Goal: Communication & Community: Answer question/provide support

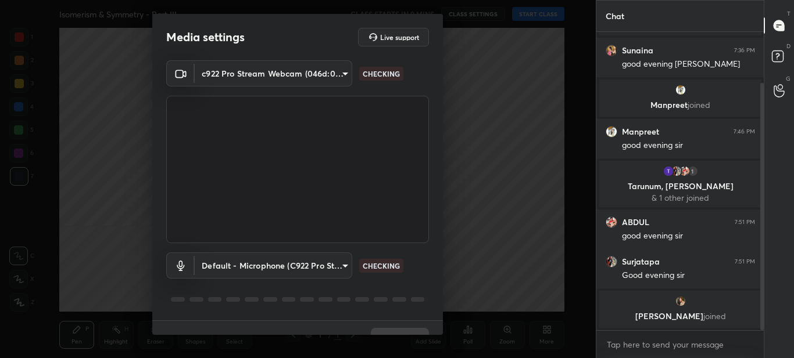
scroll to position [62, 0]
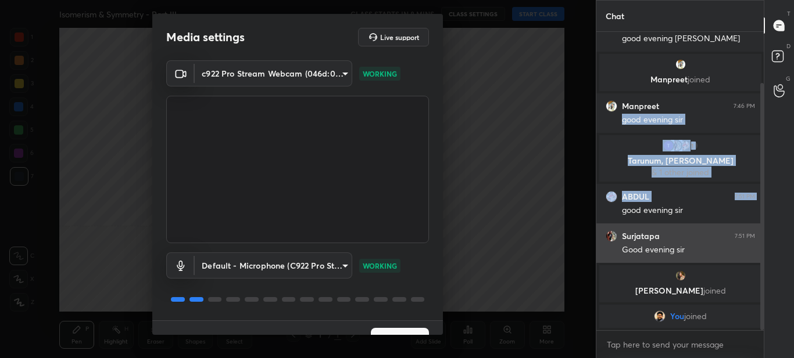
drag, startPoint x: 754, startPoint y: 99, endPoint x: 613, endPoint y: 227, distance: 190.4
click at [613, 227] on div "Sunaina joined Sunaina 7:36 PM good evening [PERSON_NAME] joined Manpreet 7:46 …" at bounding box center [680, 150] width 168 height 360
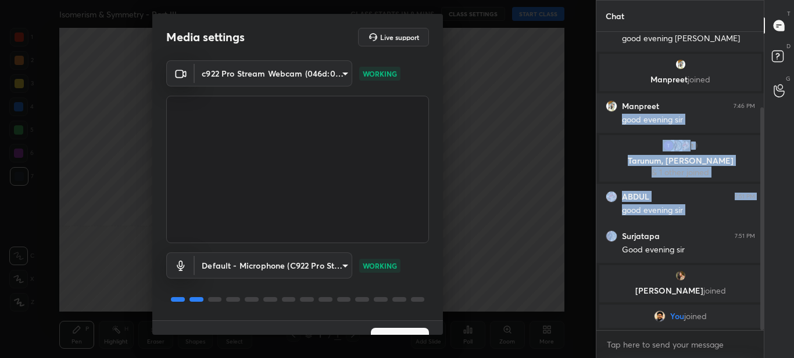
scroll to position [101, 0]
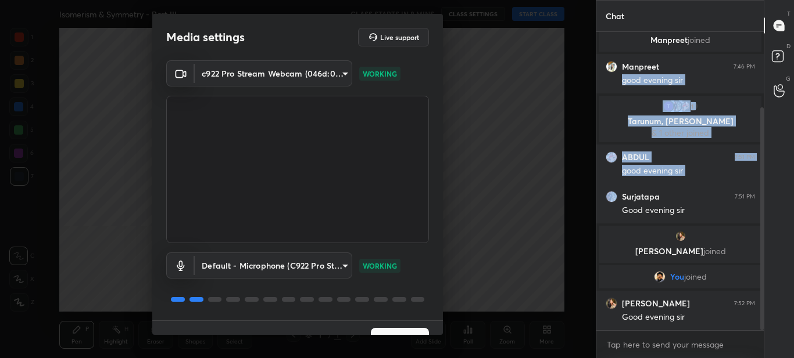
click at [388, 329] on button "Next" at bounding box center [400, 339] width 58 height 23
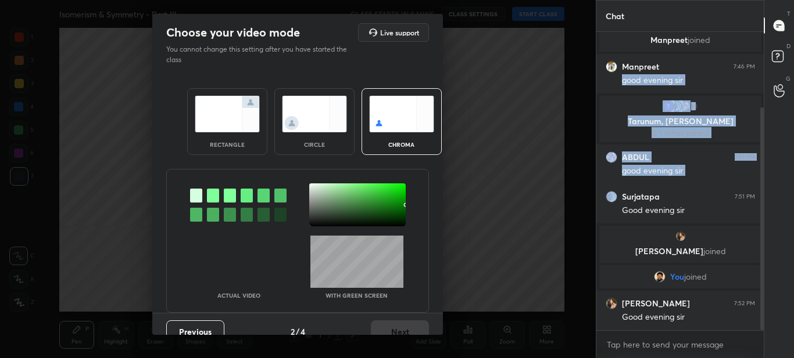
click at [228, 111] on img at bounding box center [227, 114] width 65 height 37
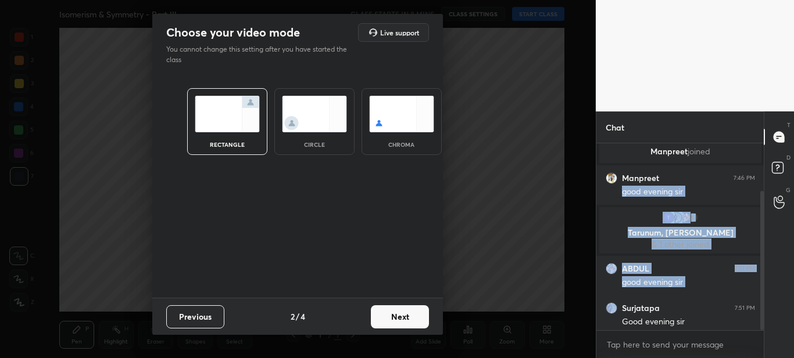
click at [394, 312] on button "Next" at bounding box center [400, 317] width 58 height 23
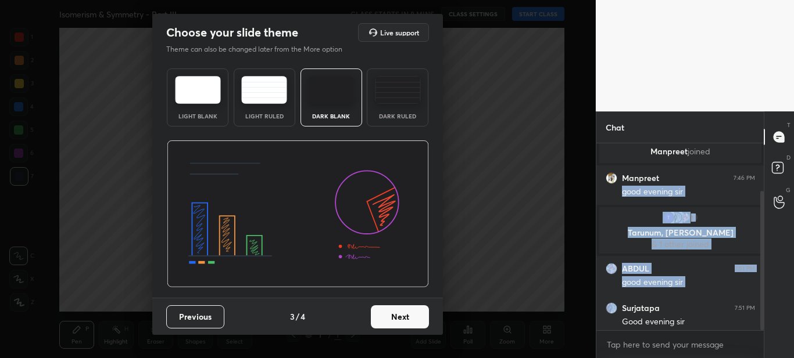
click at [410, 319] on button "Next" at bounding box center [400, 317] width 58 height 23
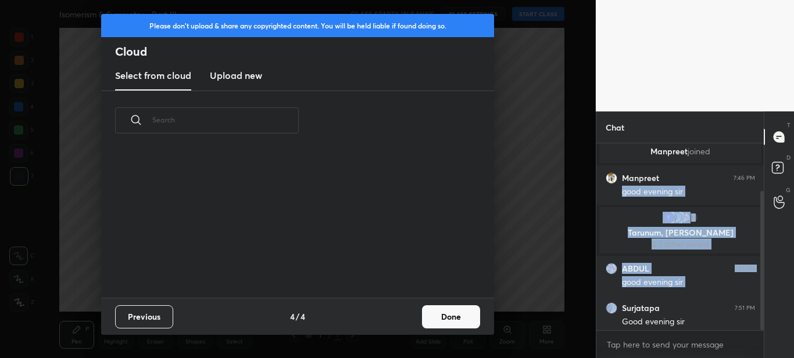
click at [230, 77] on h3 "Upload new" at bounding box center [236, 76] width 52 height 14
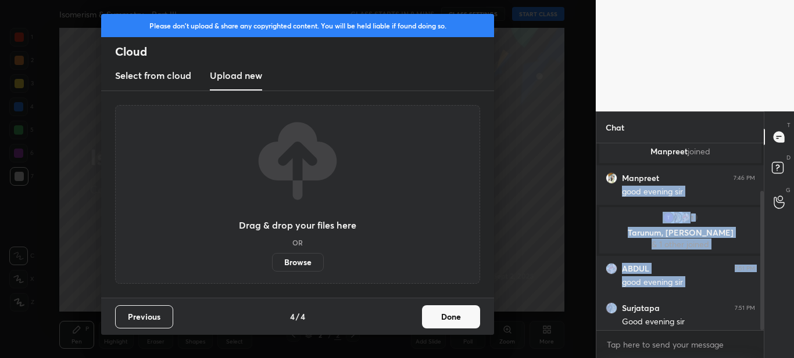
click at [299, 265] on label "Browse" at bounding box center [298, 262] width 52 height 19
click at [272, 265] on input "Browse" at bounding box center [272, 262] width 0 height 19
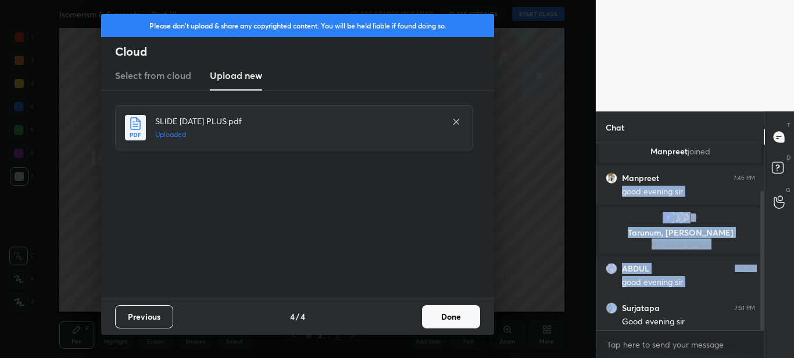
click at [457, 315] on button "Done" at bounding box center [451, 317] width 58 height 23
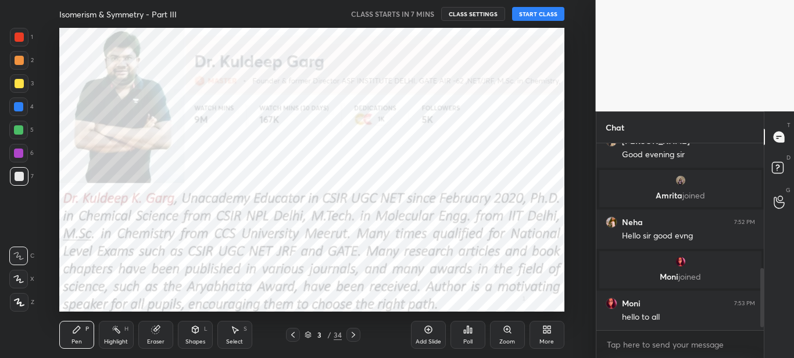
scroll to position [415, 0]
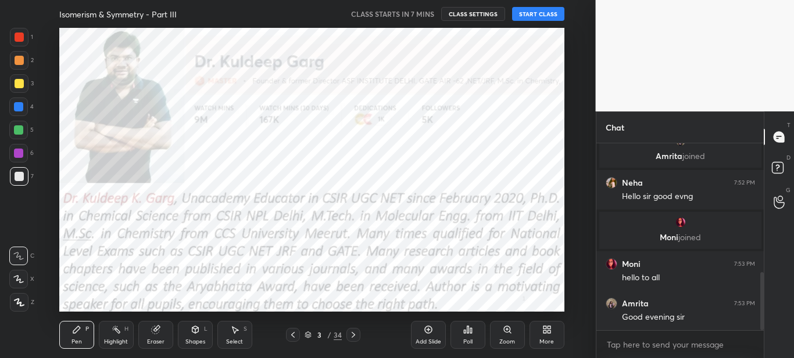
click at [292, 334] on icon at bounding box center [292, 335] width 9 height 9
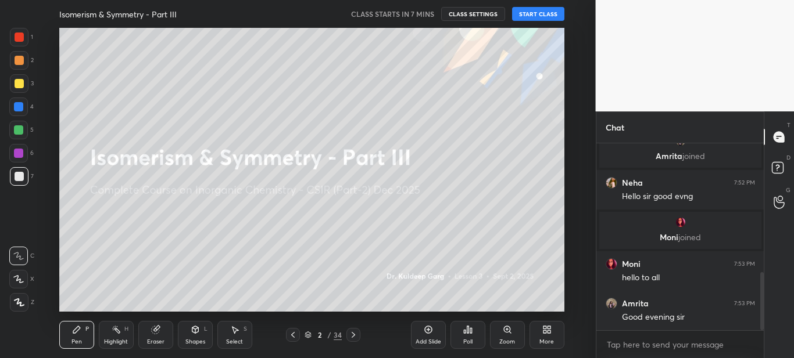
click at [542, 334] on icon at bounding box center [546, 329] width 9 height 9
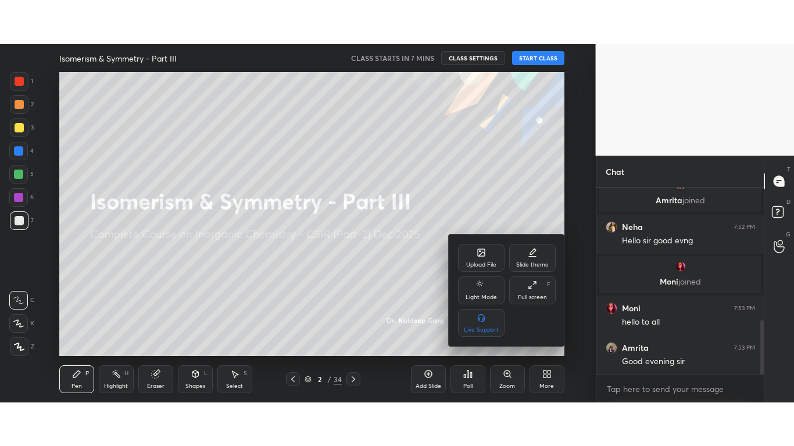
scroll to position [457, 0]
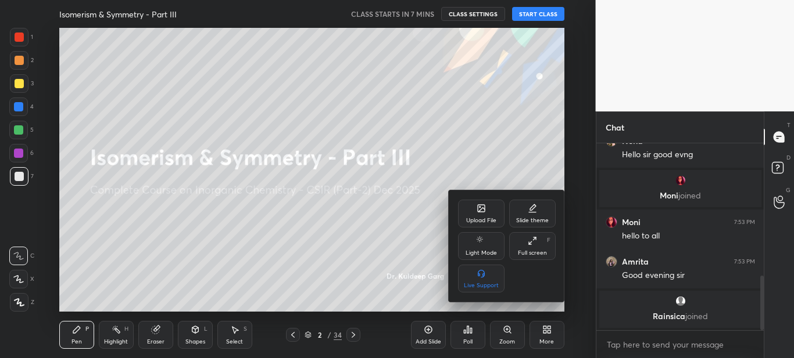
click at [367, 292] on div at bounding box center [397, 179] width 794 height 358
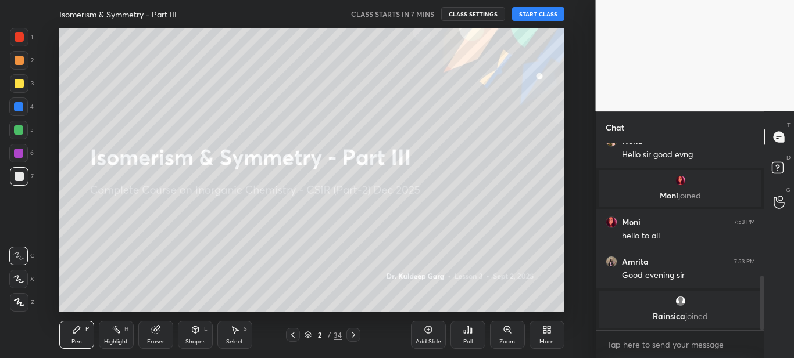
click at [538, 327] on div "More" at bounding box center [546, 335] width 35 height 28
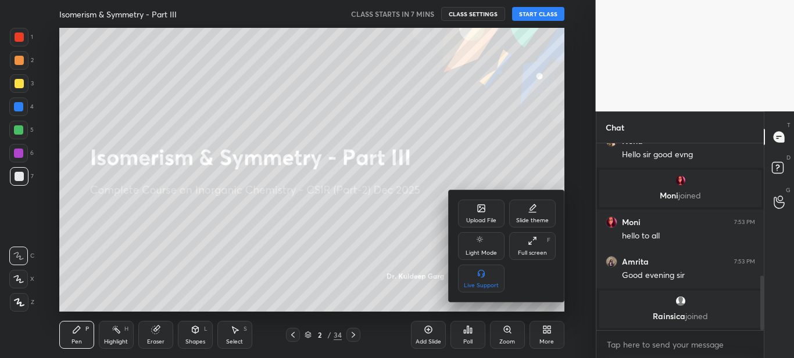
click at [537, 250] on div "Full screen" at bounding box center [532, 253] width 29 height 6
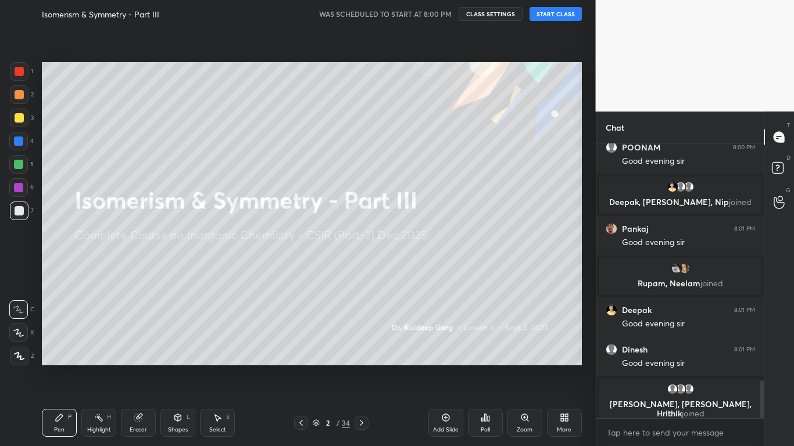
scroll to position [1415, 0]
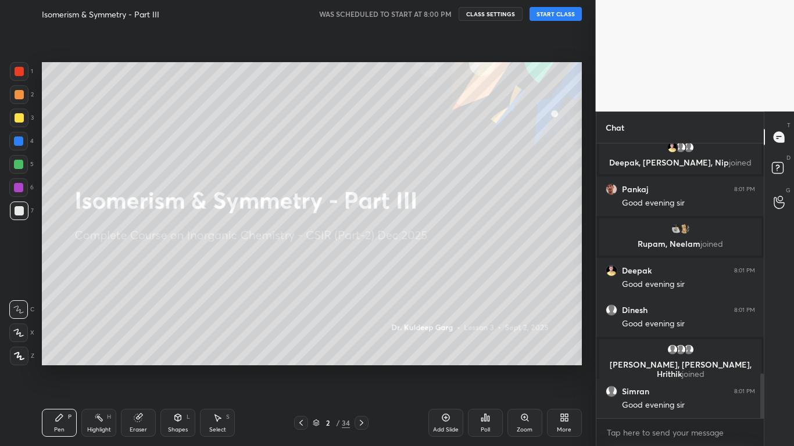
click at [550, 20] on button "START CLASS" at bounding box center [555, 14] width 52 height 14
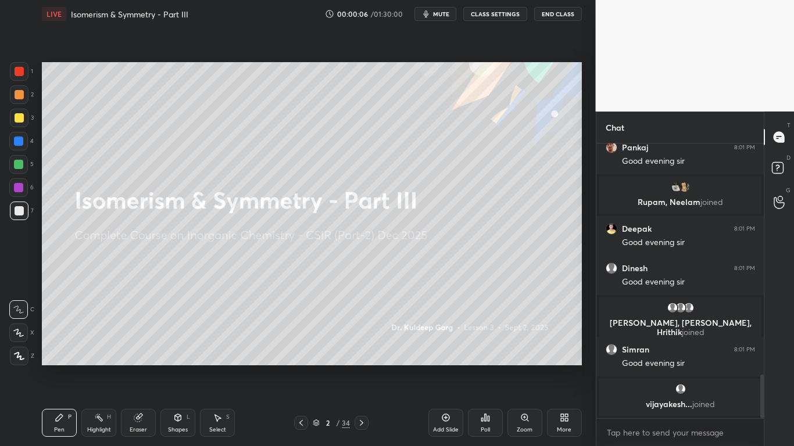
click at [15, 358] on icon at bounding box center [19, 356] width 10 height 8
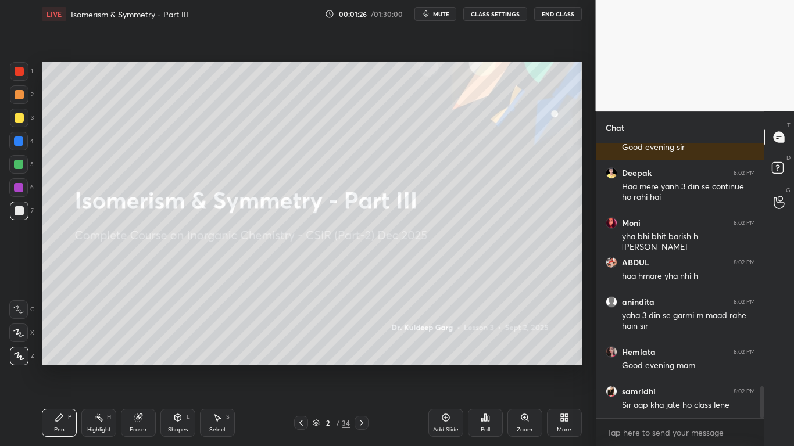
scroll to position [2149, 0]
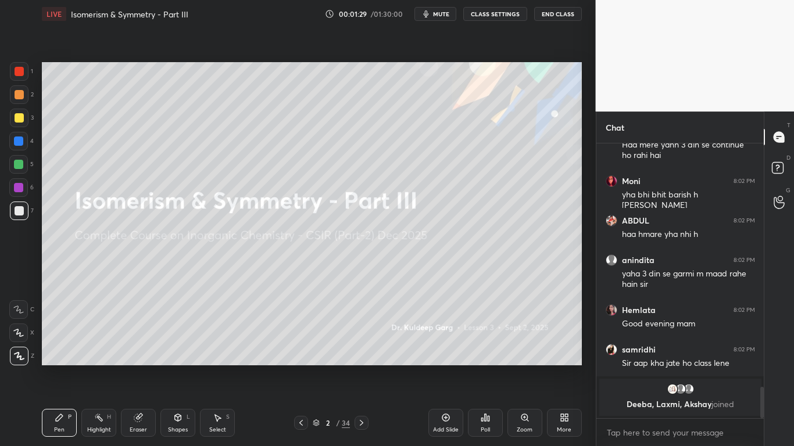
click at [18, 213] on div at bounding box center [19, 210] width 9 height 9
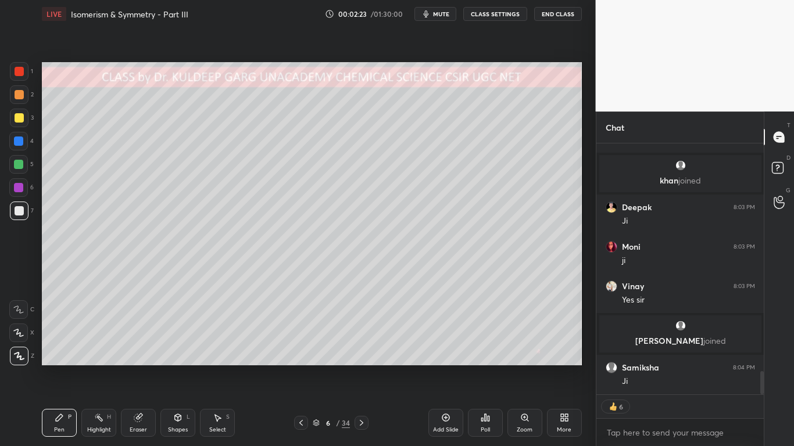
scroll to position [2427, 0]
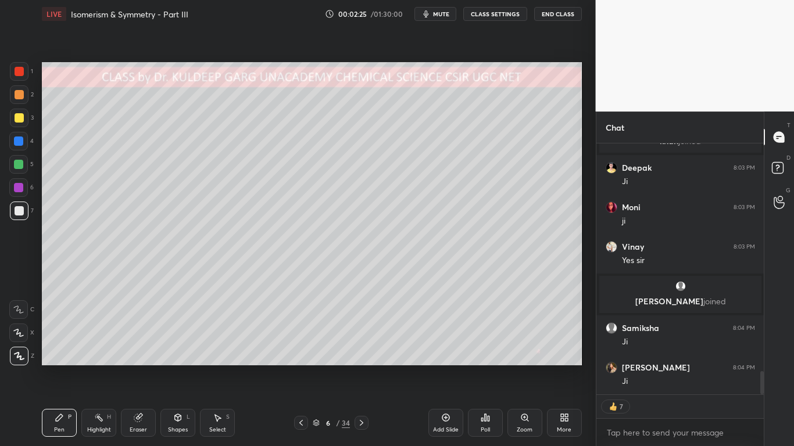
click at [16, 213] on div at bounding box center [19, 210] width 9 height 9
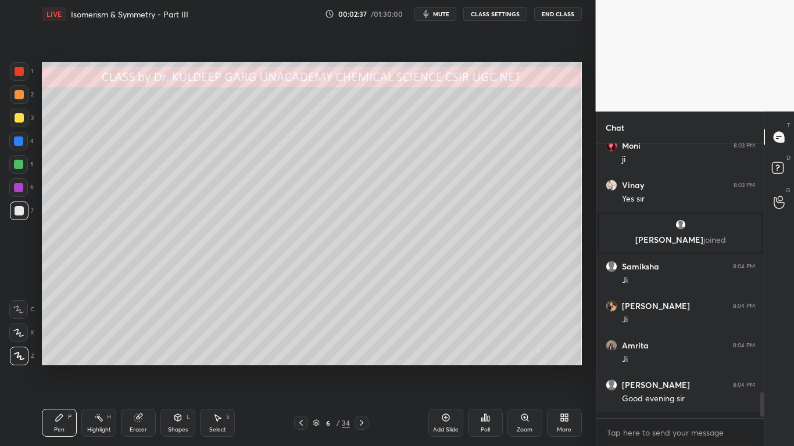
scroll to position [2483, 0]
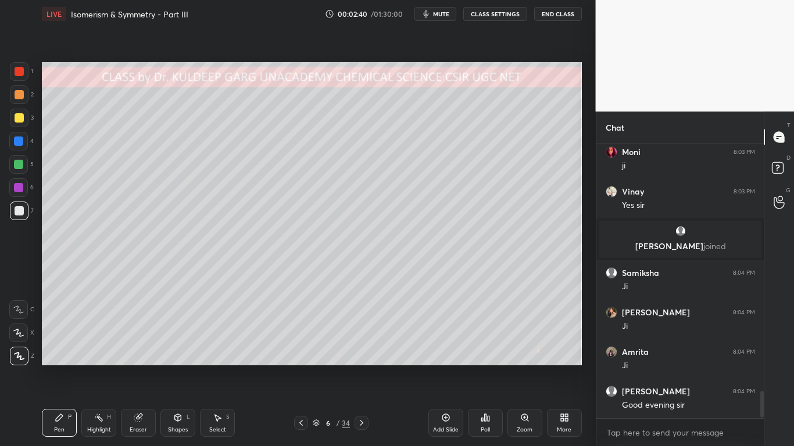
click at [20, 214] on div at bounding box center [19, 210] width 9 height 9
click at [19, 214] on div at bounding box center [19, 210] width 9 height 9
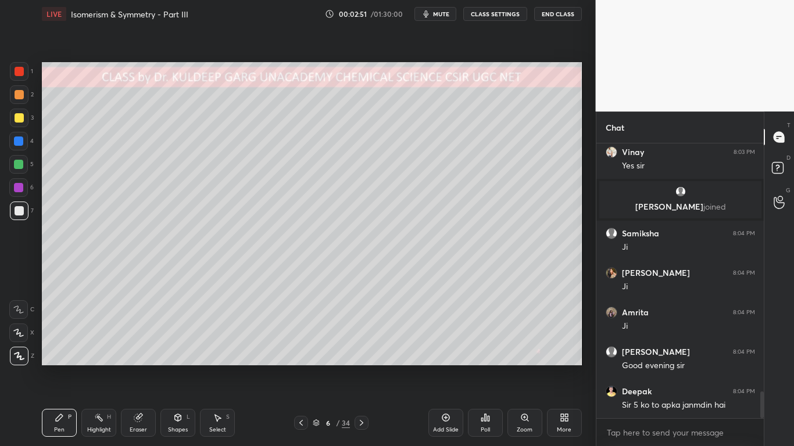
click at [15, 210] on div at bounding box center [19, 210] width 9 height 9
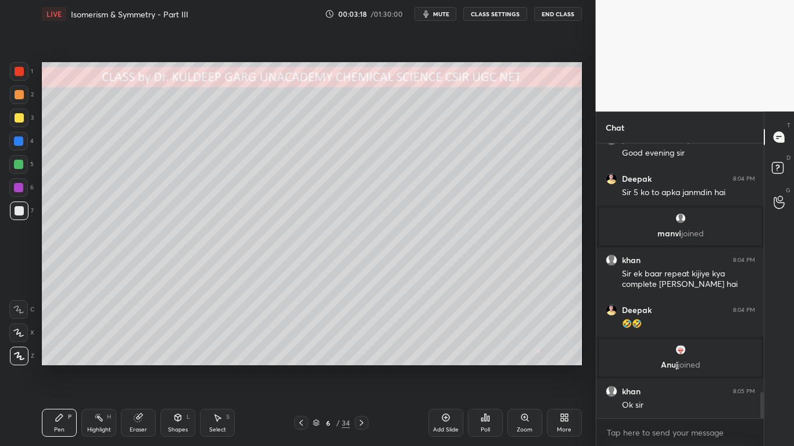
scroll to position [2641, 0]
click at [132, 358] on div "Eraser" at bounding box center [138, 430] width 17 height 6
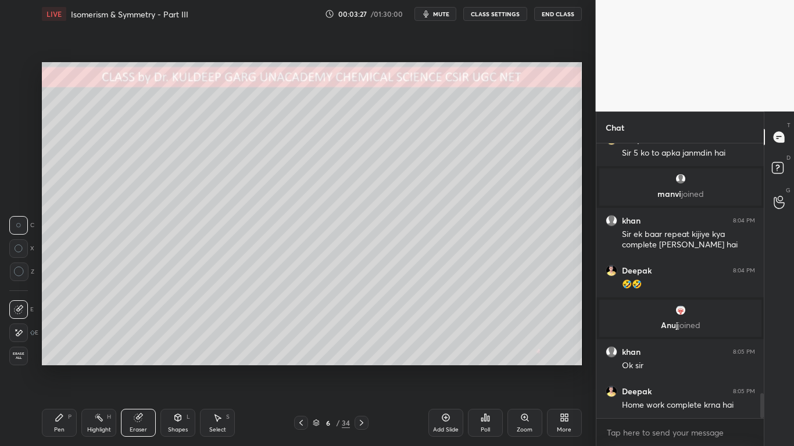
scroll to position [2722, 0]
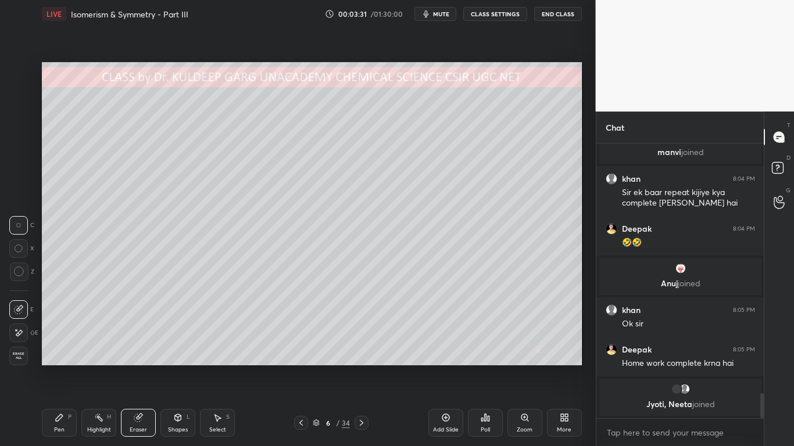
click at [61, 358] on div "Pen" at bounding box center [59, 430] width 10 height 6
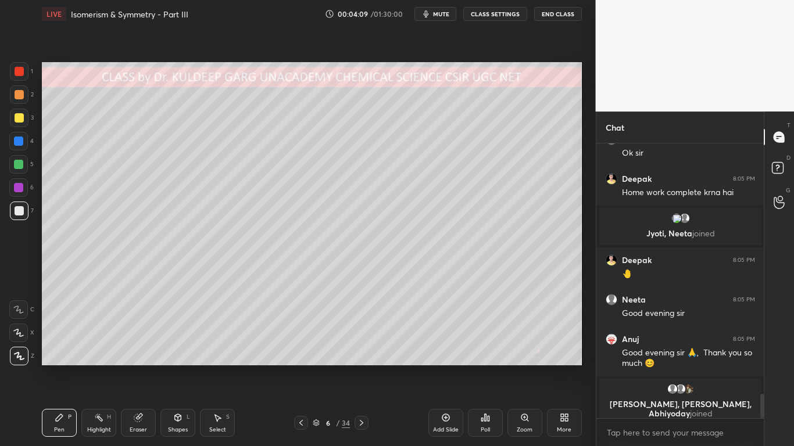
scroll to position [2814, 0]
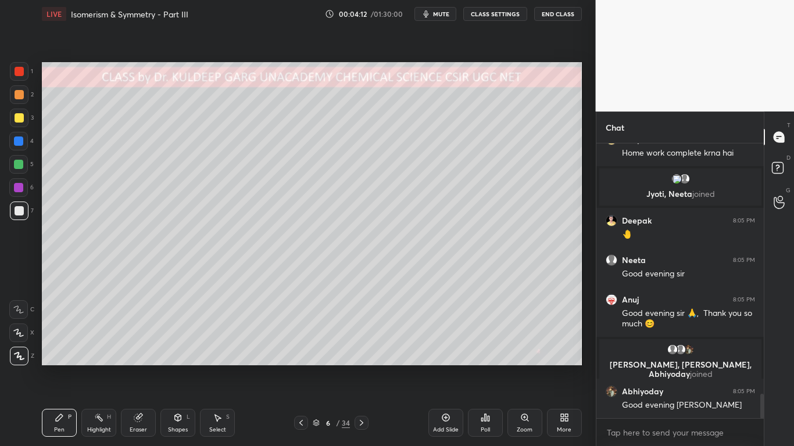
click at [138, 358] on div "Eraser" at bounding box center [138, 430] width 17 height 6
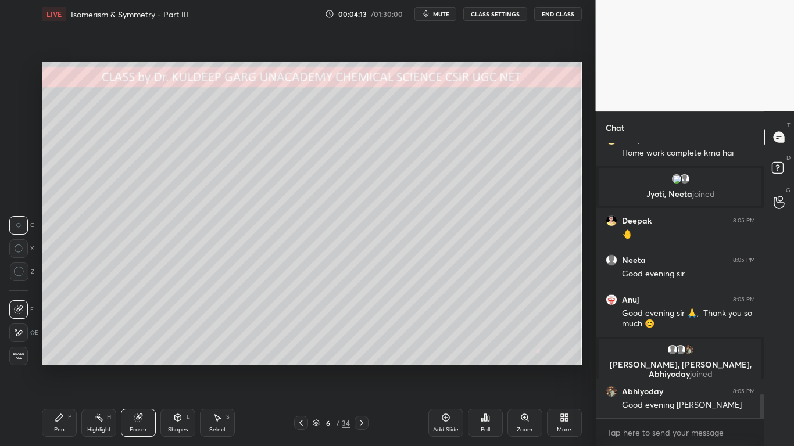
click at [21, 273] on icon at bounding box center [19, 272] width 10 height 10
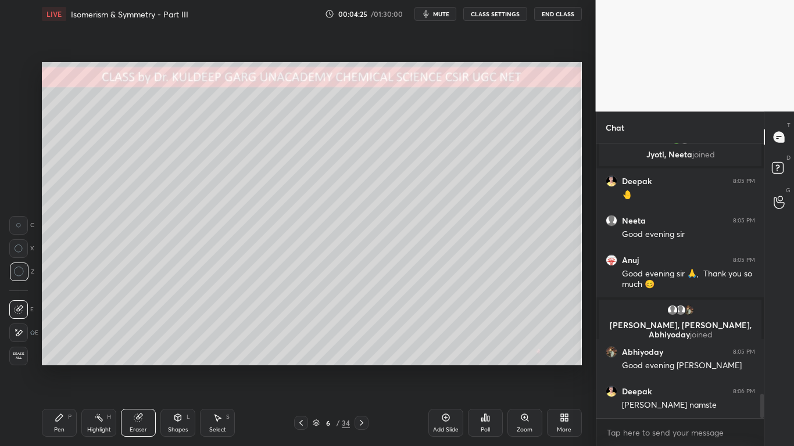
click at [17, 278] on div at bounding box center [19, 272] width 19 height 19
click at [58, 358] on icon at bounding box center [59, 417] width 7 height 7
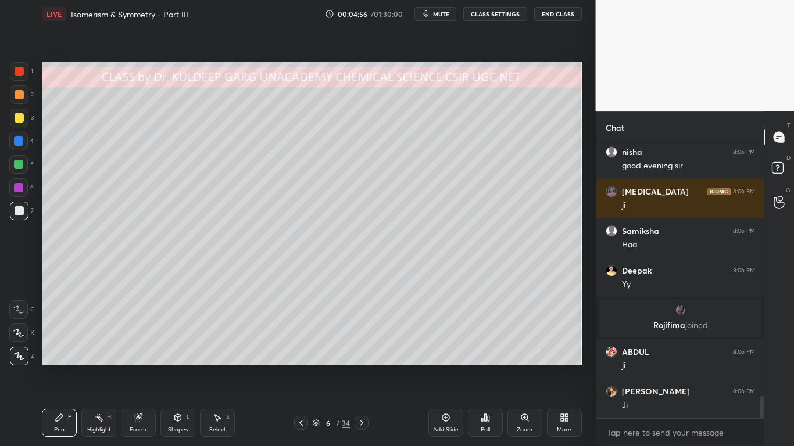
scroll to position [3136, 0]
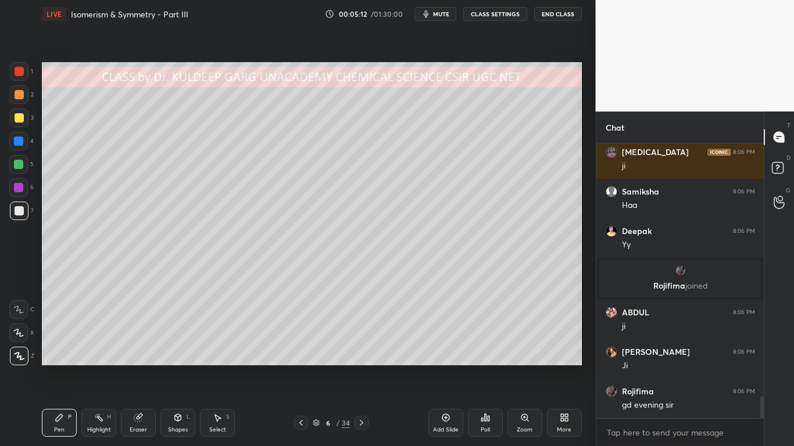
click at [17, 121] on div at bounding box center [19, 117] width 9 height 9
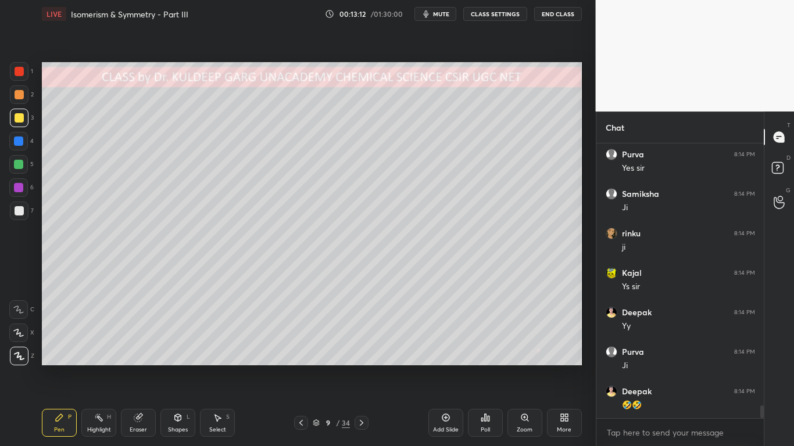
scroll to position [5716, 0]
click at [21, 212] on div at bounding box center [19, 210] width 9 height 9
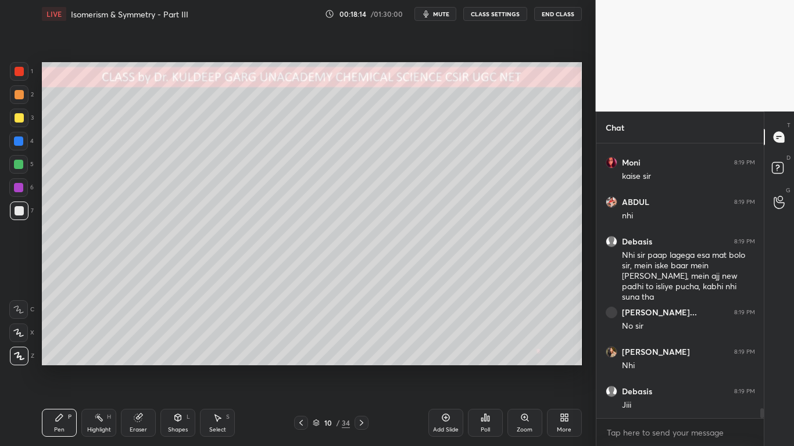
scroll to position [7236, 0]
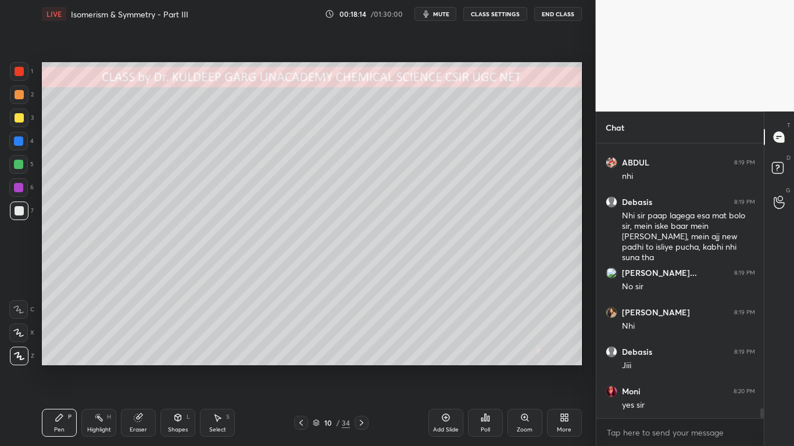
click at [21, 119] on div at bounding box center [19, 117] width 9 height 9
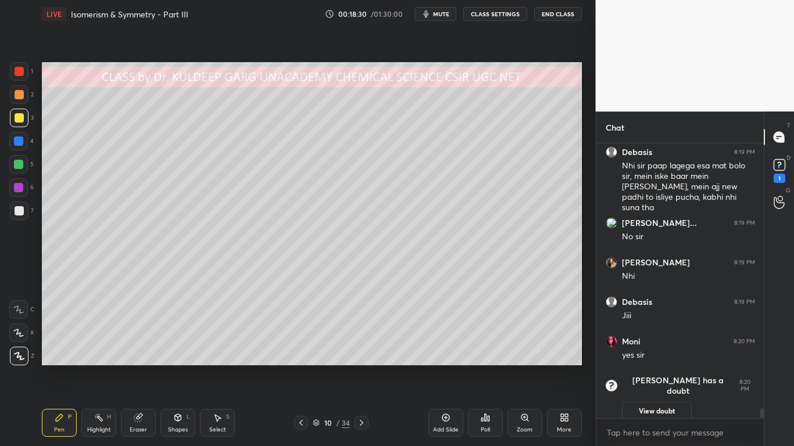
click at [668, 358] on button "View doubt" at bounding box center [657, 411] width 70 height 19
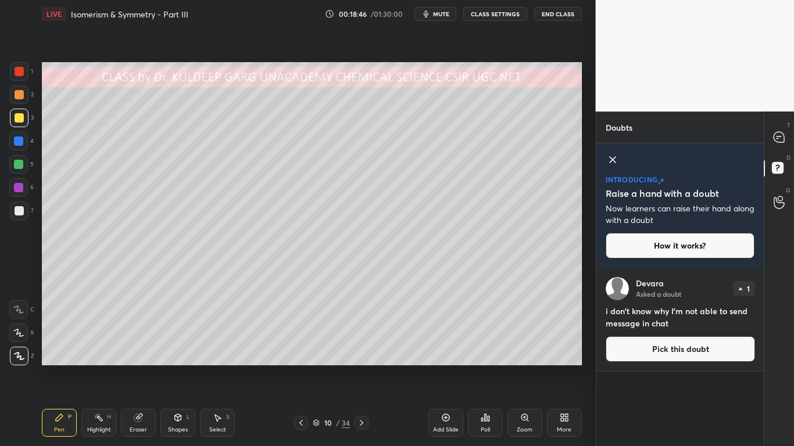
click at [611, 156] on icon at bounding box center [612, 160] width 14 height 14
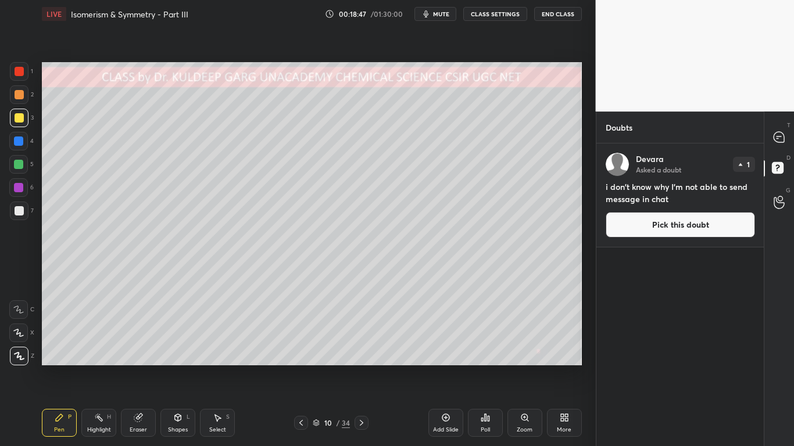
scroll to position [299, 164]
click at [664, 227] on button "Pick this doubt" at bounding box center [679, 225] width 149 height 26
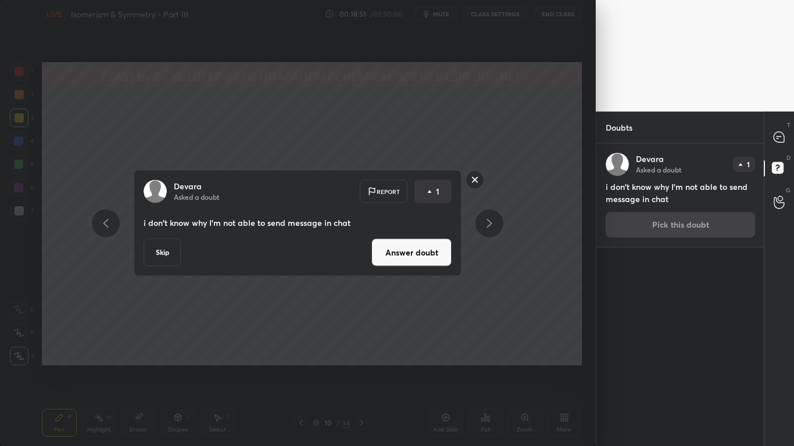
click at [400, 253] on button "Answer doubt" at bounding box center [411, 253] width 80 height 28
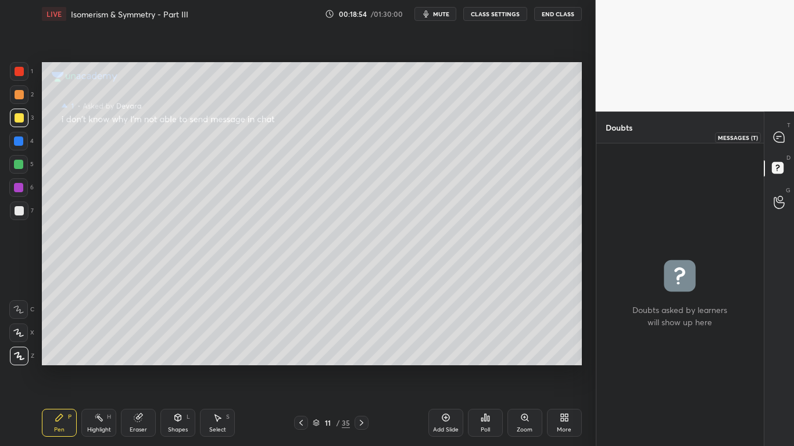
click at [777, 142] on icon at bounding box center [778, 137] width 10 height 10
type textarea "x"
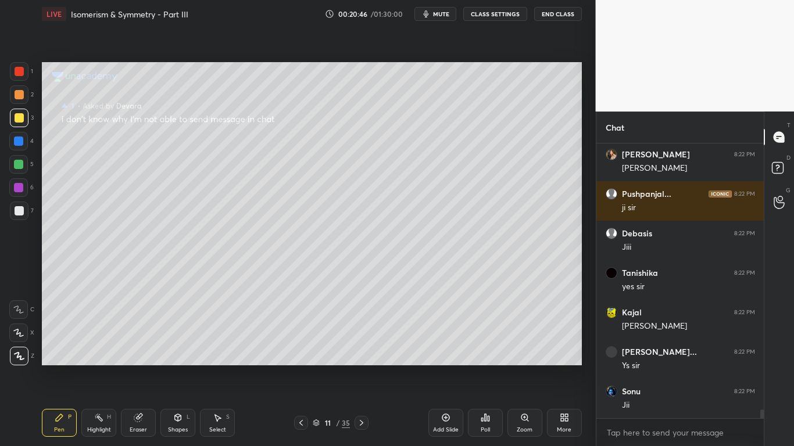
scroll to position [8181, 0]
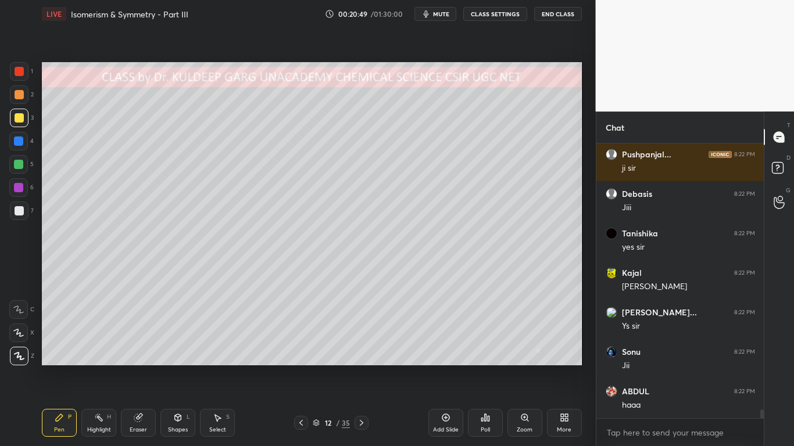
click at [22, 117] on div at bounding box center [19, 117] width 9 height 9
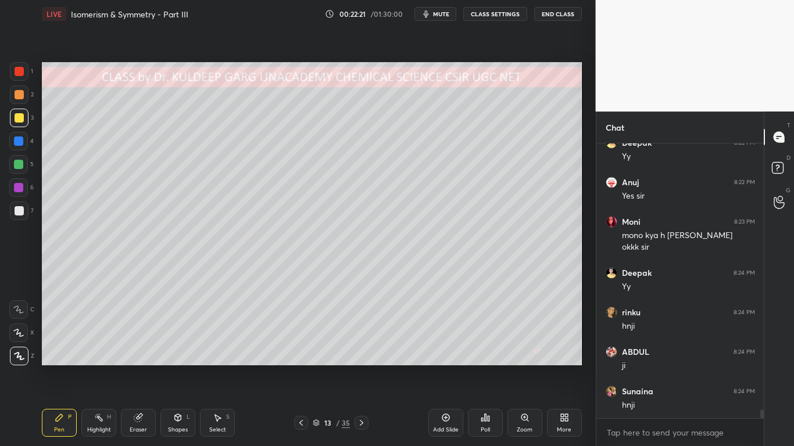
scroll to position [8548, 0]
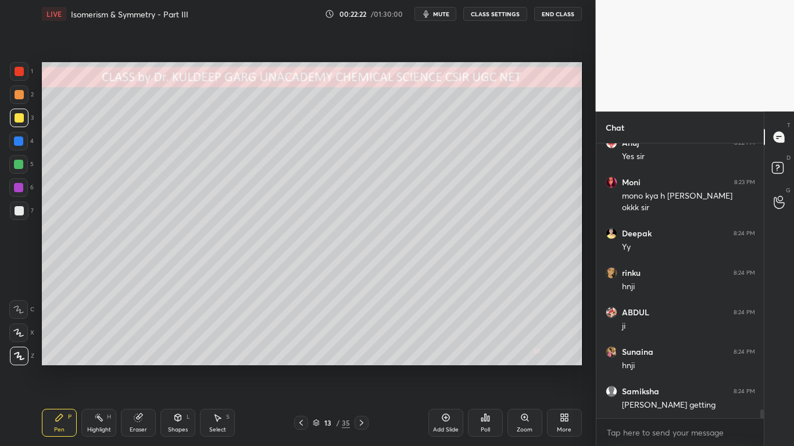
click at [23, 120] on div at bounding box center [19, 117] width 9 height 9
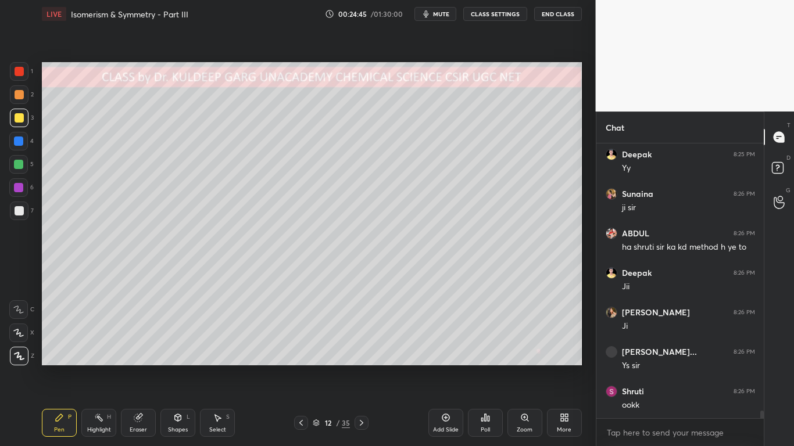
scroll to position [9844, 0]
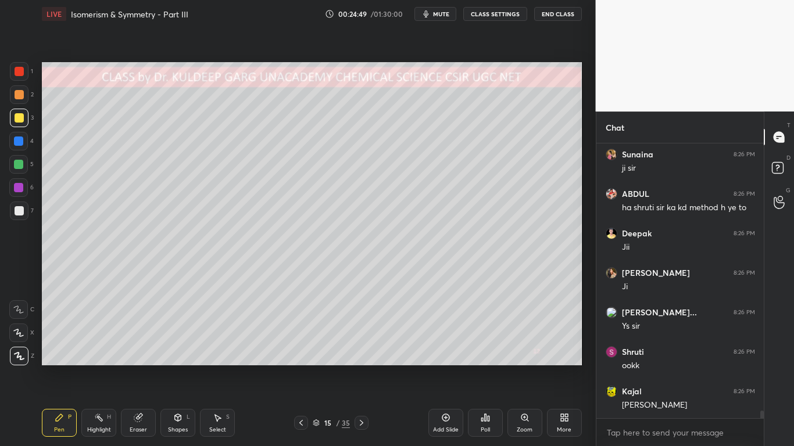
click at [19, 212] on div at bounding box center [19, 210] width 9 height 9
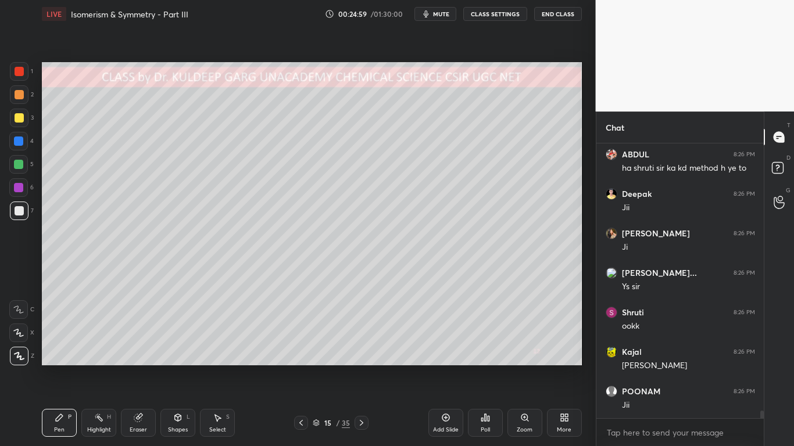
scroll to position [9923, 0]
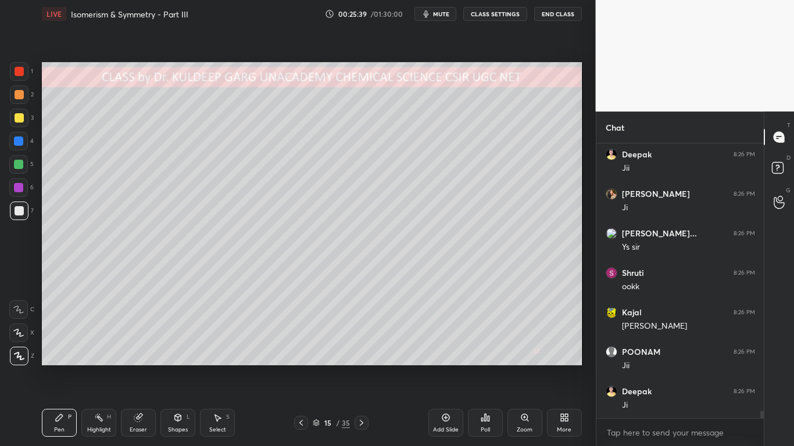
click at [486, 358] on div "Poll" at bounding box center [485, 423] width 35 height 28
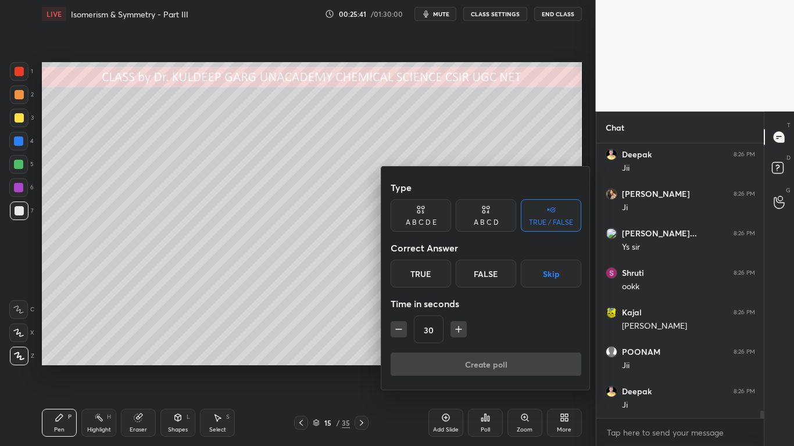
click at [428, 221] on div "A B C D E" at bounding box center [421, 222] width 31 height 7
click at [434, 275] on div "B" at bounding box center [437, 274] width 28 height 28
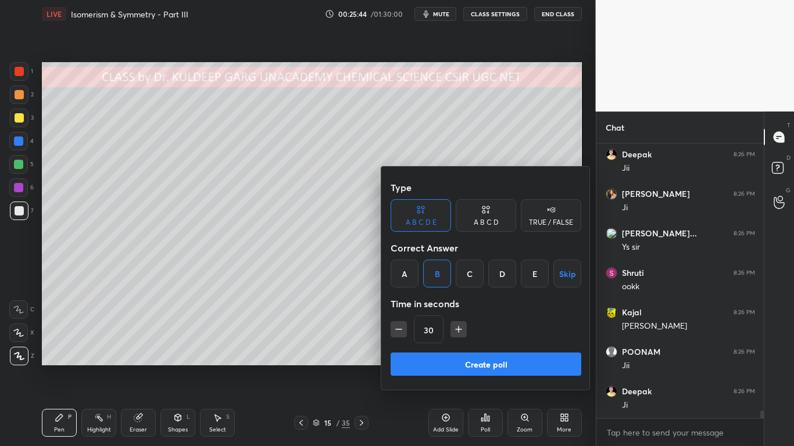
click at [459, 333] on icon "button" at bounding box center [459, 330] width 12 height 12
type input "45"
click at [455, 358] on button "Create poll" at bounding box center [485, 364] width 191 height 23
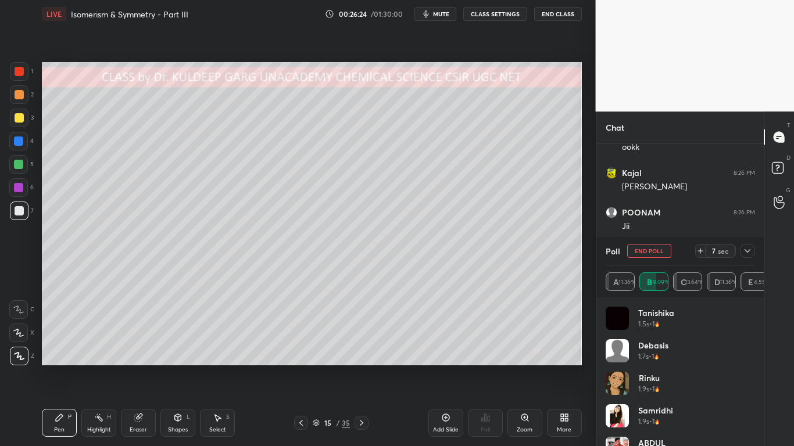
scroll to position [10102, 0]
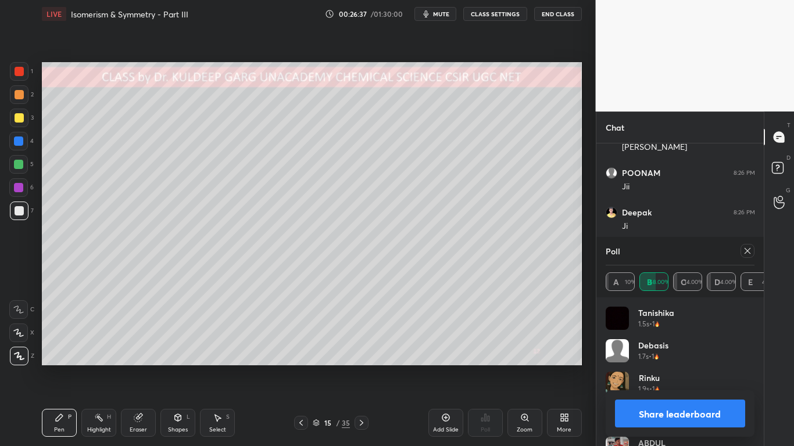
click at [746, 253] on icon at bounding box center [747, 250] width 9 height 9
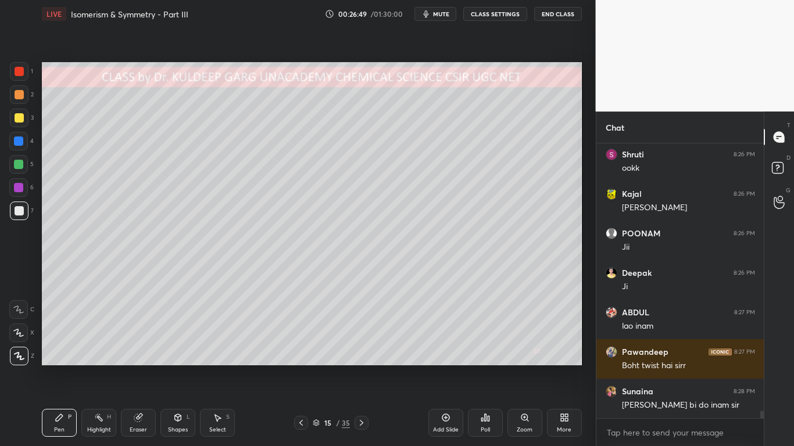
scroll to position [10081, 0]
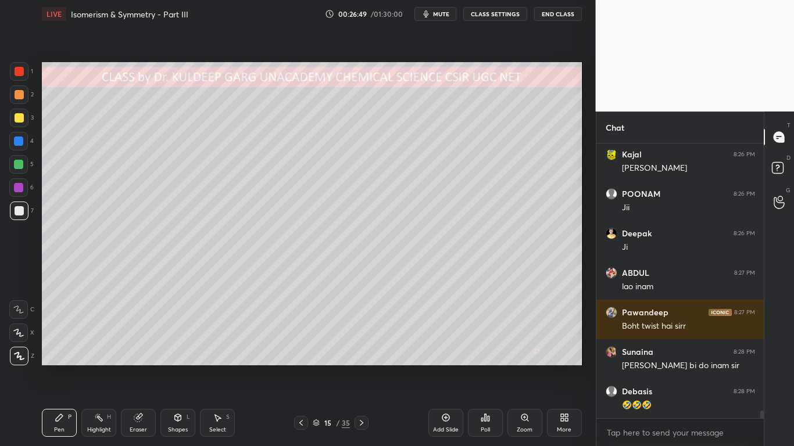
click at [13, 119] on div at bounding box center [19, 118] width 19 height 19
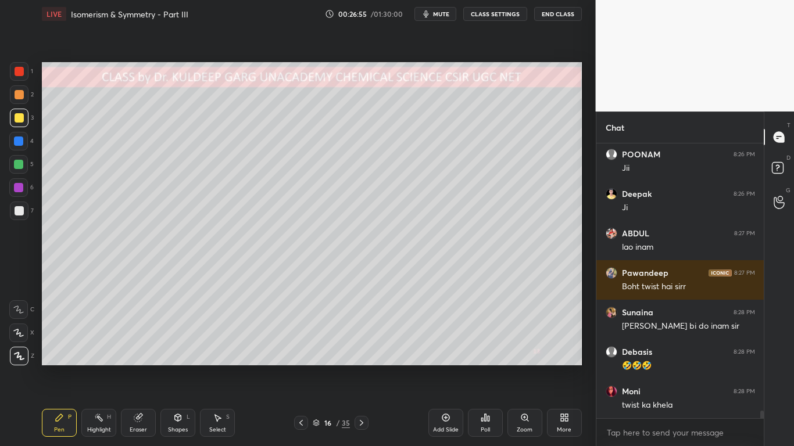
click at [21, 119] on div at bounding box center [19, 117] width 9 height 9
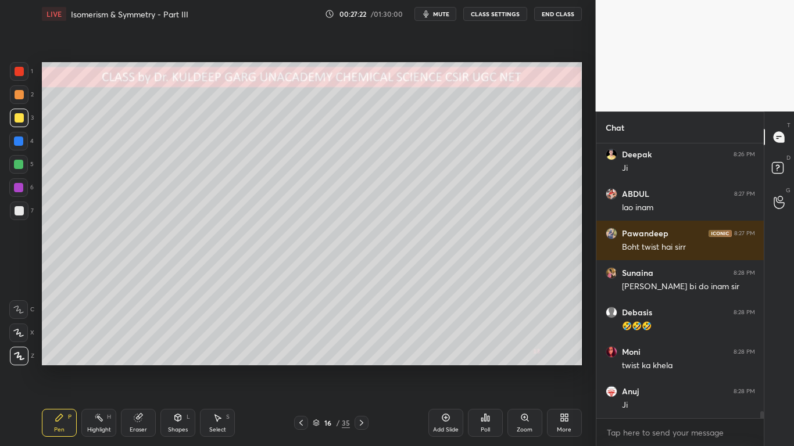
scroll to position [10199, 0]
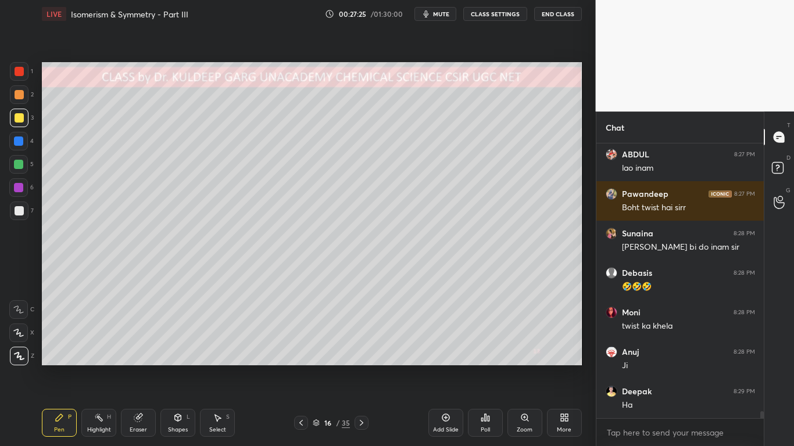
click at [139, 358] on div "Eraser" at bounding box center [138, 423] width 35 height 28
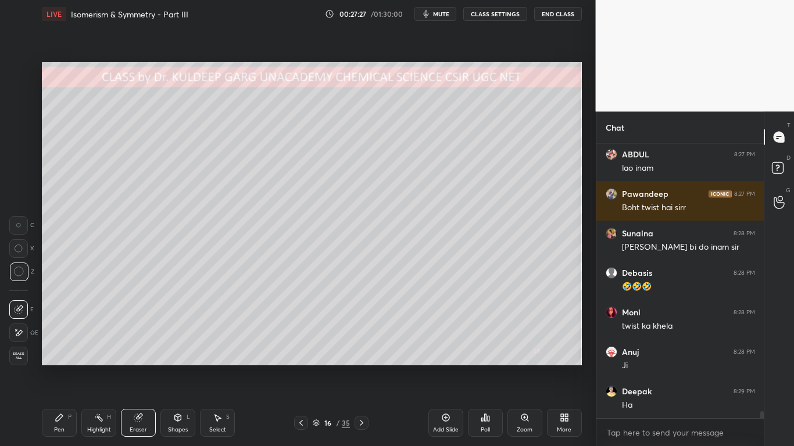
click at [54, 358] on div "Pen P" at bounding box center [59, 423] width 35 height 28
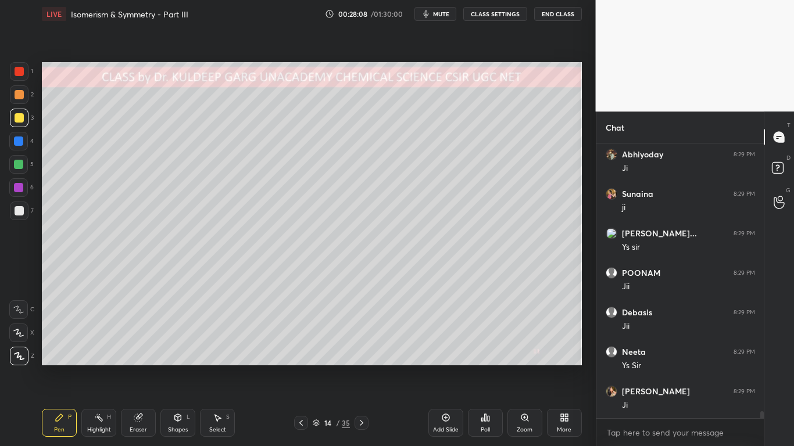
scroll to position [10555, 0]
click at [19, 210] on div at bounding box center [19, 210] width 9 height 9
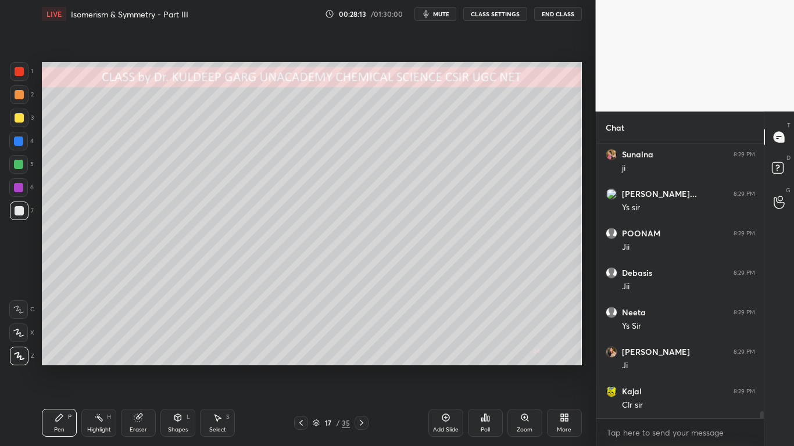
scroll to position [10605, 0]
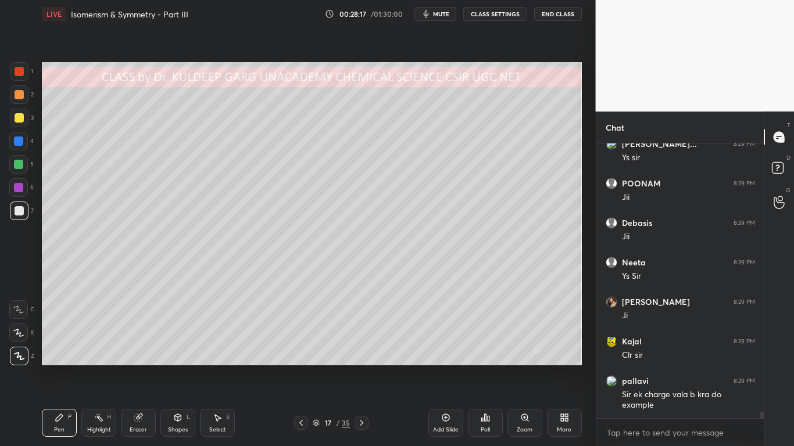
click at [22, 116] on div at bounding box center [19, 117] width 9 height 9
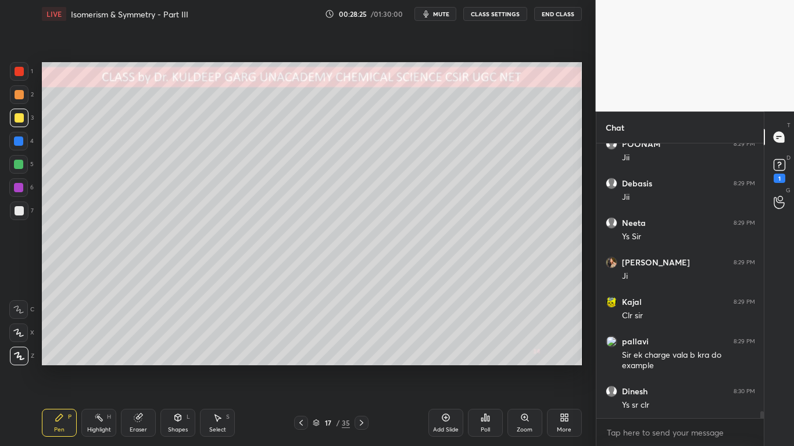
scroll to position [10694, 0]
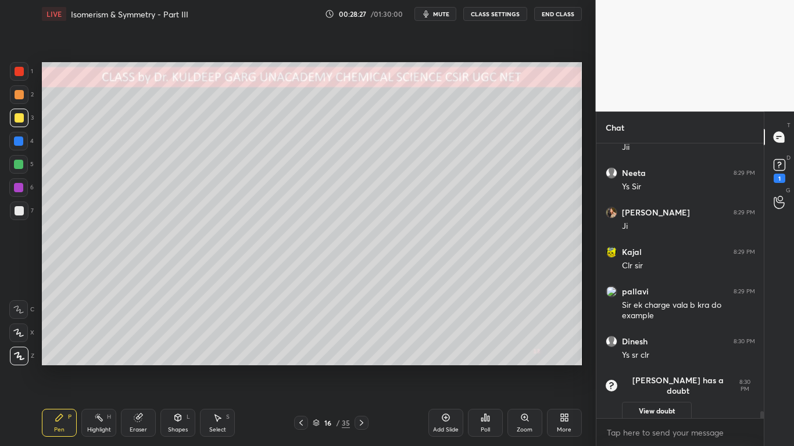
click at [650, 358] on button "View doubt" at bounding box center [657, 411] width 70 height 19
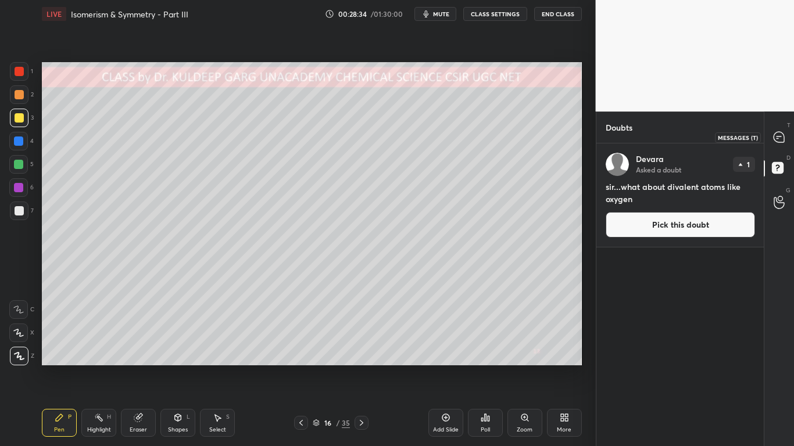
click at [776, 140] on icon at bounding box center [778, 137] width 10 height 10
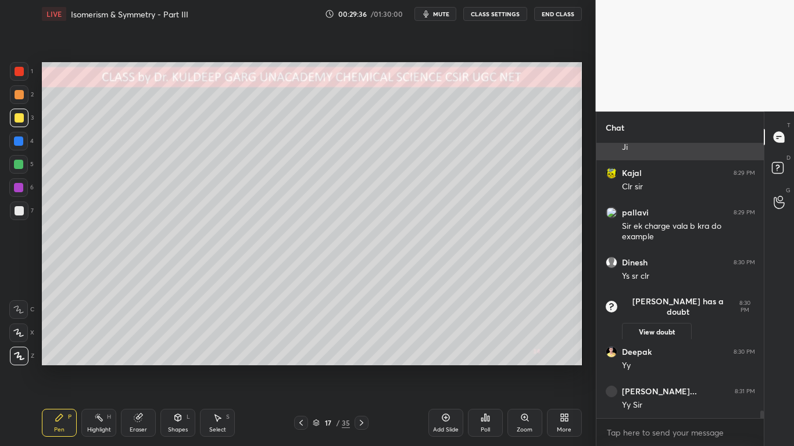
scroll to position [9829, 0]
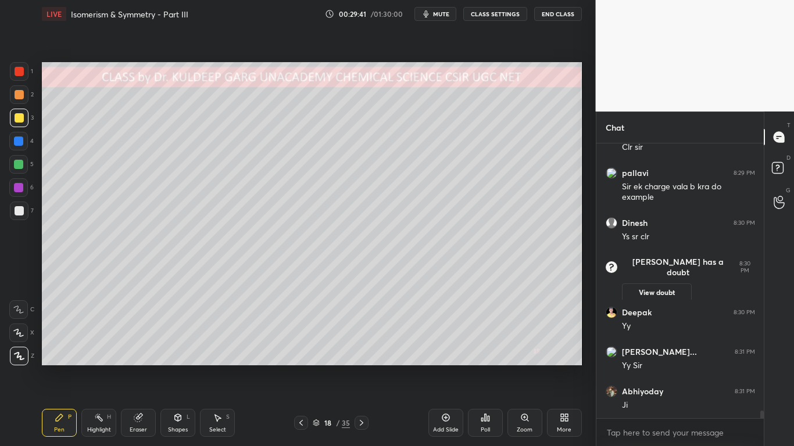
click at [22, 209] on div at bounding box center [19, 210] width 9 height 9
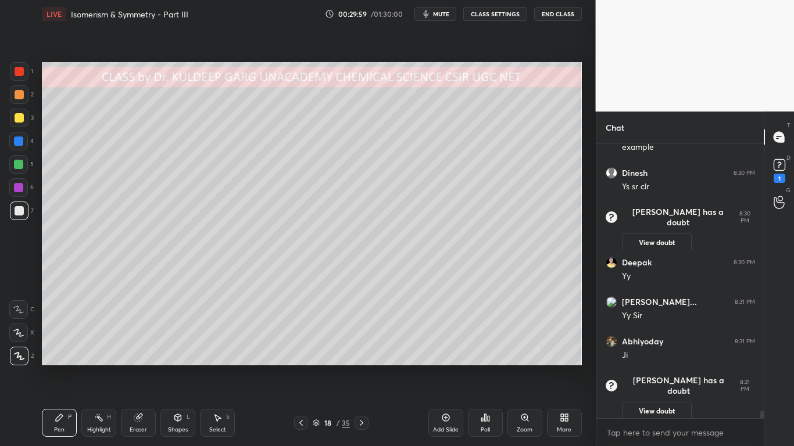
click at [655, 358] on button "View doubt" at bounding box center [657, 411] width 70 height 19
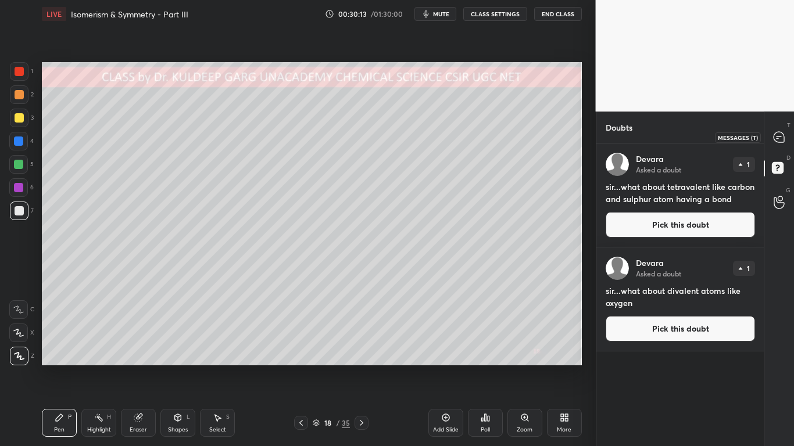
click at [781, 135] on icon at bounding box center [778, 137] width 10 height 10
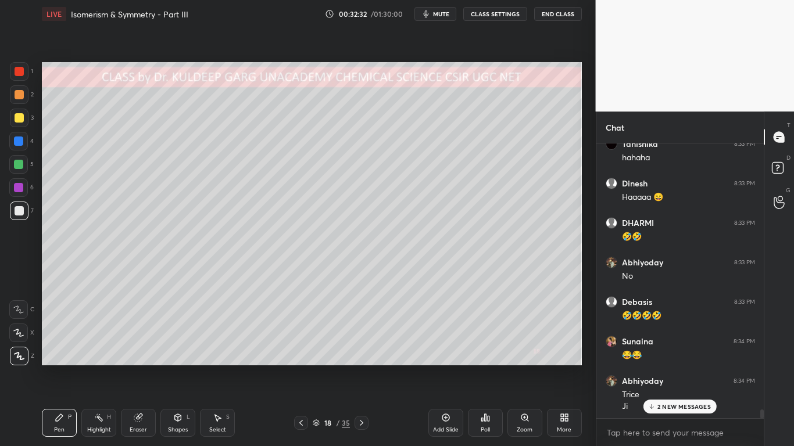
scroll to position [11073, 0]
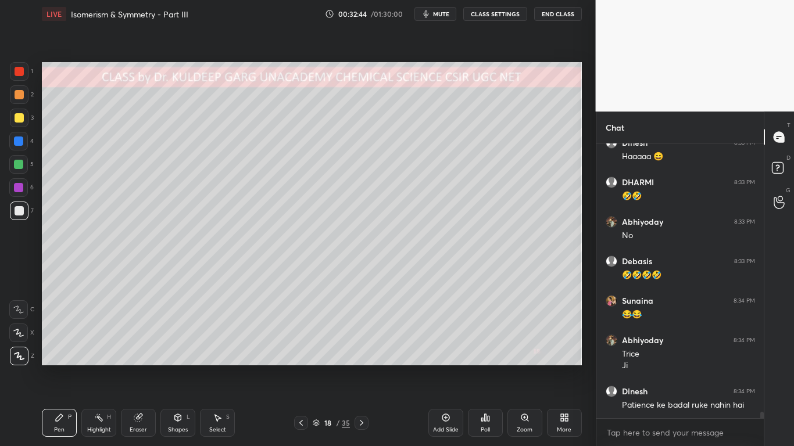
click at [134, 358] on icon at bounding box center [138, 417] width 9 height 9
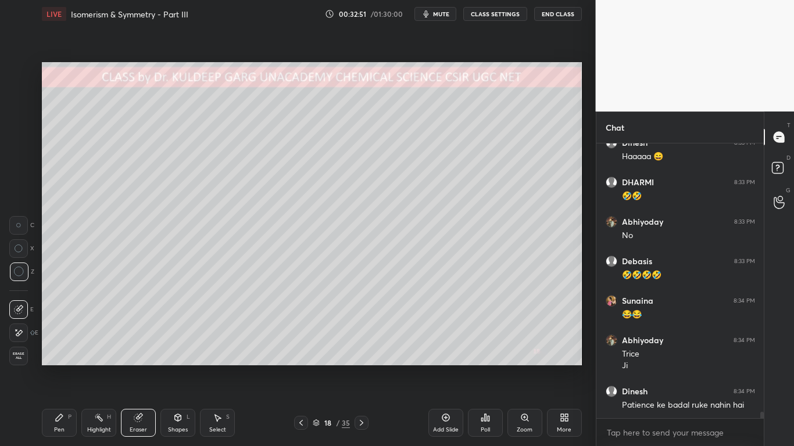
click at [363, 358] on icon at bounding box center [361, 423] width 3 height 6
click at [58, 358] on icon at bounding box center [59, 417] width 7 height 7
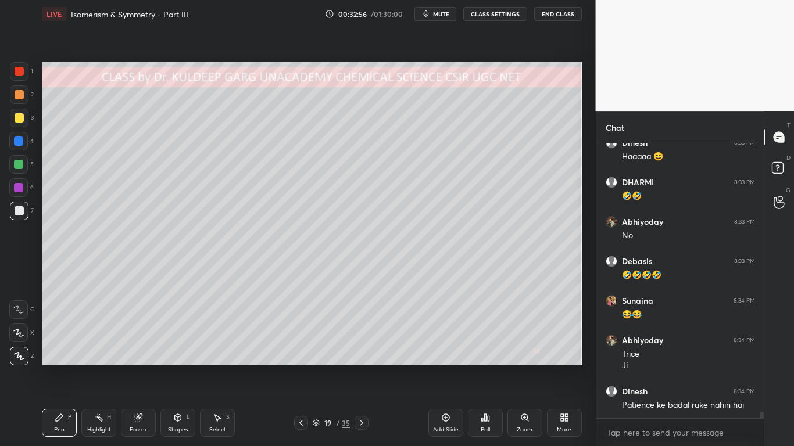
scroll to position [11113, 0]
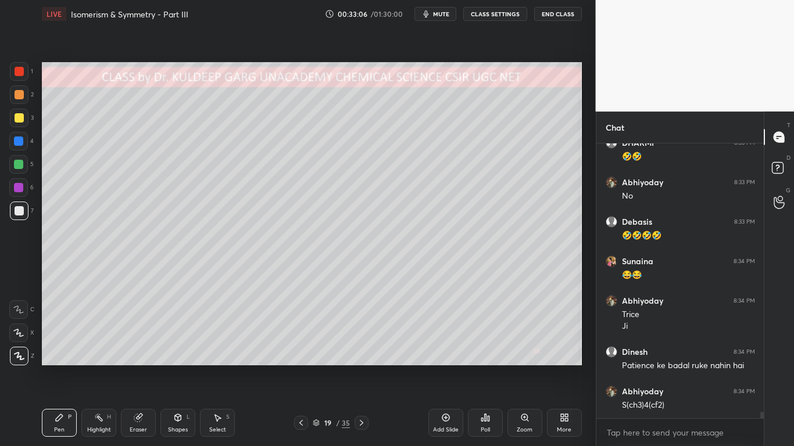
click at [137, 358] on icon at bounding box center [138, 418] width 8 height 8
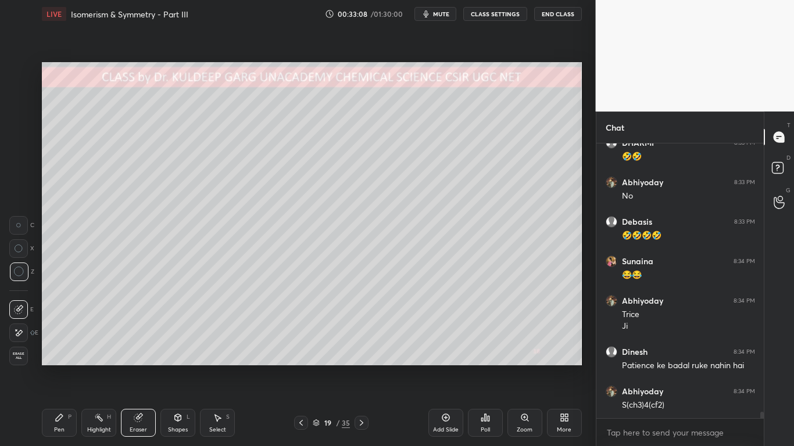
click at [46, 358] on div "Pen P" at bounding box center [59, 423] width 35 height 28
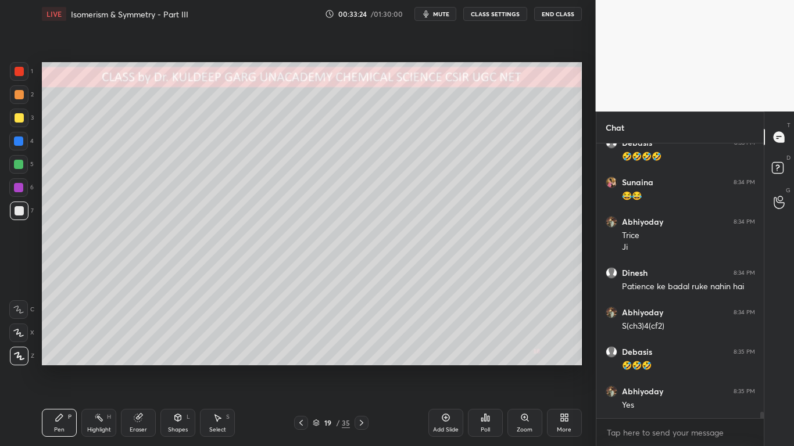
scroll to position [11231, 0]
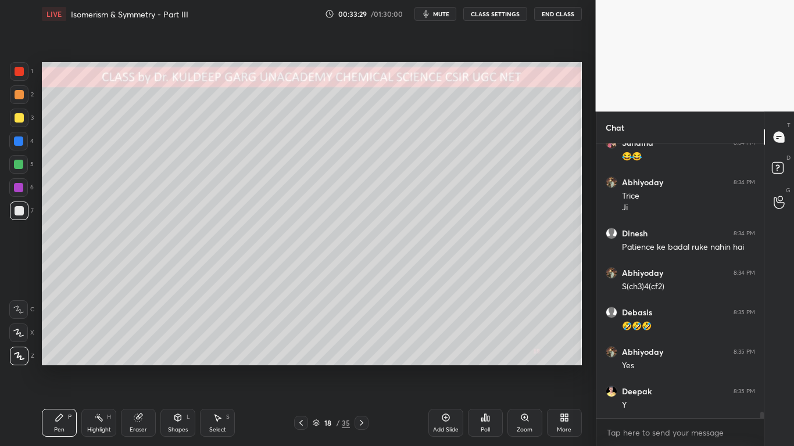
click at [24, 217] on div at bounding box center [19, 211] width 19 height 19
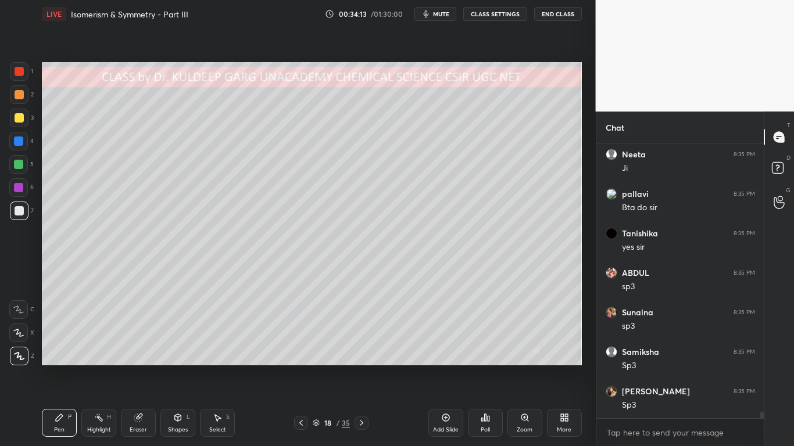
scroll to position [11903, 0]
click at [141, 358] on icon at bounding box center [139, 417] width 6 height 6
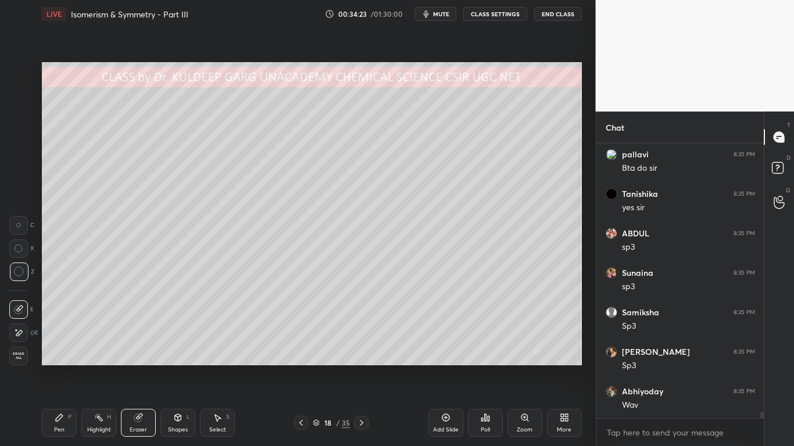
click at [56, 358] on div "Pen P" at bounding box center [59, 423] width 35 height 28
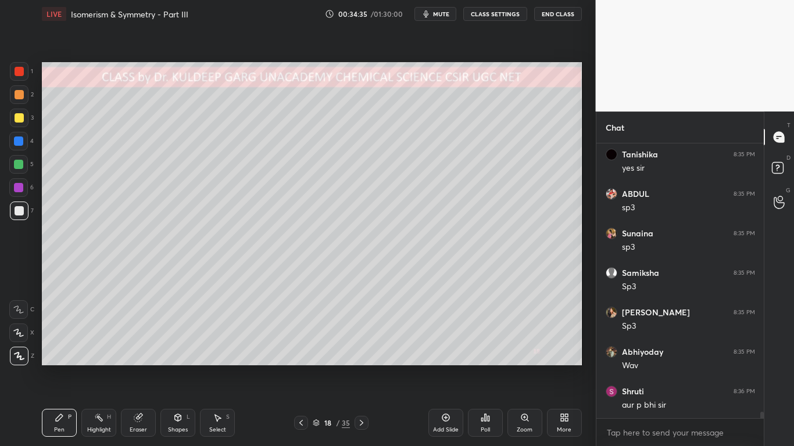
click at [25, 211] on div at bounding box center [19, 211] width 19 height 19
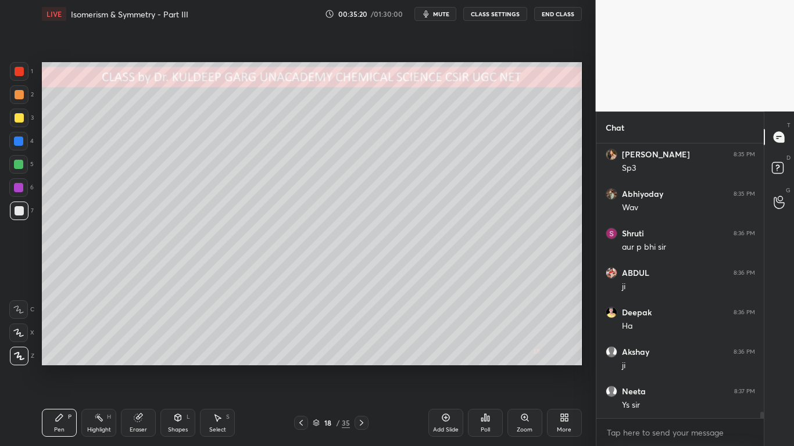
click at [443, 358] on icon at bounding box center [445, 417] width 9 height 9
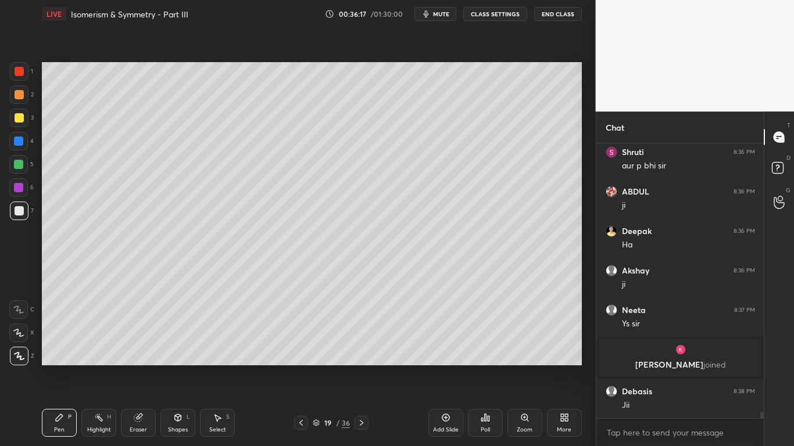
scroll to position [11451, 0]
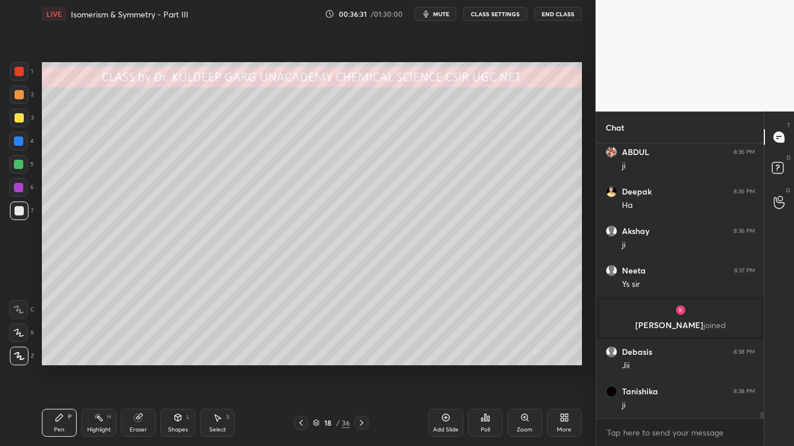
click at [128, 358] on div "Eraser" at bounding box center [138, 423] width 35 height 28
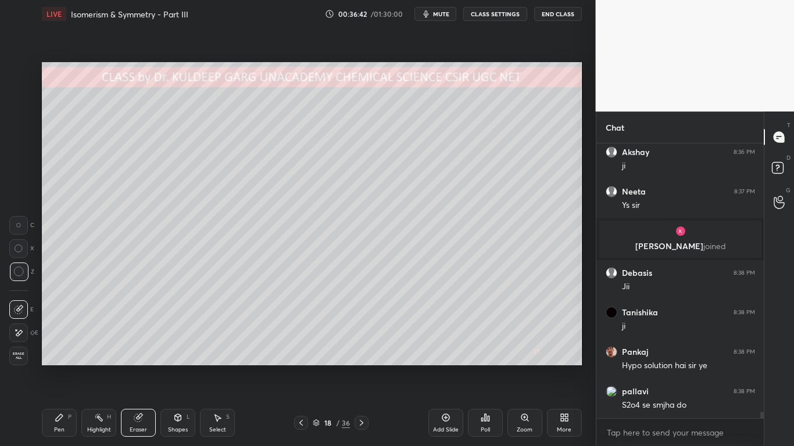
scroll to position [11569, 0]
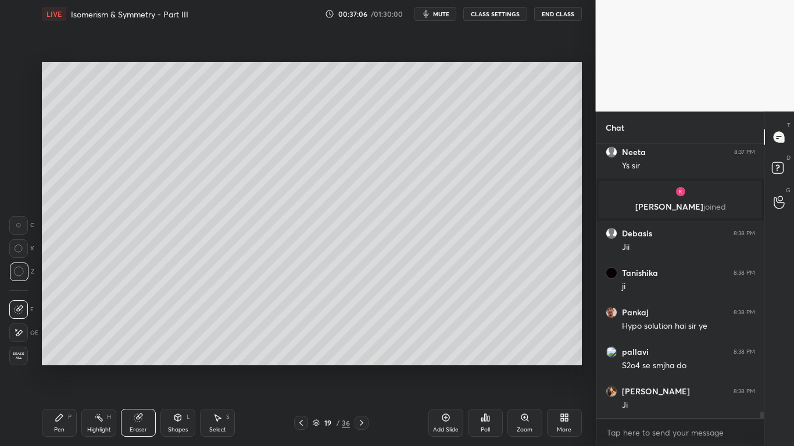
click at [59, 358] on div "Pen P" at bounding box center [59, 423] width 35 height 28
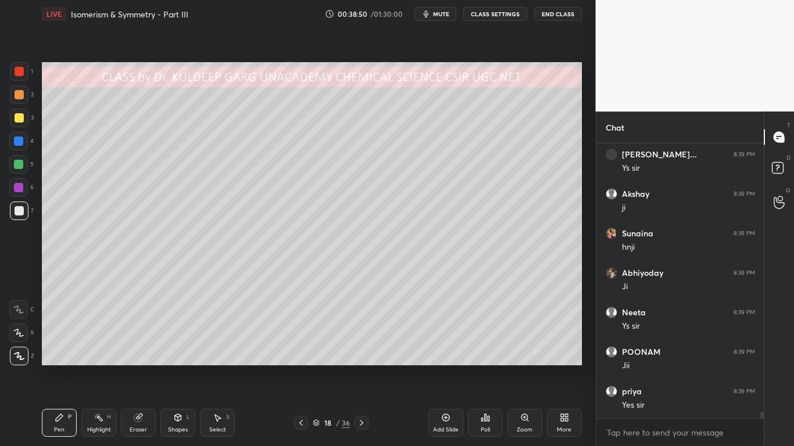
scroll to position [11983, 0]
click at [138, 358] on icon at bounding box center [138, 418] width 8 height 8
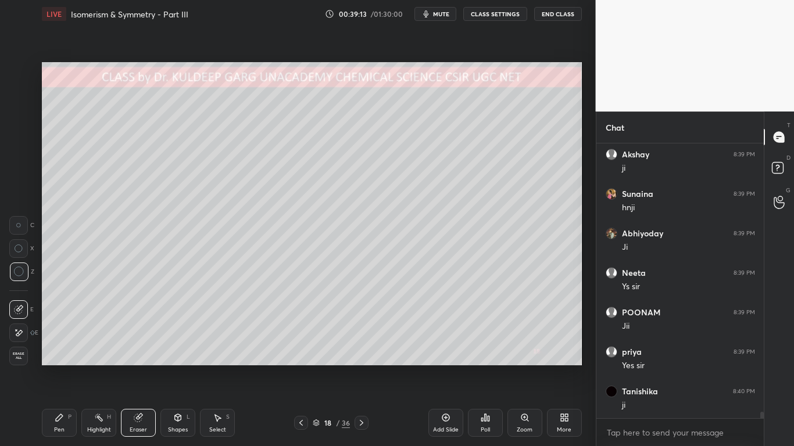
scroll to position [12023, 0]
click at [60, 358] on icon at bounding box center [59, 417] width 9 height 9
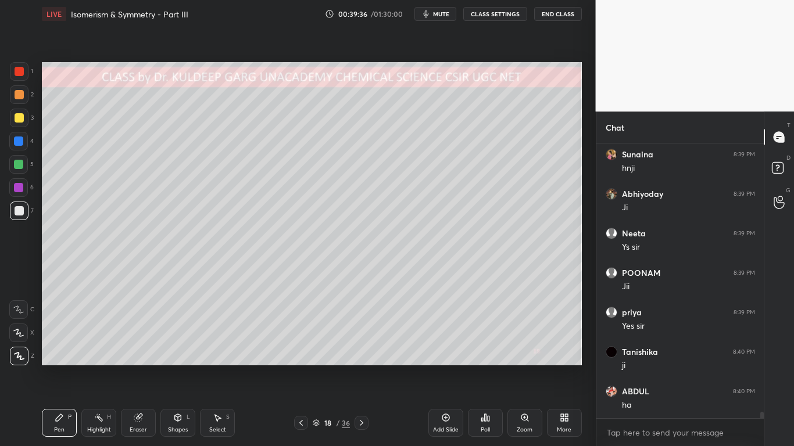
click at [21, 117] on div at bounding box center [19, 117] width 9 height 9
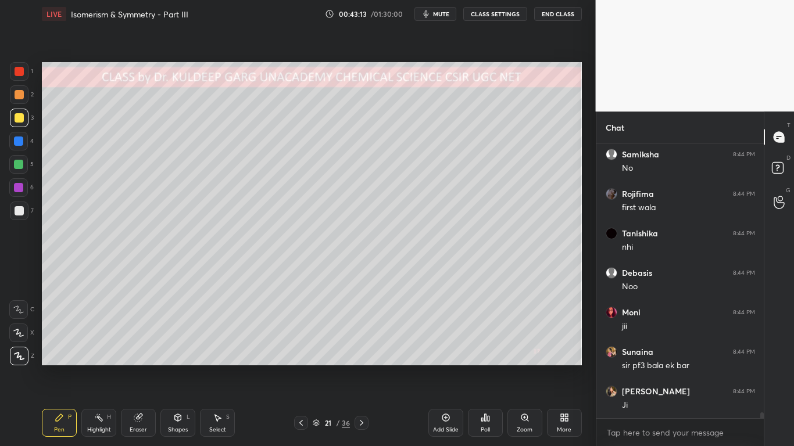
scroll to position [13152, 0]
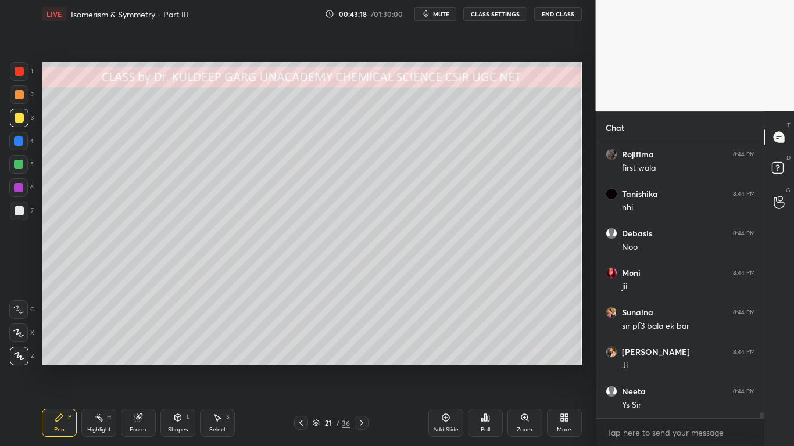
click at [25, 210] on div at bounding box center [19, 211] width 19 height 19
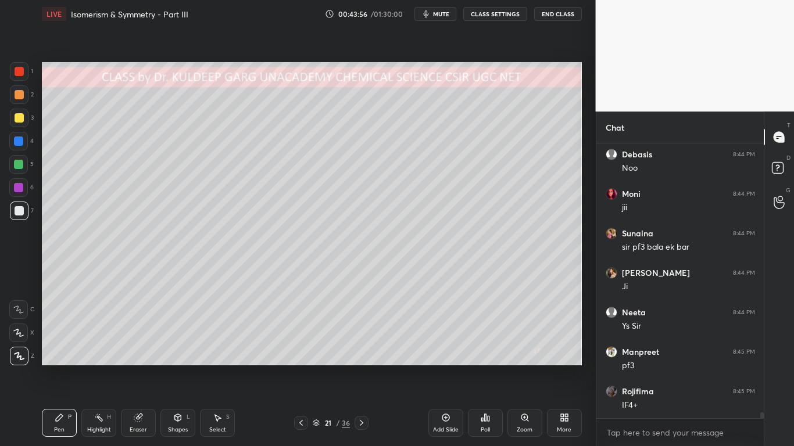
scroll to position [13281, 0]
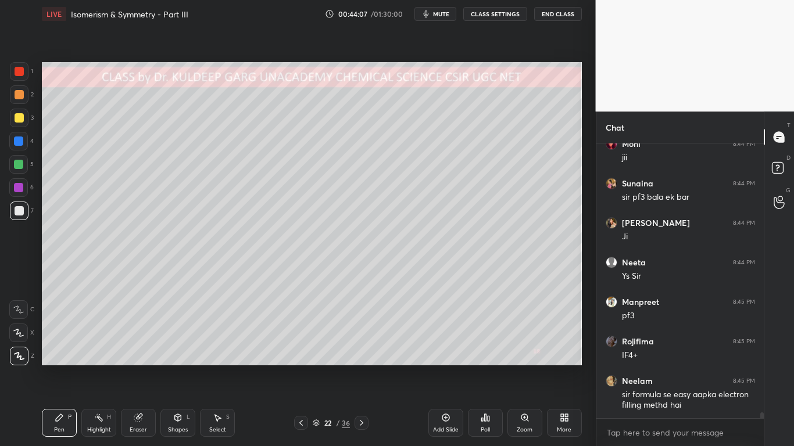
click at [19, 118] on div at bounding box center [19, 117] width 9 height 9
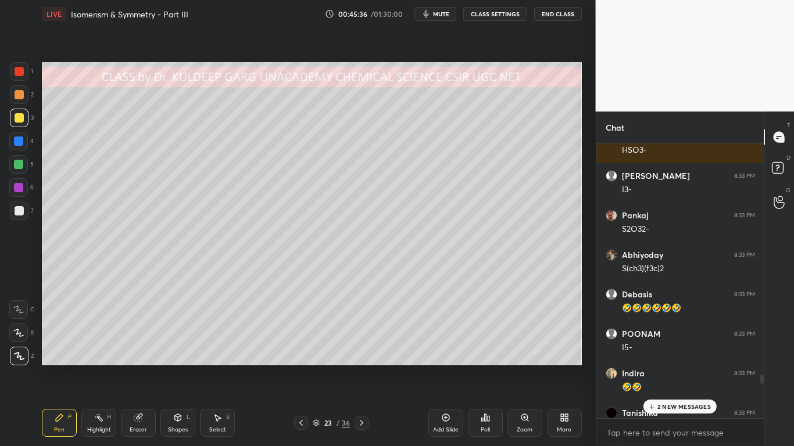
scroll to position [11002, 0]
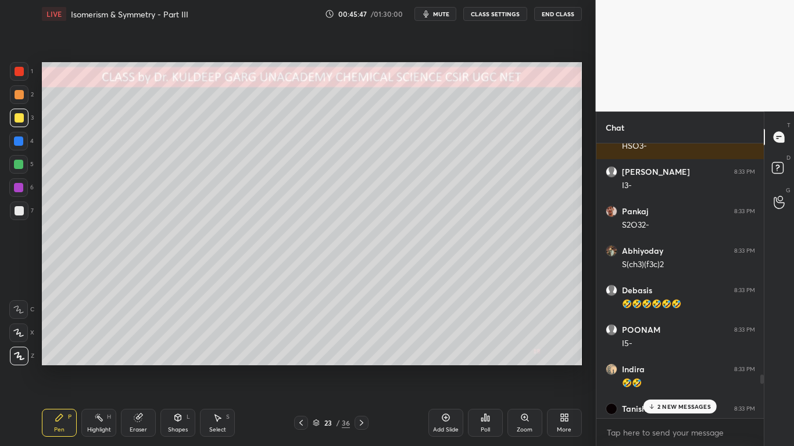
click at [669, 358] on p "2 NEW MESSAGES" at bounding box center [683, 406] width 53 height 7
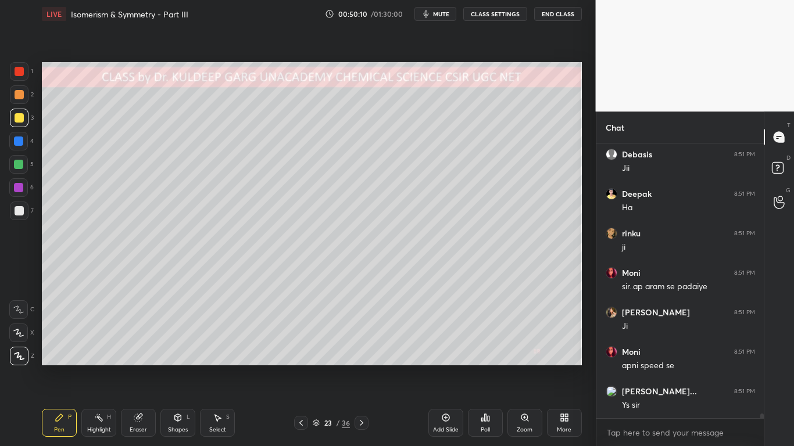
scroll to position [16802, 0]
click at [140, 358] on icon at bounding box center [138, 418] width 8 height 8
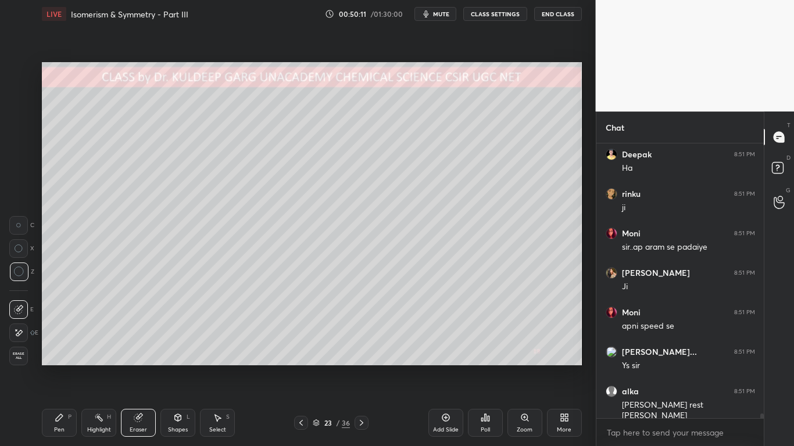
click at [15, 271] on icon at bounding box center [19, 272] width 10 height 10
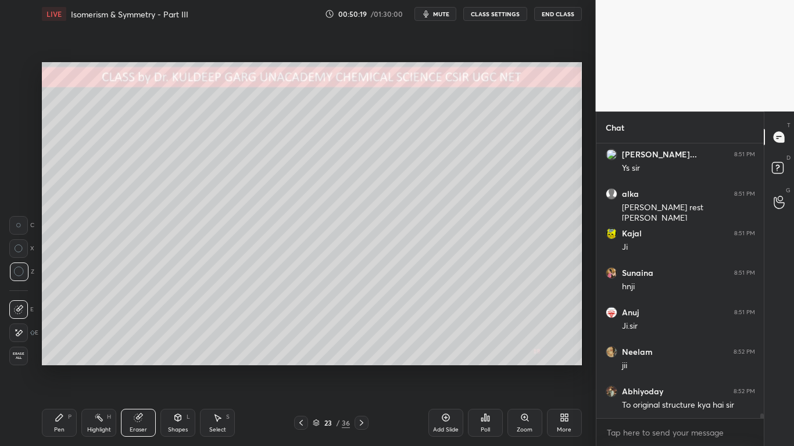
scroll to position [17039, 0]
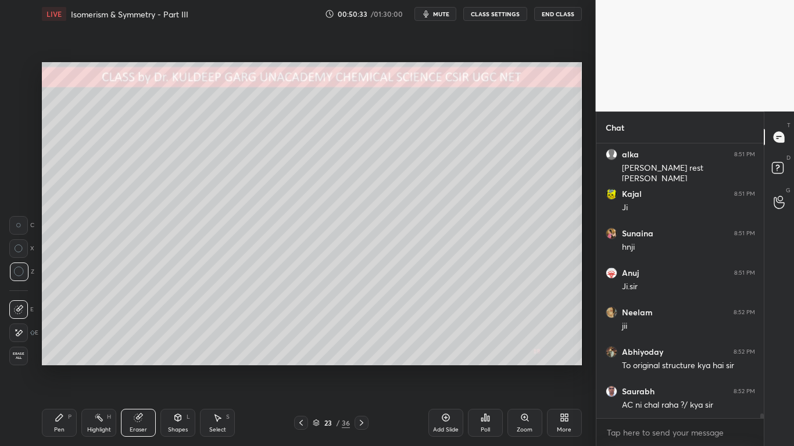
click at [63, 358] on div "Pen" at bounding box center [59, 430] width 10 height 6
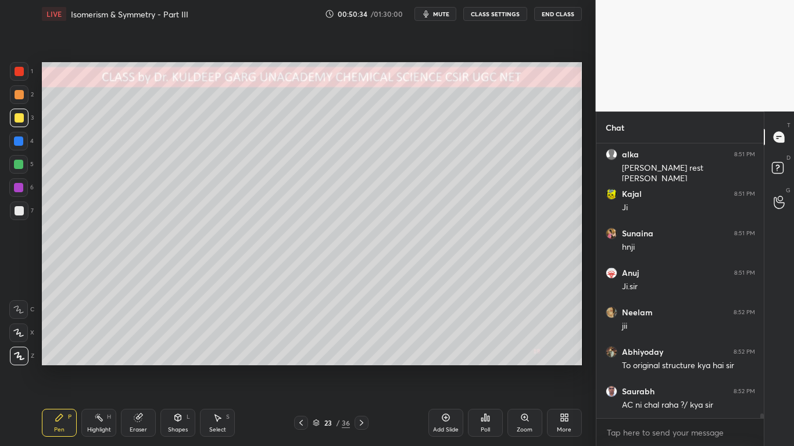
scroll to position [17078, 0]
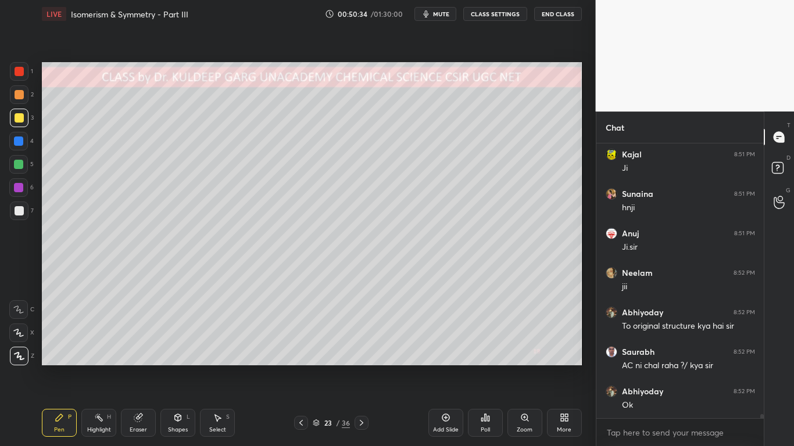
click at [359, 358] on icon at bounding box center [361, 422] width 9 height 9
click at [358, 358] on icon at bounding box center [361, 422] width 9 height 9
click at [20, 214] on div at bounding box center [19, 210] width 9 height 9
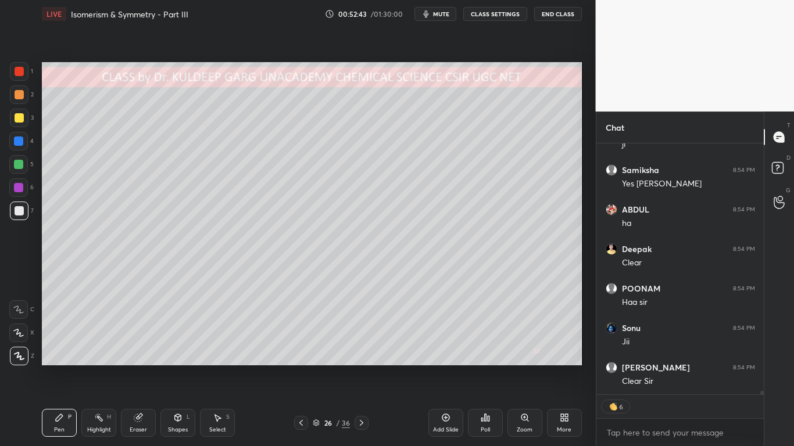
scroll to position [18050, 0]
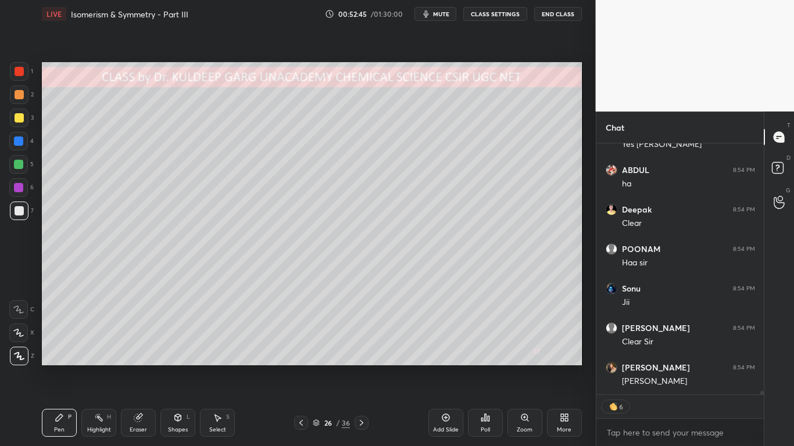
click at [17, 121] on div at bounding box center [19, 117] width 9 height 9
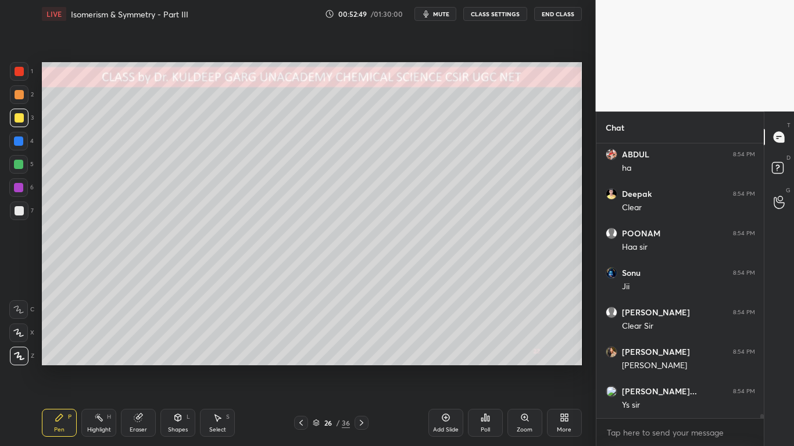
scroll to position [18108, 0]
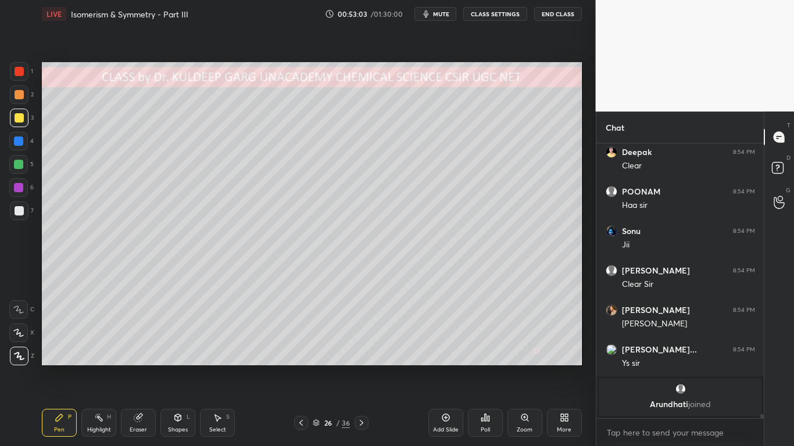
click at [20, 211] on div at bounding box center [19, 210] width 9 height 9
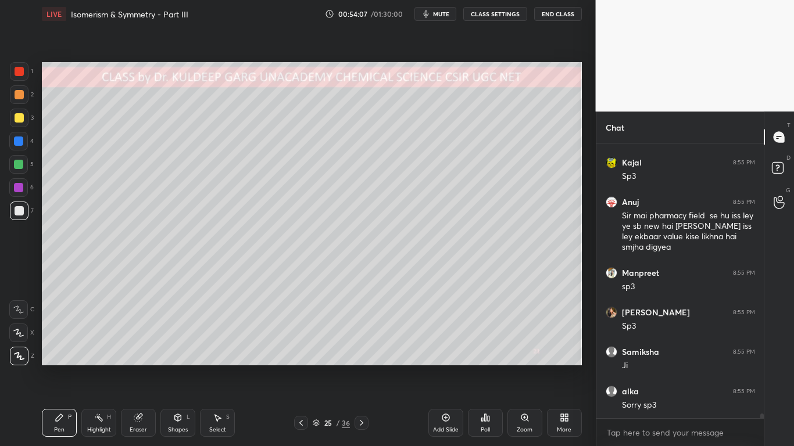
scroll to position [16042, 0]
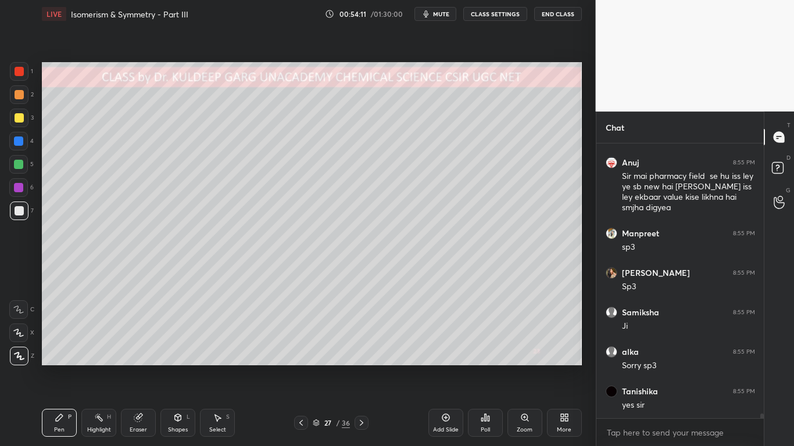
click at [16, 122] on div at bounding box center [19, 117] width 9 height 9
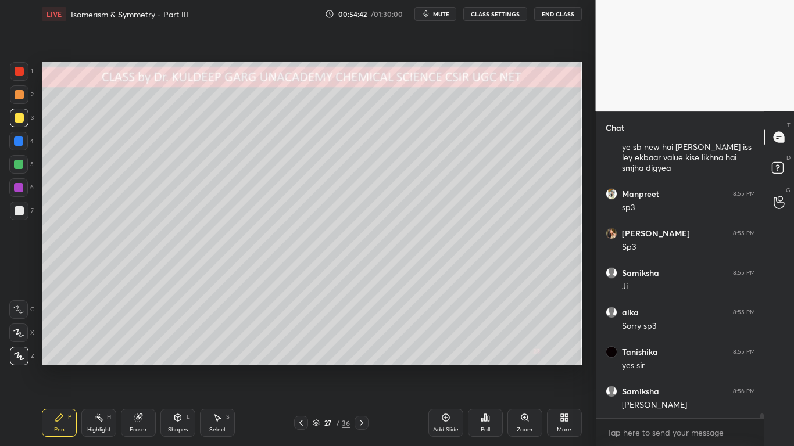
click at [18, 213] on div at bounding box center [19, 210] width 9 height 9
click at [19, 116] on div at bounding box center [19, 117] width 9 height 9
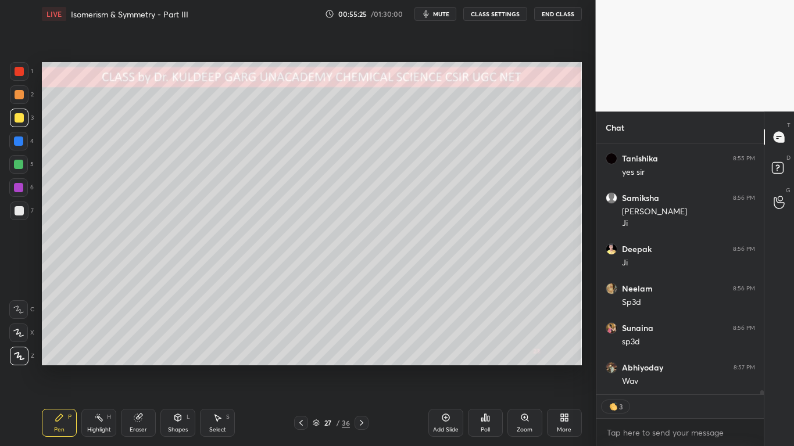
scroll to position [16314, 0]
click at [16, 115] on div at bounding box center [19, 117] width 9 height 9
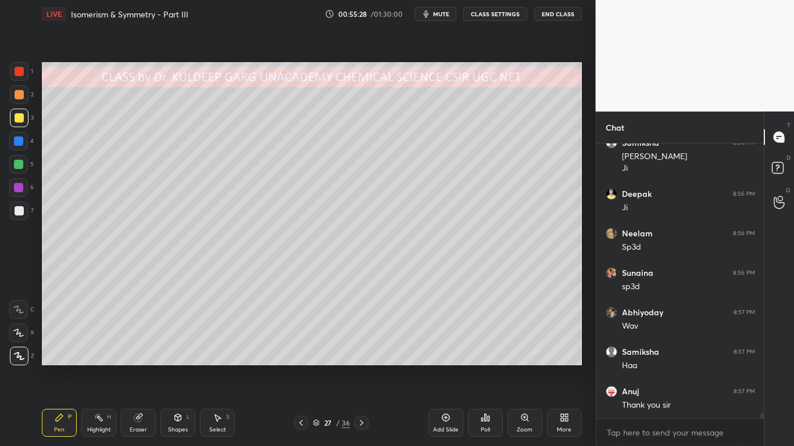
scroll to position [4, 4]
click at [137, 358] on icon at bounding box center [138, 418] width 8 height 8
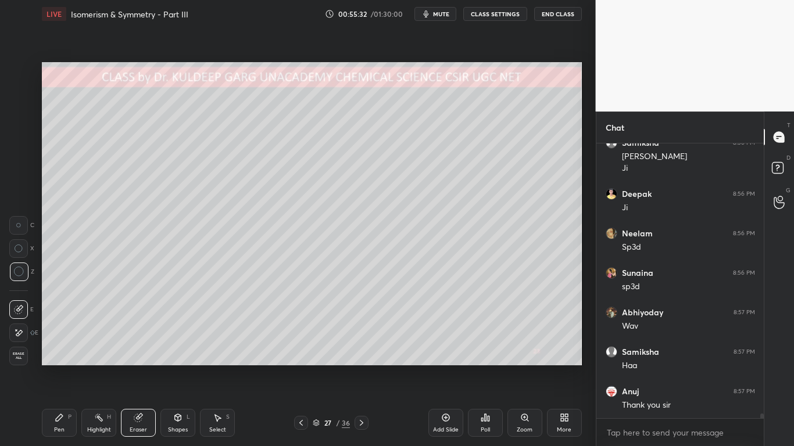
click at [53, 358] on div "Pen P" at bounding box center [59, 423] width 35 height 28
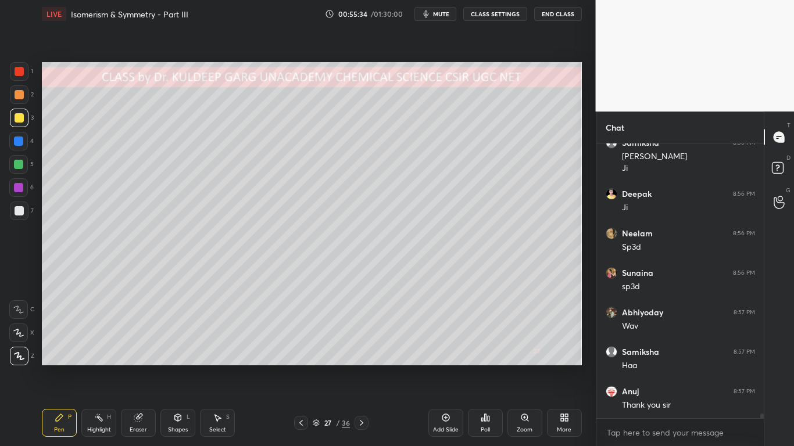
click at [137, 358] on div "Pen P Highlight H Eraser Shapes L Select S 27 / 36 Add Slide Poll Zoom More" at bounding box center [312, 423] width 540 height 46
click at [139, 358] on div "Eraser" at bounding box center [138, 423] width 35 height 28
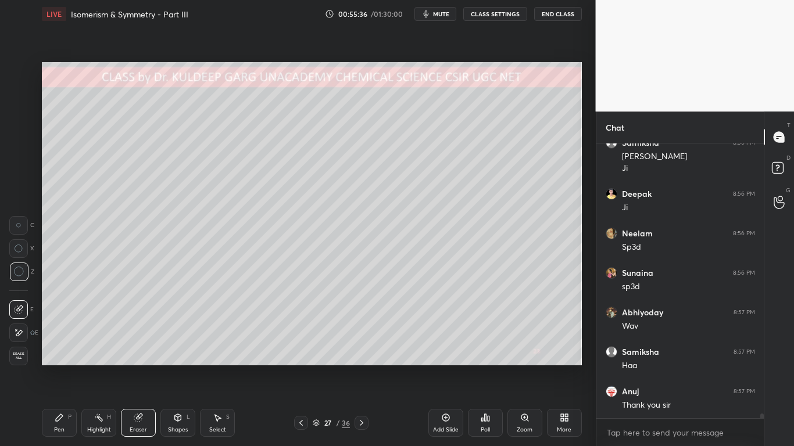
click at [51, 358] on div "Pen P" at bounding box center [59, 423] width 35 height 28
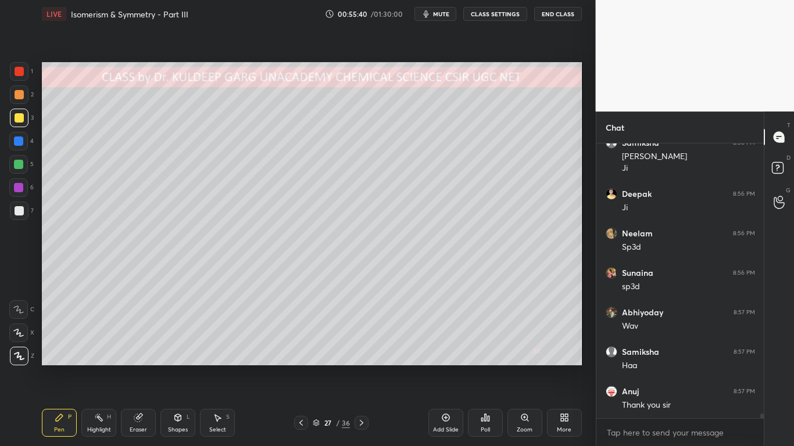
click at [16, 117] on div at bounding box center [19, 117] width 9 height 9
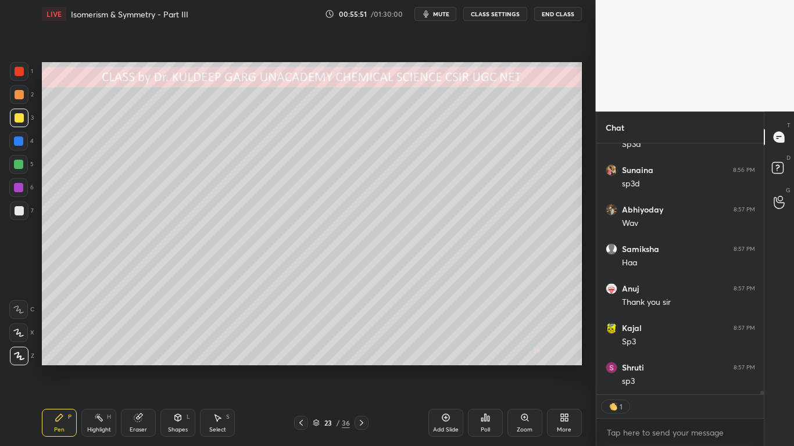
scroll to position [16472, 0]
click at [138, 358] on icon at bounding box center [138, 418] width 8 height 8
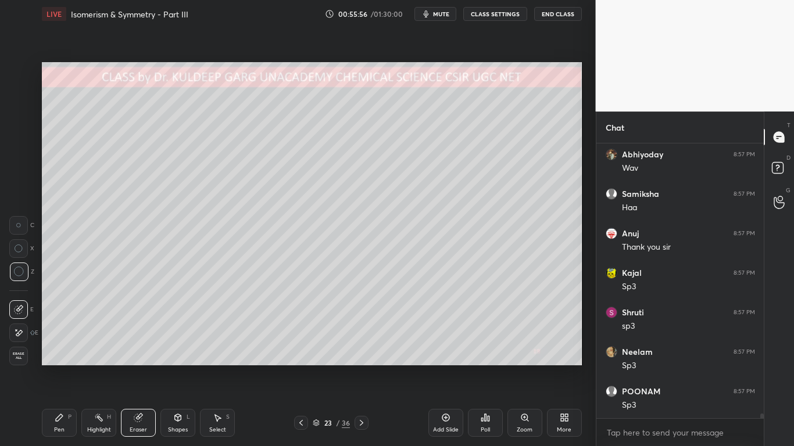
scroll to position [16528, 0]
click at [64, 358] on div "Pen P" at bounding box center [59, 423] width 35 height 28
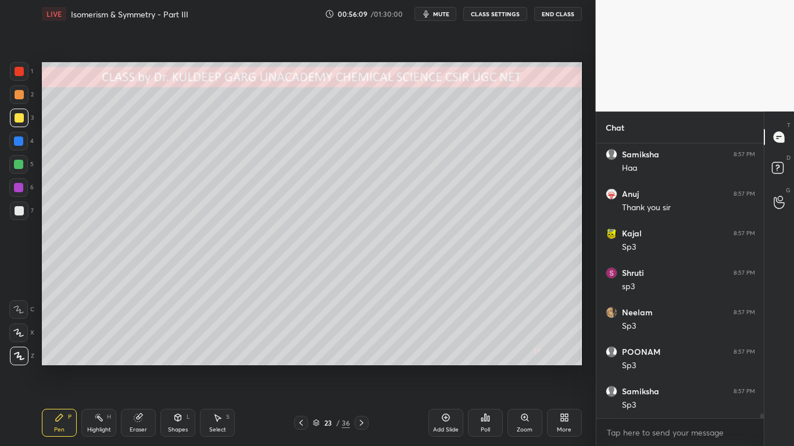
click at [132, 358] on div "Eraser" at bounding box center [138, 423] width 35 height 28
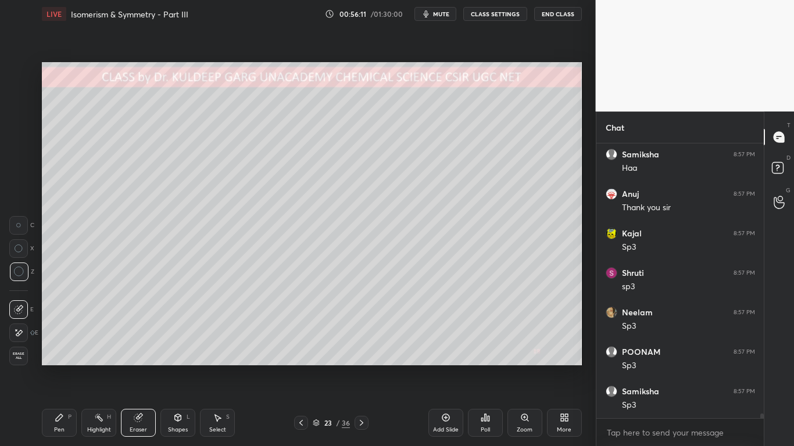
click at [50, 358] on div "Pen P" at bounding box center [59, 423] width 35 height 28
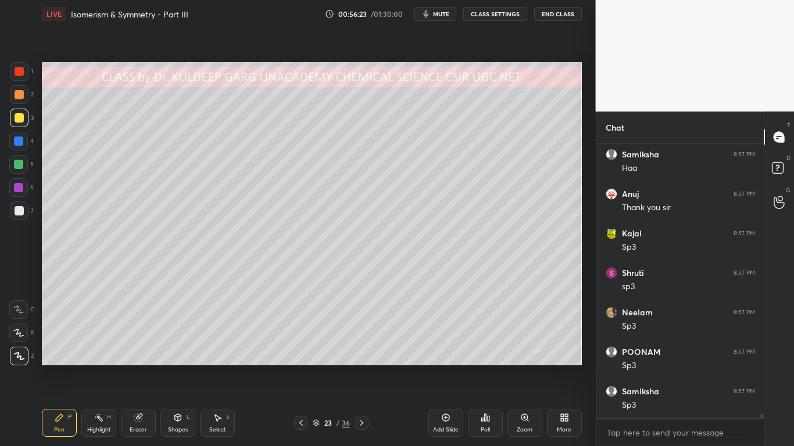
click at [16, 209] on div at bounding box center [19, 210] width 9 height 9
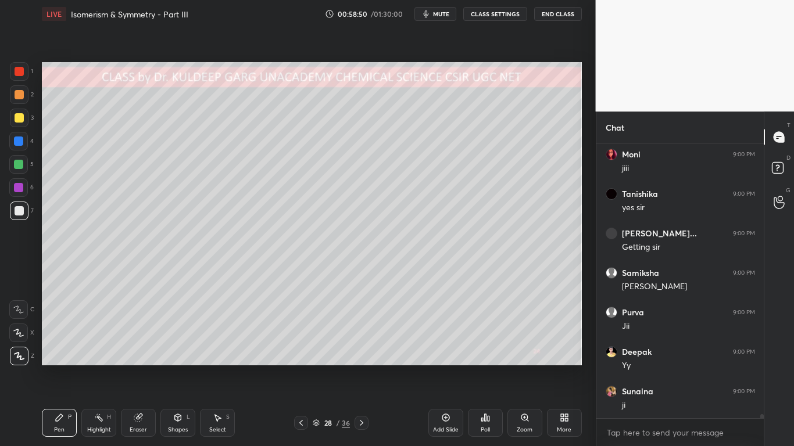
scroll to position [17418, 0]
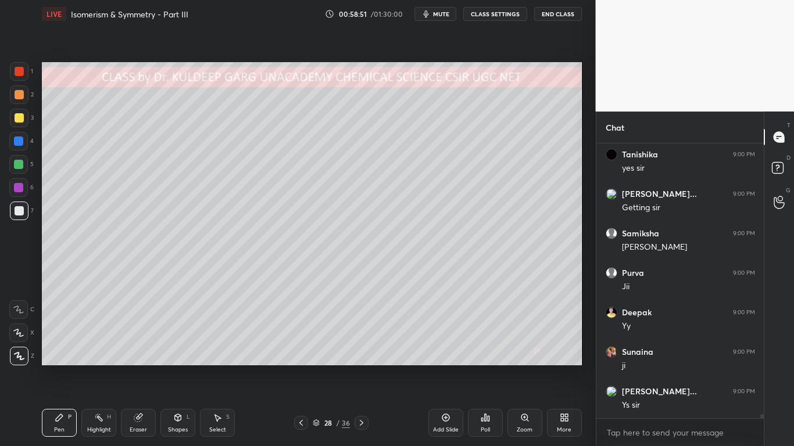
click at [19, 118] on div at bounding box center [19, 117] width 9 height 9
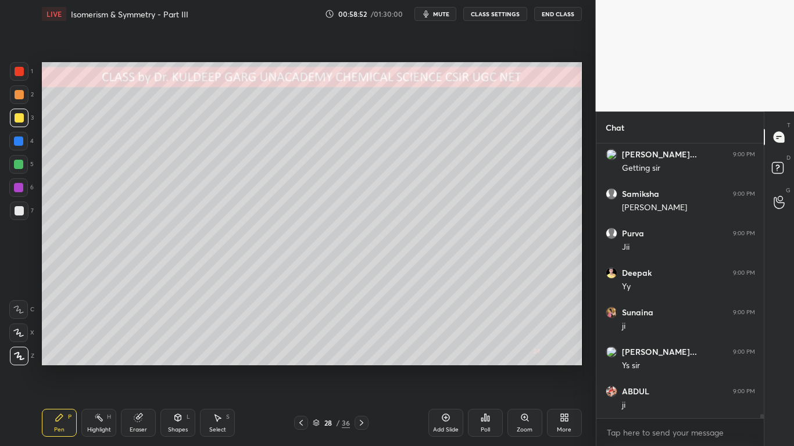
scroll to position [17497, 0]
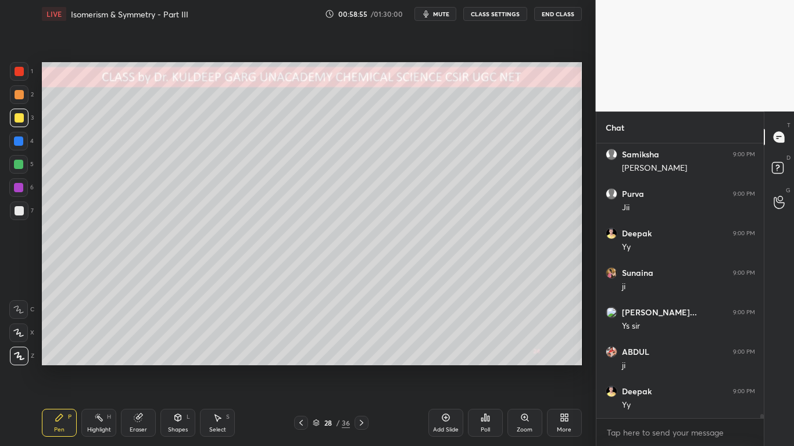
click at [20, 209] on div at bounding box center [19, 210] width 9 height 9
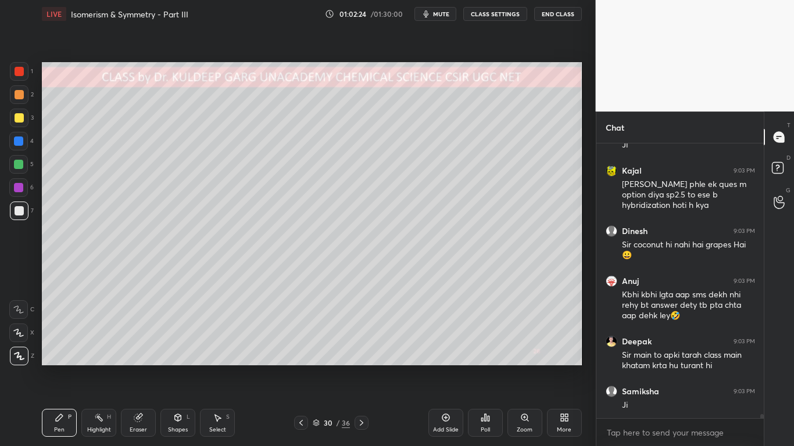
scroll to position [18687, 0]
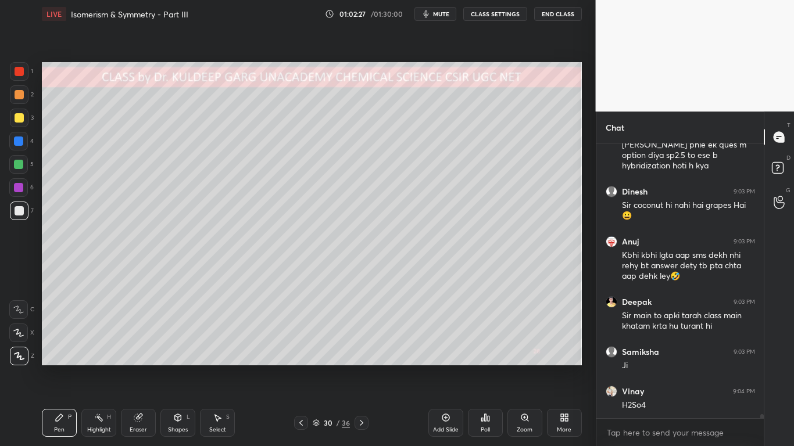
click at [19, 119] on div at bounding box center [19, 117] width 9 height 9
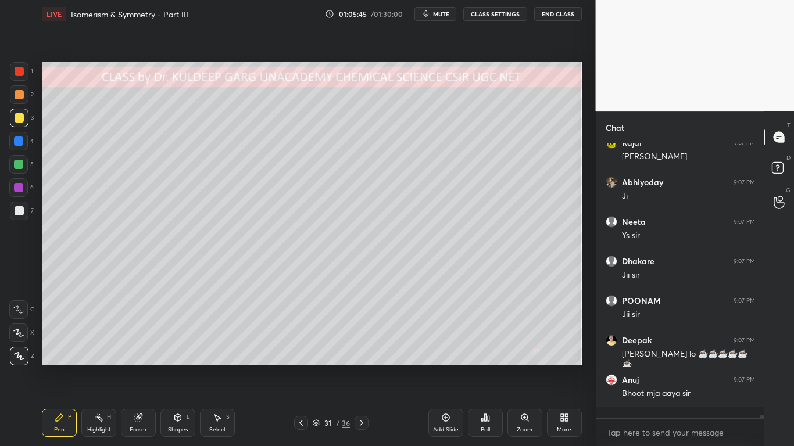
scroll to position [20346, 0]
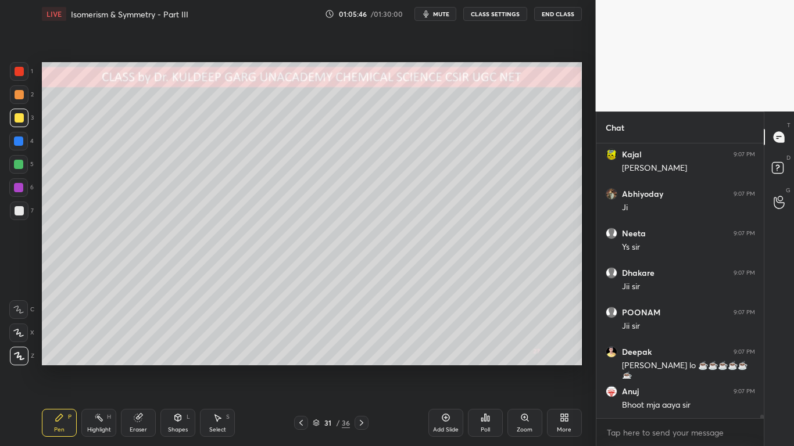
click at [21, 215] on div at bounding box center [19, 210] width 9 height 9
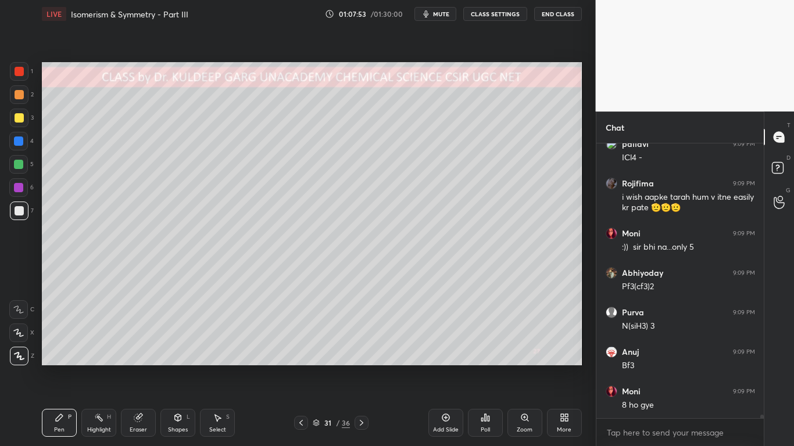
scroll to position [21444, 0]
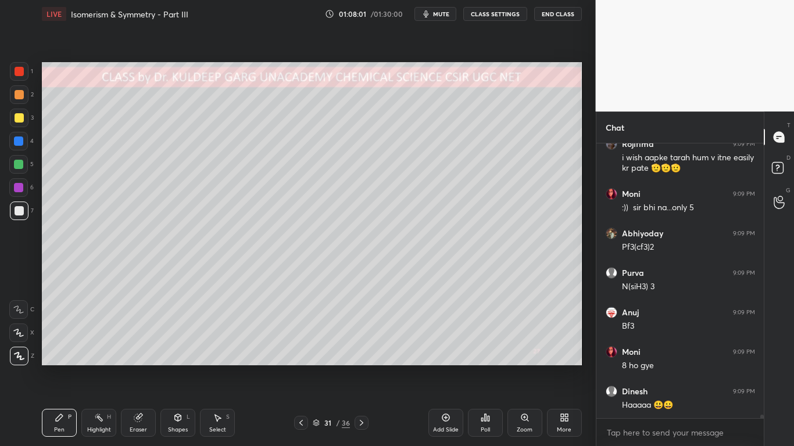
click at [15, 118] on div at bounding box center [19, 117] width 9 height 9
click at [132, 358] on div "Eraser" at bounding box center [138, 423] width 35 height 28
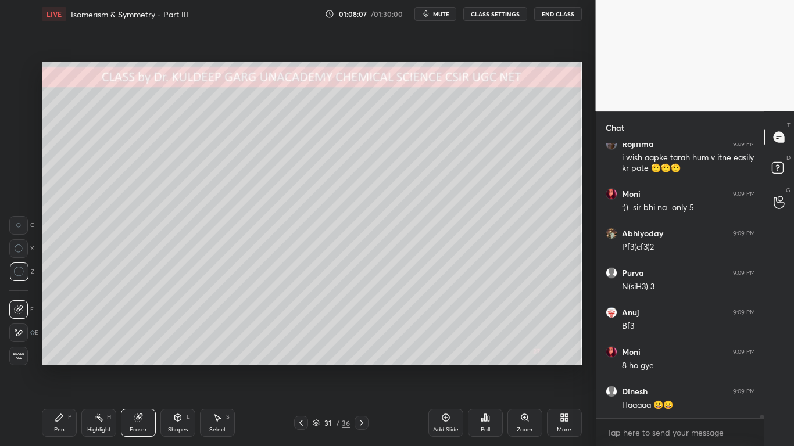
click at [56, 358] on icon at bounding box center [59, 417] width 9 height 9
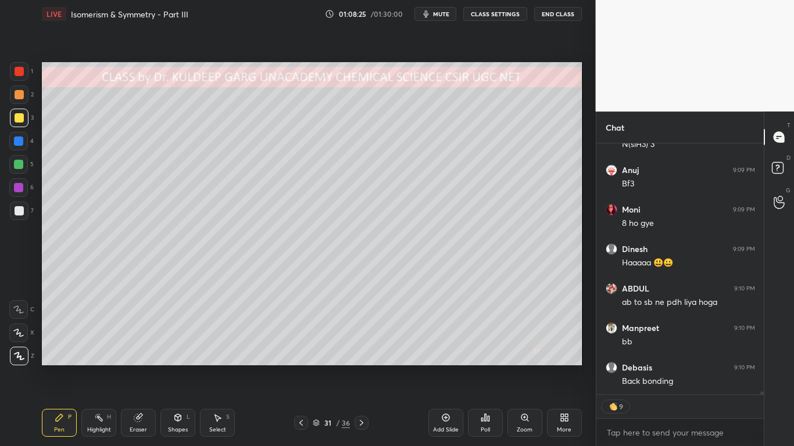
scroll to position [21626, 0]
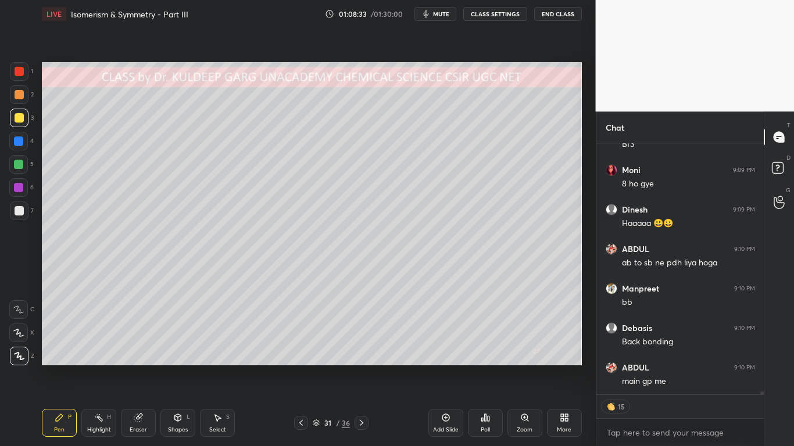
click at [139, 358] on icon at bounding box center [138, 418] width 8 height 8
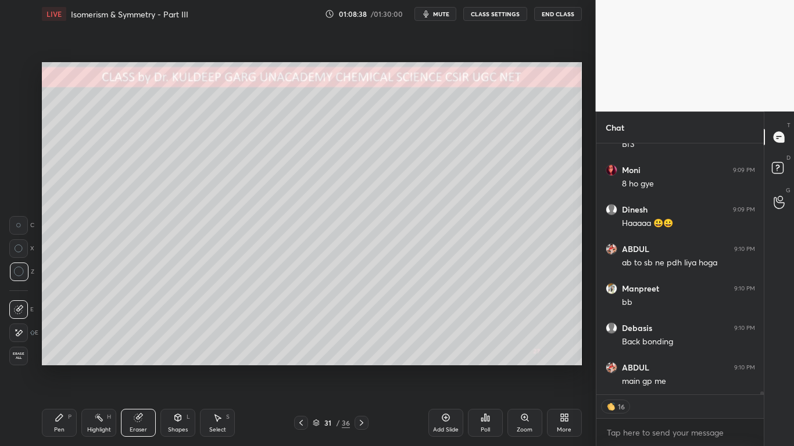
click at [51, 358] on div "Pen P" at bounding box center [59, 423] width 35 height 28
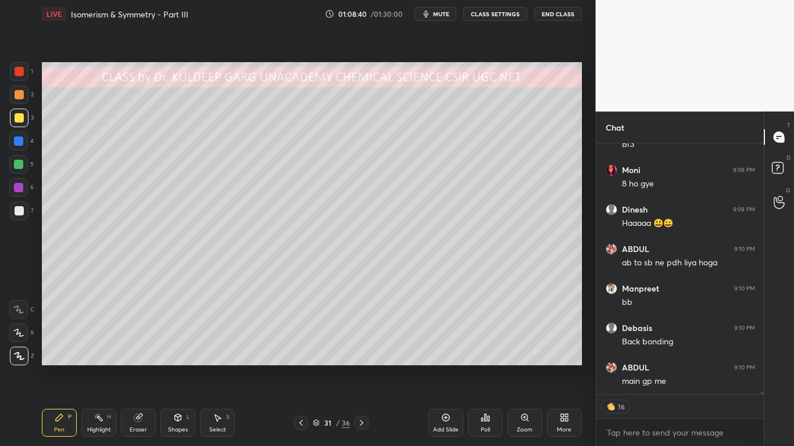
click at [140, 358] on div "Eraser" at bounding box center [138, 430] width 17 height 6
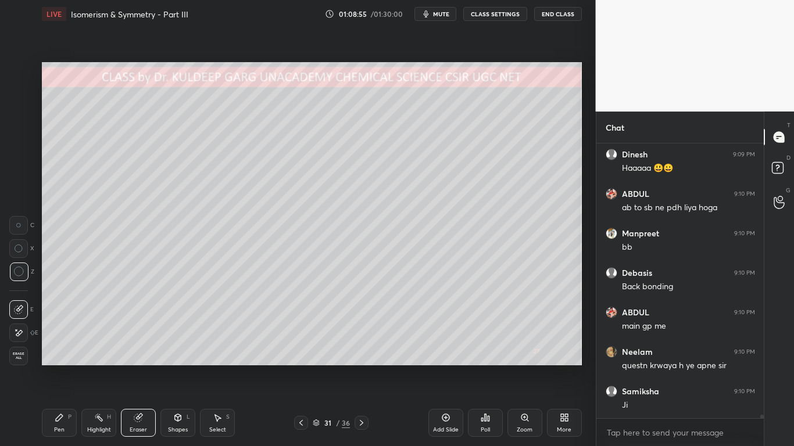
scroll to position [21721, 0]
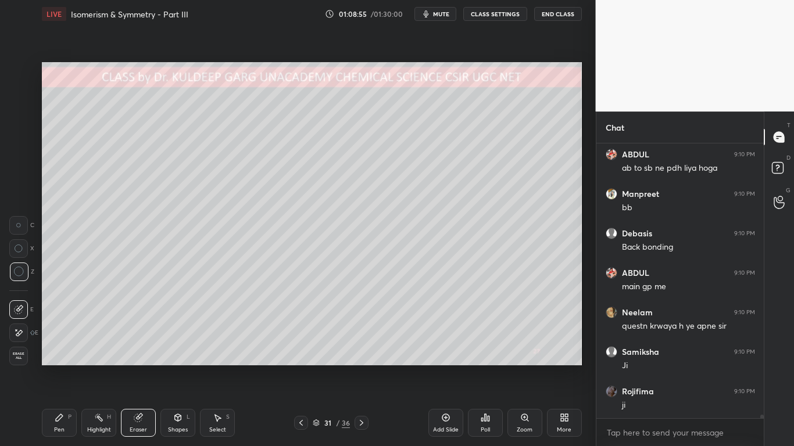
click at [55, 358] on div "Pen" at bounding box center [59, 430] width 10 height 6
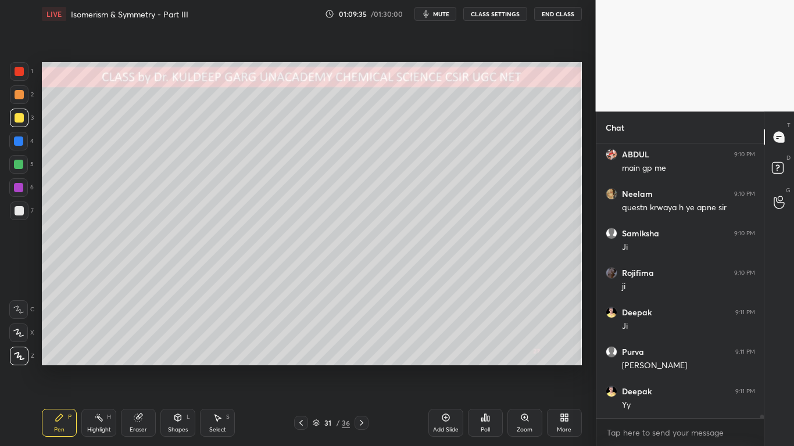
scroll to position [21879, 0]
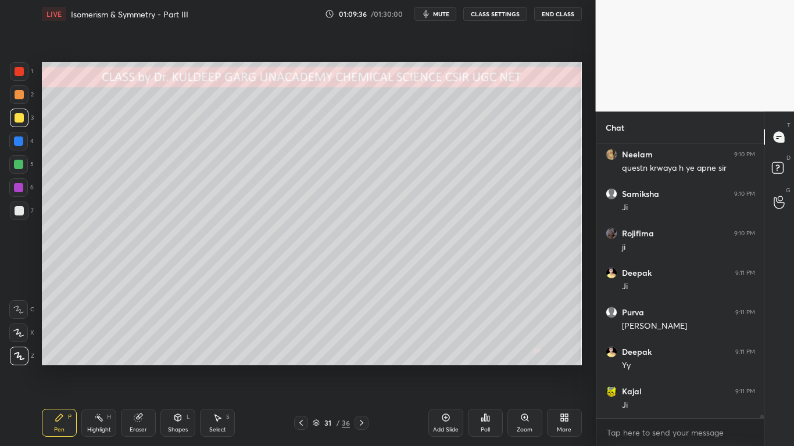
click at [138, 358] on icon at bounding box center [138, 418] width 8 height 8
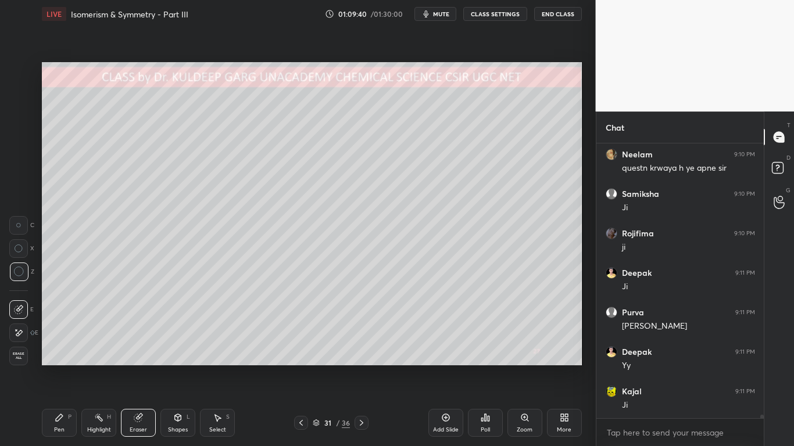
click at [54, 358] on div "Pen" at bounding box center [59, 430] width 10 height 6
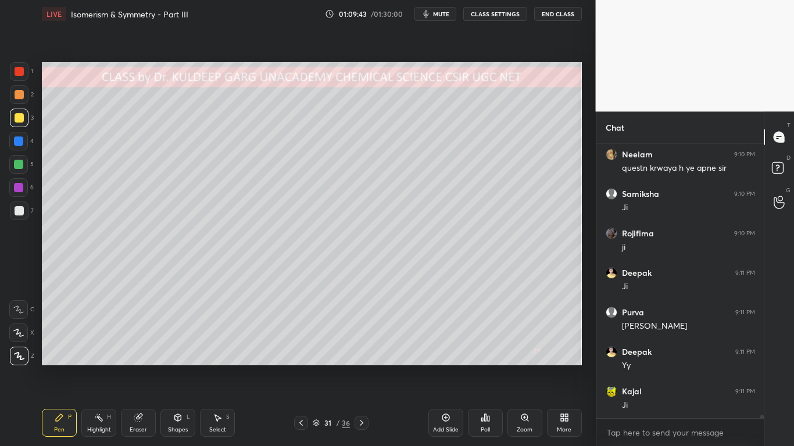
click at [17, 209] on div at bounding box center [19, 210] width 9 height 9
click at [139, 358] on icon at bounding box center [138, 418] width 8 height 8
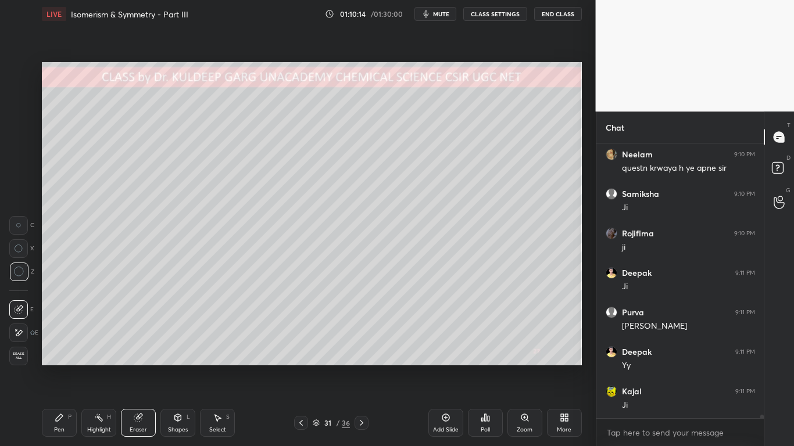
click at [59, 358] on icon at bounding box center [59, 417] width 7 height 7
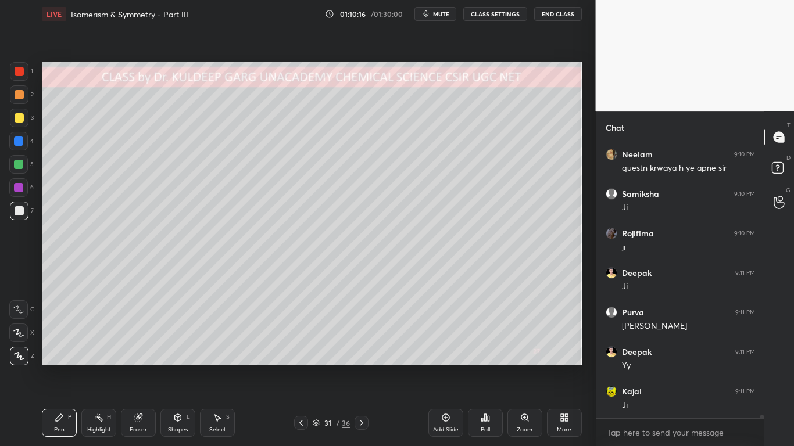
click at [20, 210] on div at bounding box center [19, 210] width 9 height 9
click at [19, 122] on div at bounding box center [19, 117] width 9 height 9
click at [142, 358] on icon at bounding box center [138, 417] width 9 height 9
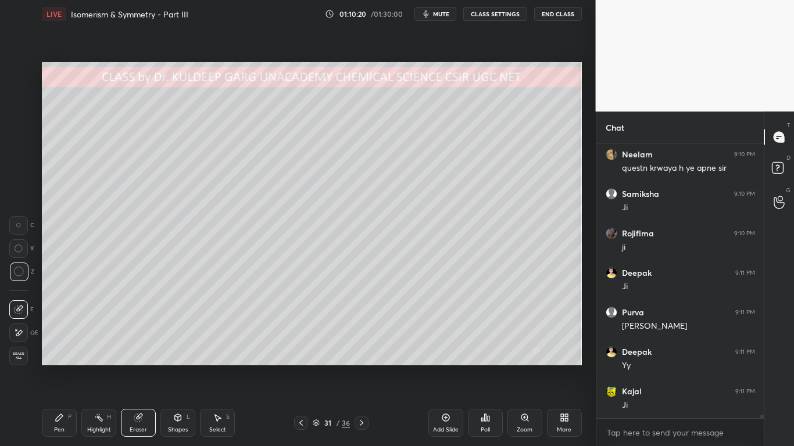
scroll to position [21918, 0]
click at [20, 273] on icon at bounding box center [19, 272] width 10 height 10
click at [57, 358] on icon at bounding box center [59, 417] width 9 height 9
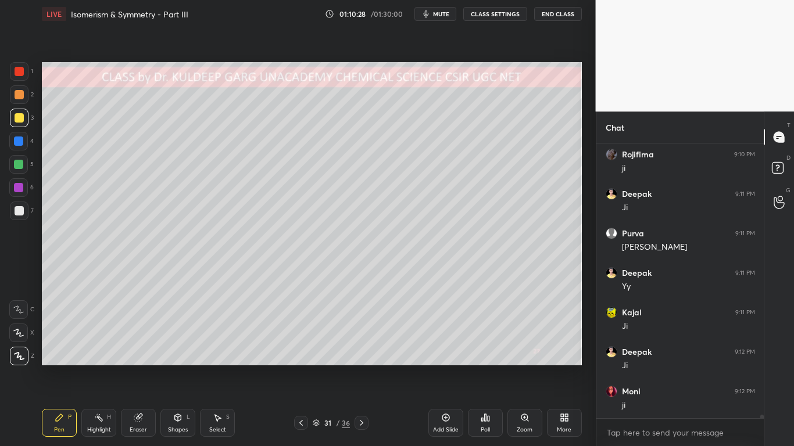
scroll to position [21997, 0]
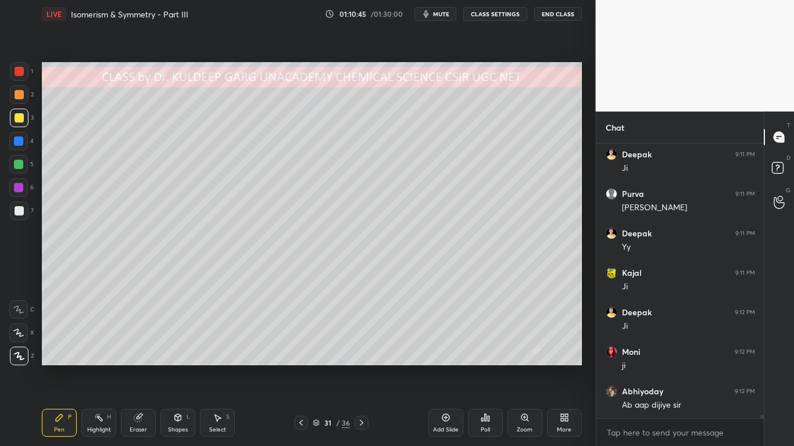
click at [12, 209] on div at bounding box center [19, 211] width 19 height 19
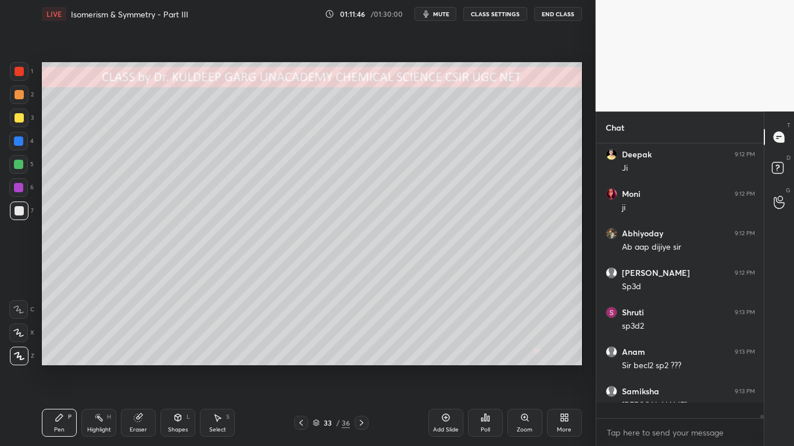
scroll to position [22155, 0]
click at [16, 207] on div at bounding box center [19, 210] width 9 height 9
click at [16, 142] on div at bounding box center [18, 141] width 9 height 9
click at [16, 211] on div at bounding box center [19, 210] width 9 height 9
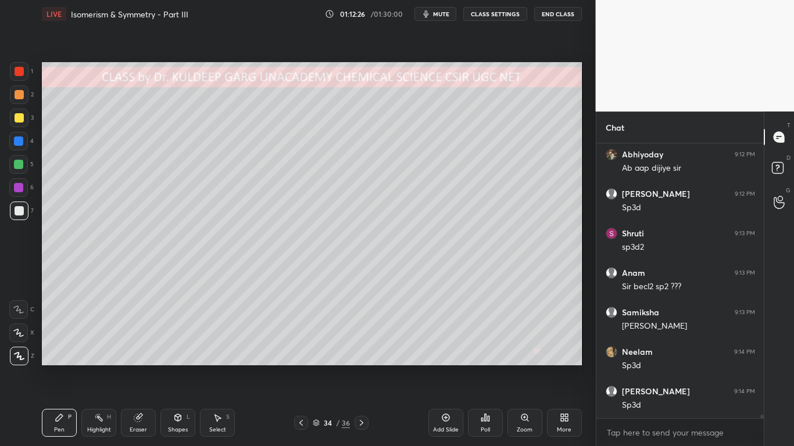
scroll to position [22274, 0]
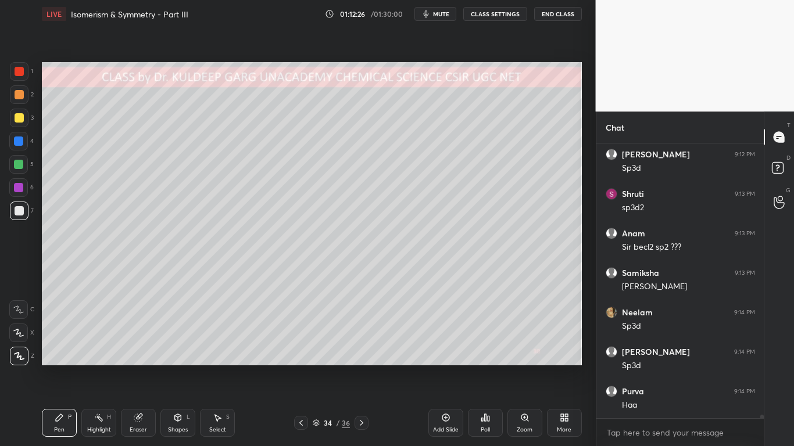
click at [20, 120] on div at bounding box center [19, 117] width 9 height 9
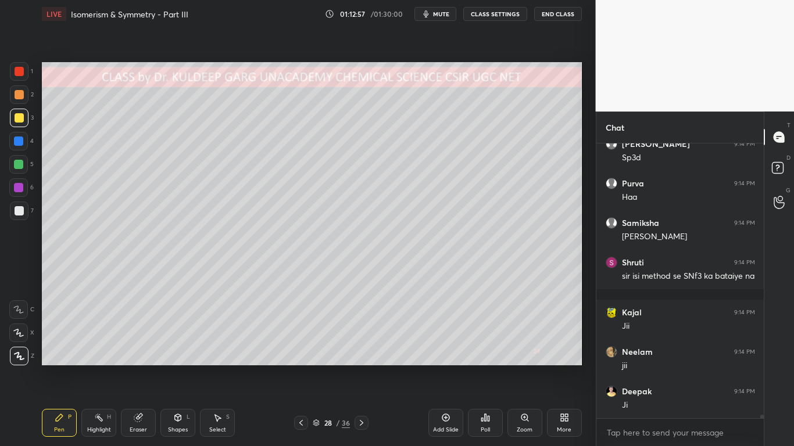
scroll to position [22521, 0]
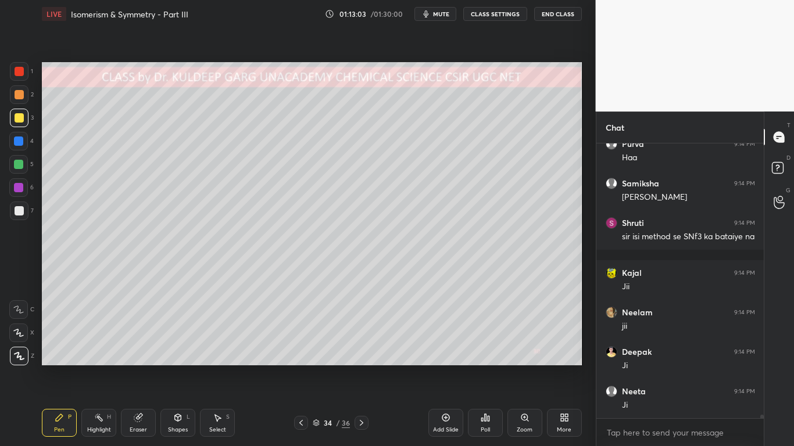
click at [143, 358] on div "Eraser" at bounding box center [138, 423] width 35 height 28
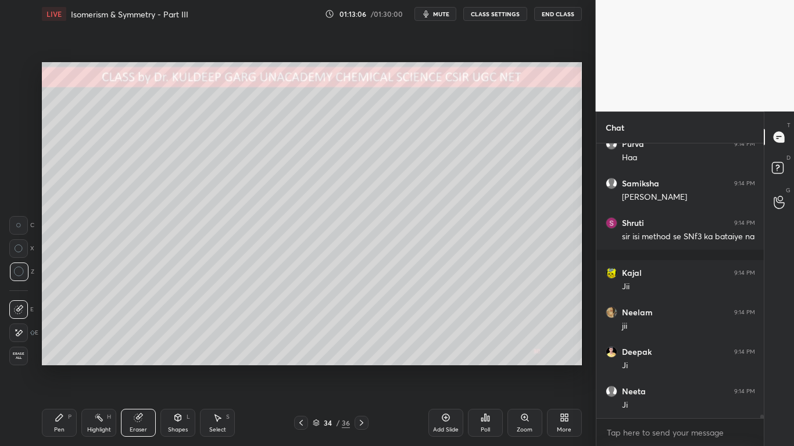
click at [55, 358] on div "Pen P" at bounding box center [59, 423] width 35 height 28
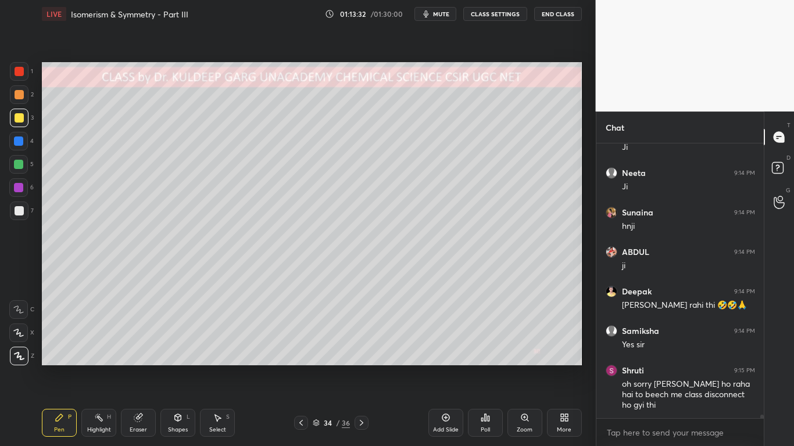
scroll to position [22779, 0]
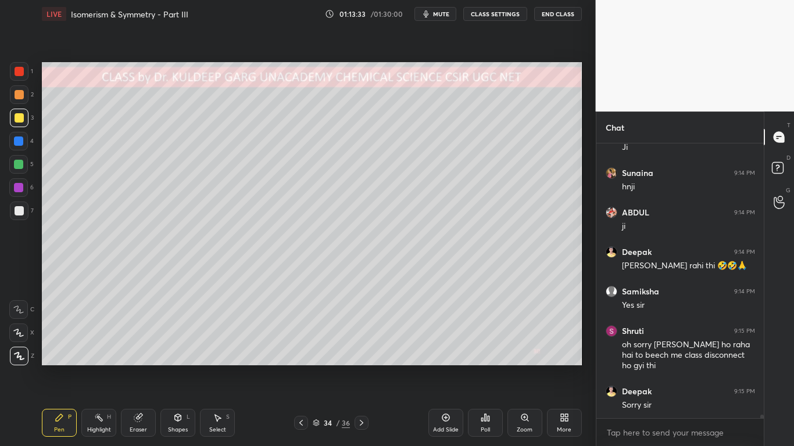
click at [17, 213] on div at bounding box center [19, 210] width 9 height 9
click at [15, 143] on div at bounding box center [18, 141] width 9 height 9
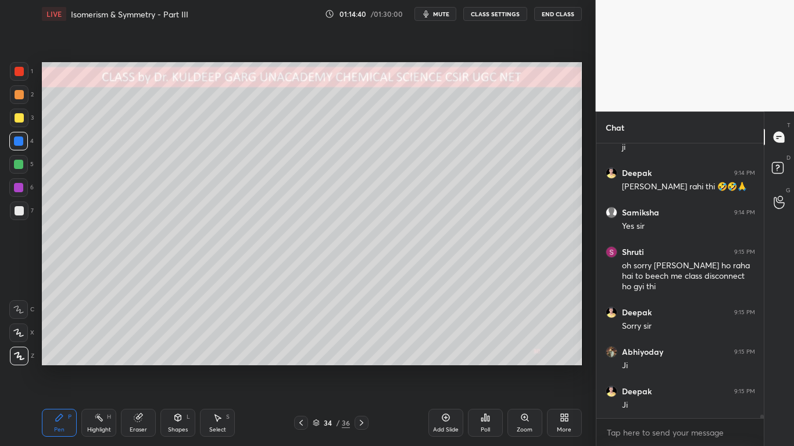
scroll to position [22898, 0]
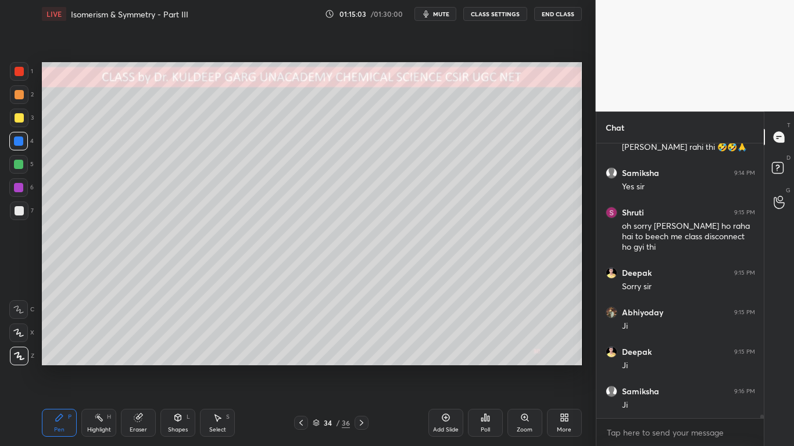
click at [131, 358] on div "Eraser" at bounding box center [138, 423] width 35 height 28
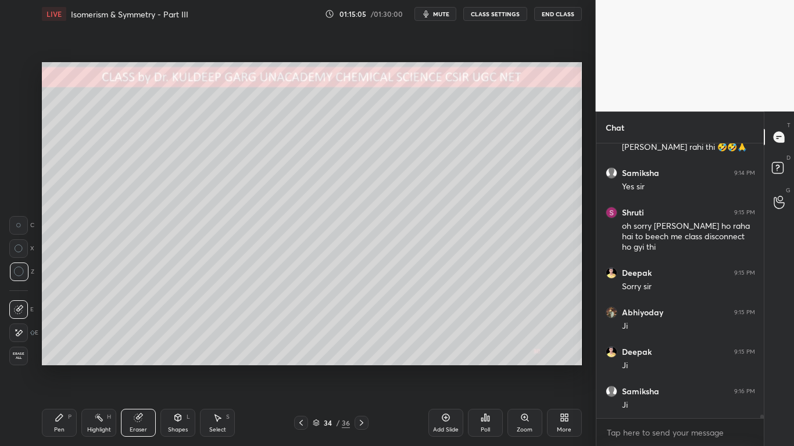
click at [73, 358] on div "Pen P" at bounding box center [59, 423] width 35 height 28
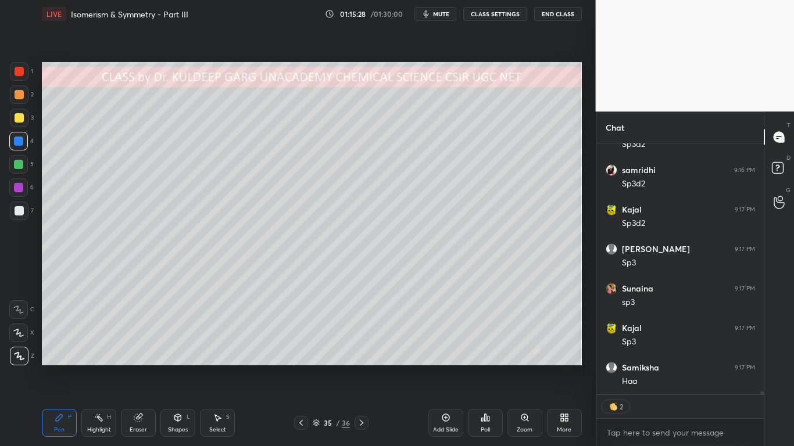
scroll to position [23277, 0]
click at [20, 144] on div at bounding box center [18, 141] width 9 height 9
click at [444, 358] on div "Add Slide" at bounding box center [445, 423] width 35 height 28
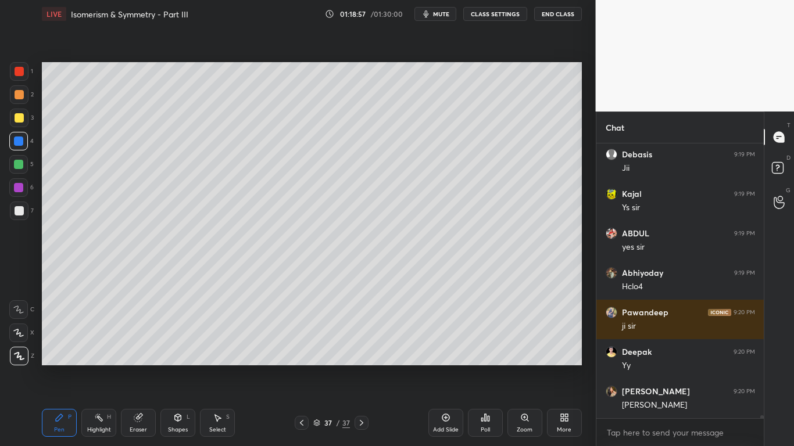
scroll to position [24686, 0]
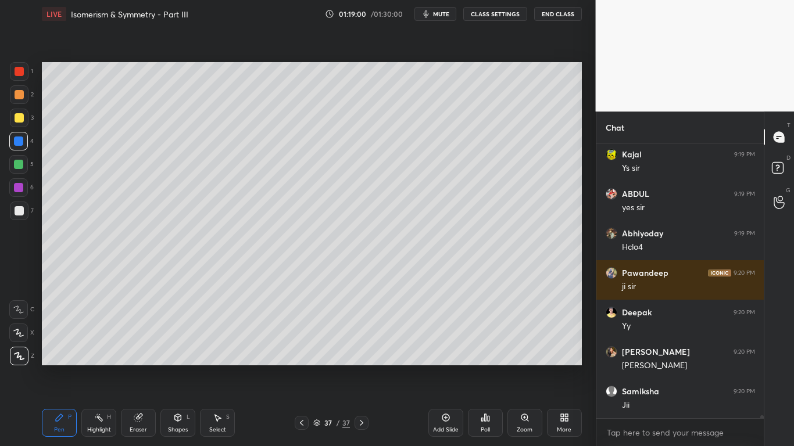
click at [444, 358] on icon at bounding box center [445, 417] width 9 height 9
click at [12, 121] on div at bounding box center [19, 118] width 19 height 19
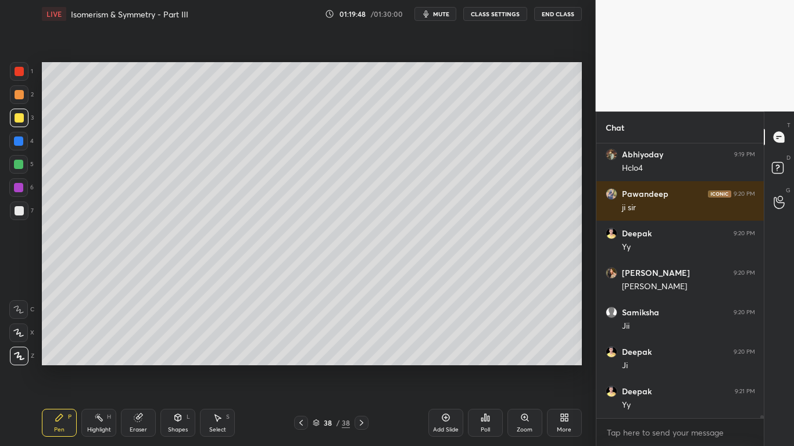
scroll to position [24765, 0]
click at [440, 358] on div "Add Slide" at bounding box center [446, 430] width 26 height 6
click at [12, 119] on div at bounding box center [19, 118] width 19 height 19
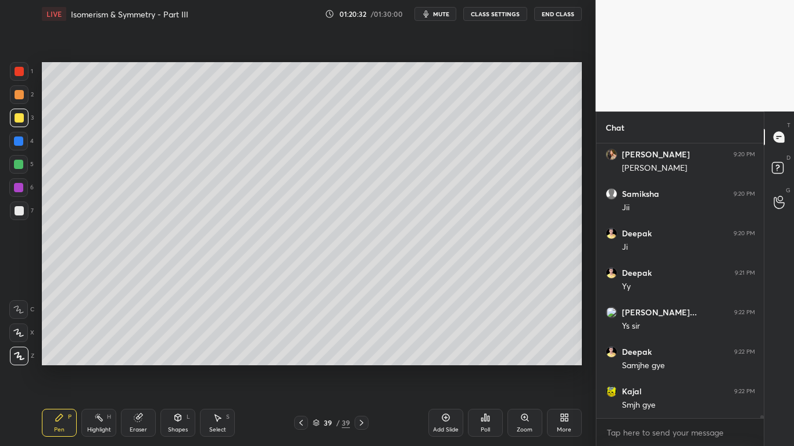
scroll to position [24934, 0]
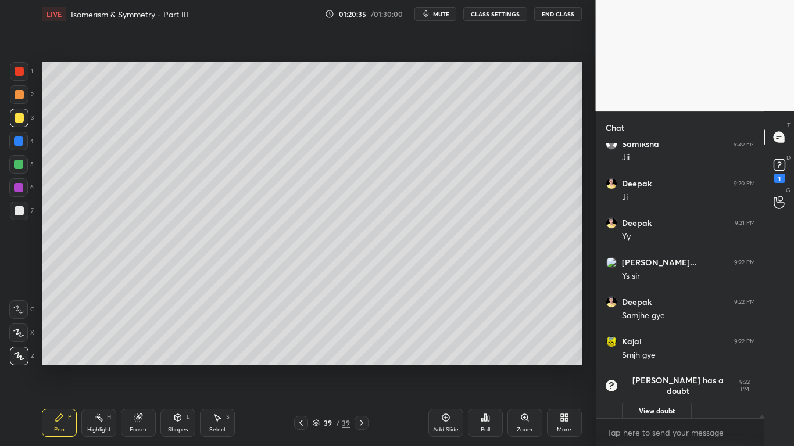
click at [655, 358] on button "View doubt" at bounding box center [657, 411] width 70 height 19
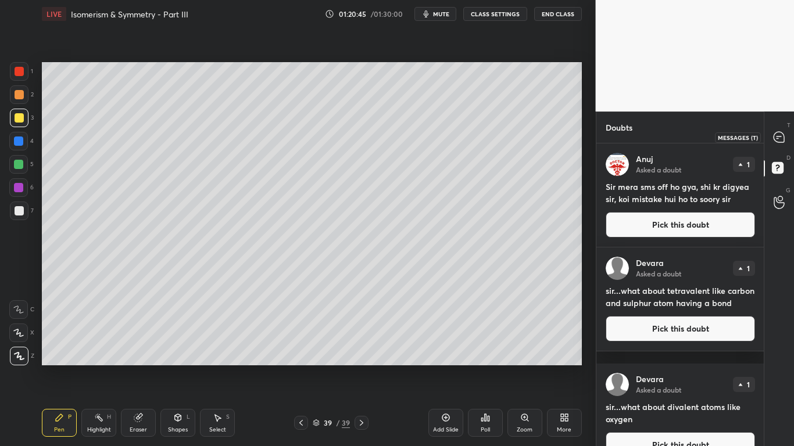
click at [779, 137] on icon at bounding box center [778, 137] width 10 height 10
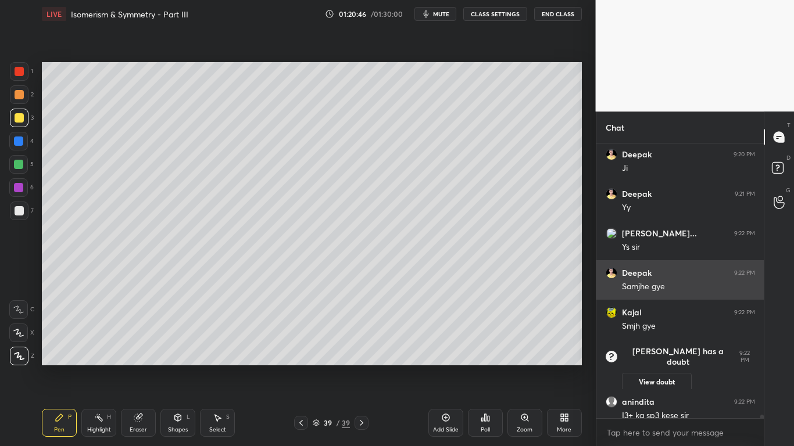
scroll to position [22434, 0]
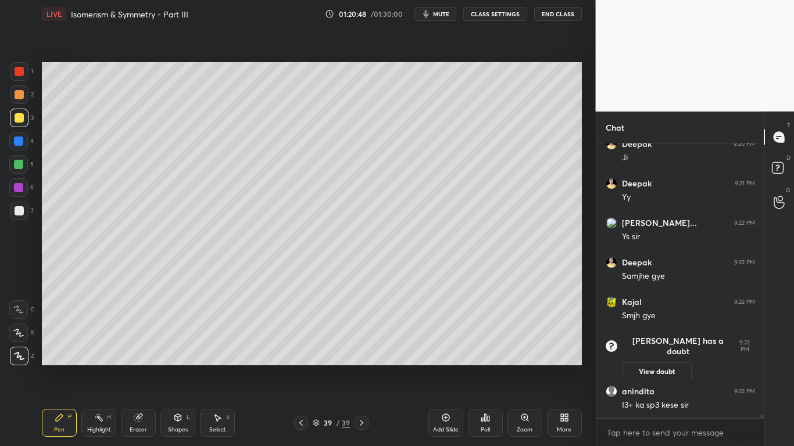
click at [655, 358] on button "View doubt" at bounding box center [657, 372] width 70 height 19
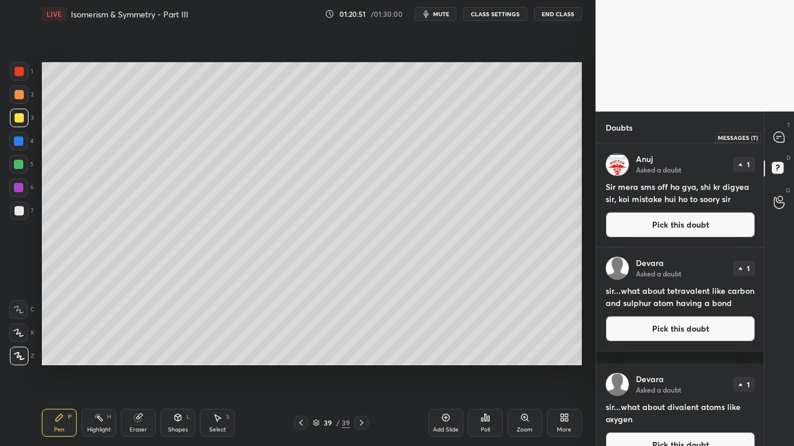
click at [773, 138] on icon at bounding box center [779, 137] width 12 height 12
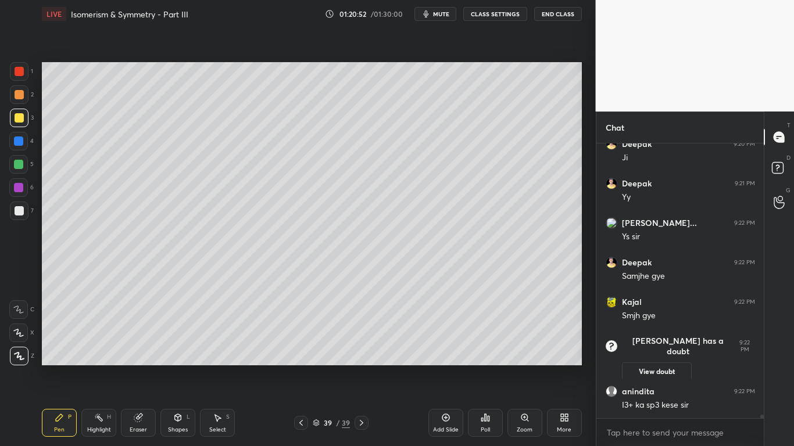
scroll to position [22446, 0]
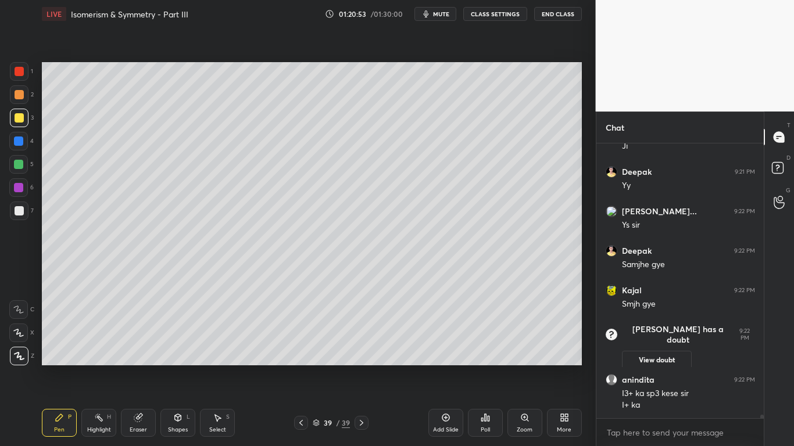
click at [700, 345] on div "View doubt" at bounding box center [688, 357] width 133 height 24
click at [708, 331] on div "[PERSON_NAME] has a doubt 9:22 PM" at bounding box center [679, 334] width 149 height 21
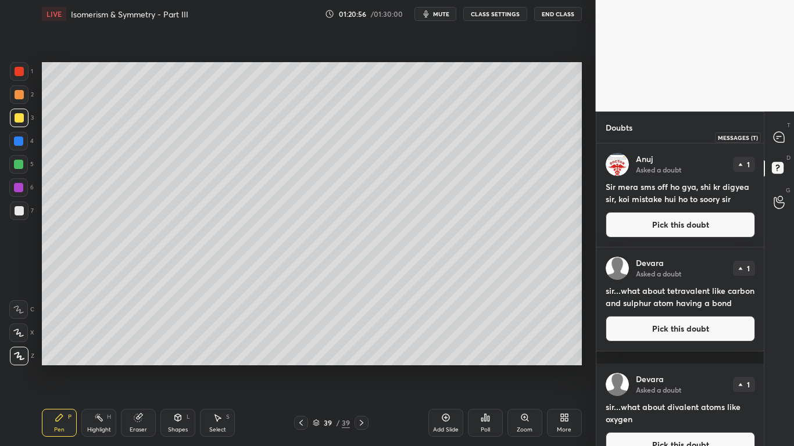
click at [777, 140] on icon at bounding box center [778, 137] width 10 height 10
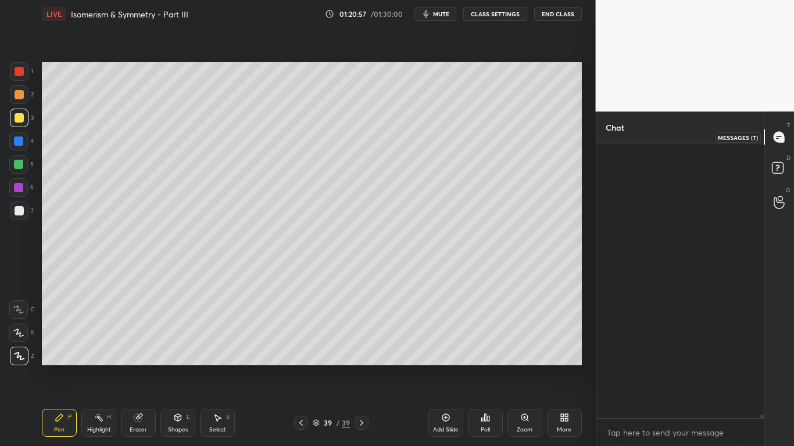
scroll to position [271, 164]
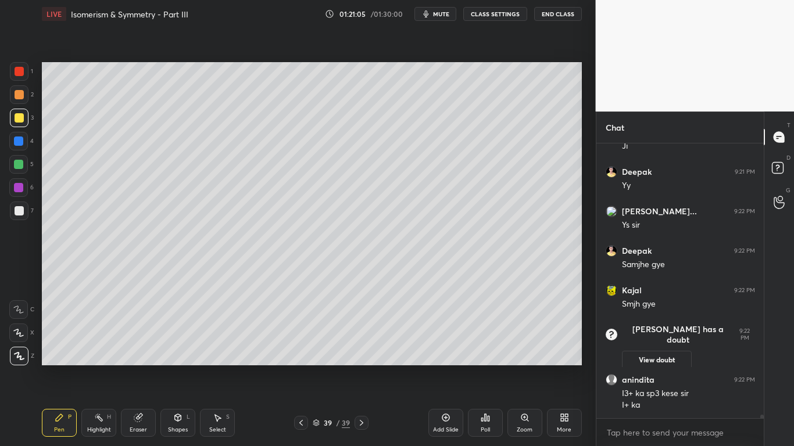
click at [20, 214] on div at bounding box center [19, 210] width 9 height 9
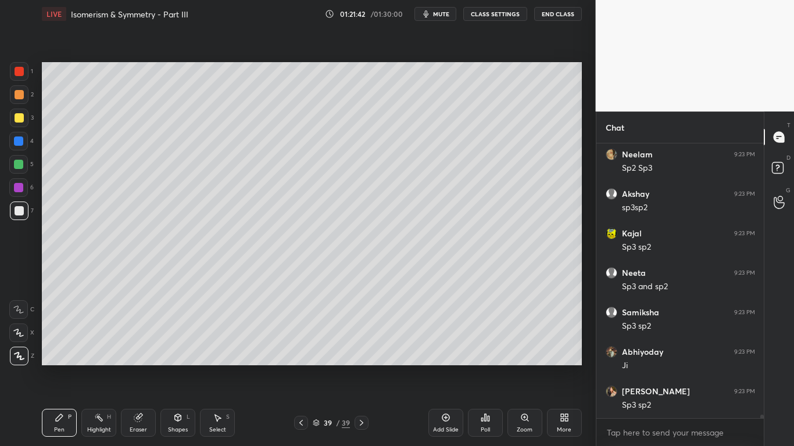
scroll to position [23117, 0]
click at [20, 213] on div at bounding box center [19, 210] width 9 height 9
click at [146, 358] on div "Eraser" at bounding box center [138, 423] width 35 height 28
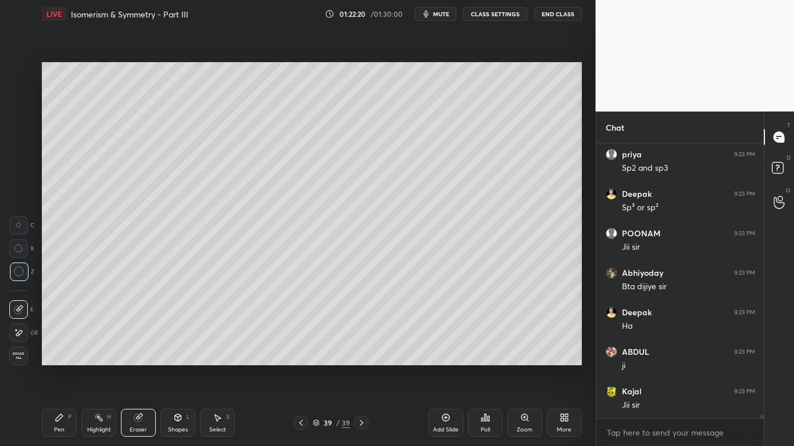
click at [58, 358] on div "Pen P" at bounding box center [59, 423] width 35 height 28
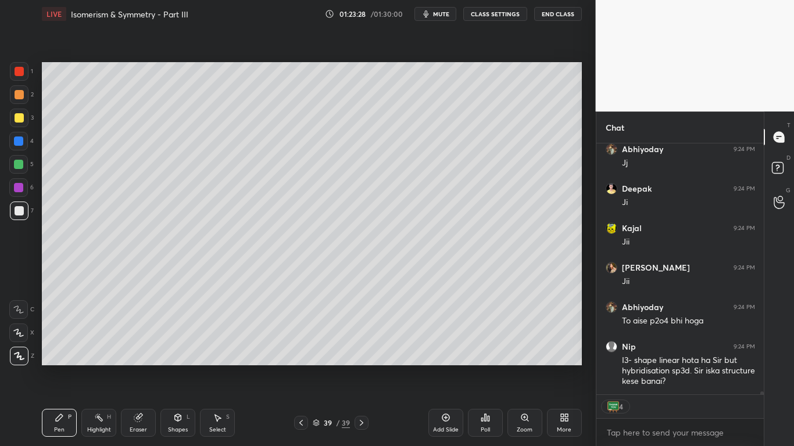
scroll to position [23579, 0]
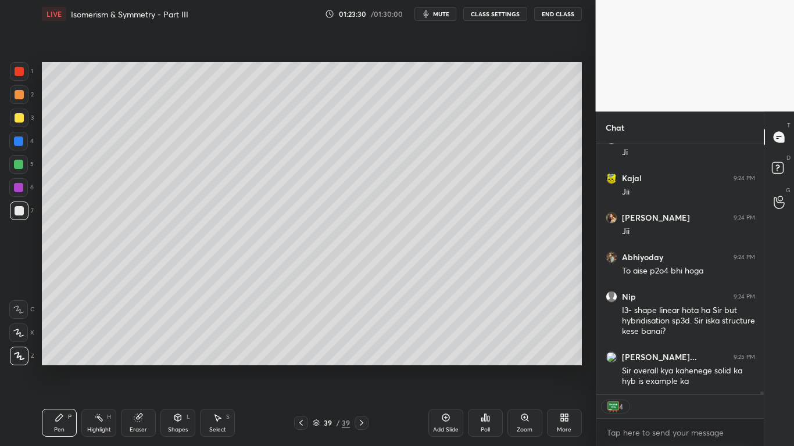
click at [358, 358] on icon at bounding box center [361, 422] width 9 height 9
click at [355, 358] on div at bounding box center [361, 423] width 14 height 14
click at [360, 358] on icon at bounding box center [361, 423] width 3 height 6
click at [363, 358] on icon at bounding box center [361, 422] width 9 height 9
click at [361, 358] on icon at bounding box center [361, 422] width 9 height 9
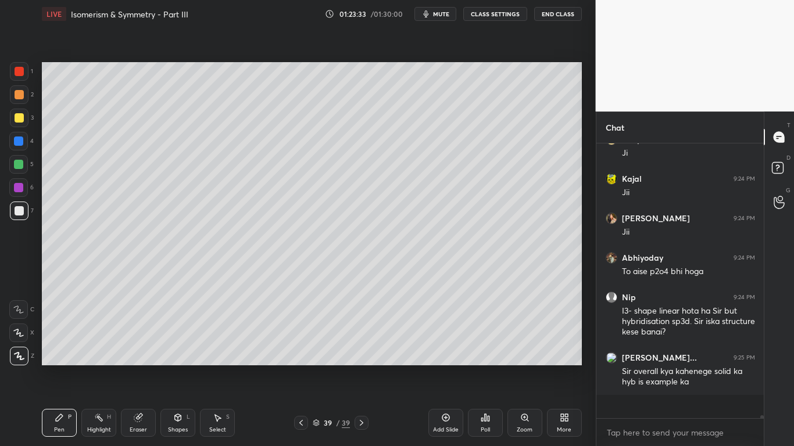
scroll to position [271, 164]
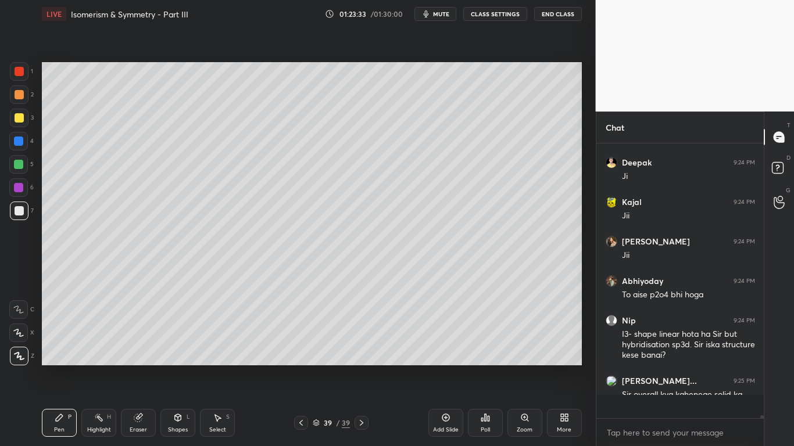
click at [453, 358] on div "Add Slide" at bounding box center [445, 423] width 35 height 28
click at [17, 120] on div at bounding box center [19, 117] width 9 height 9
click at [16, 118] on div at bounding box center [19, 117] width 9 height 9
click at [20, 94] on div at bounding box center [19, 94] width 9 height 9
click at [18, 206] on div at bounding box center [19, 210] width 9 height 9
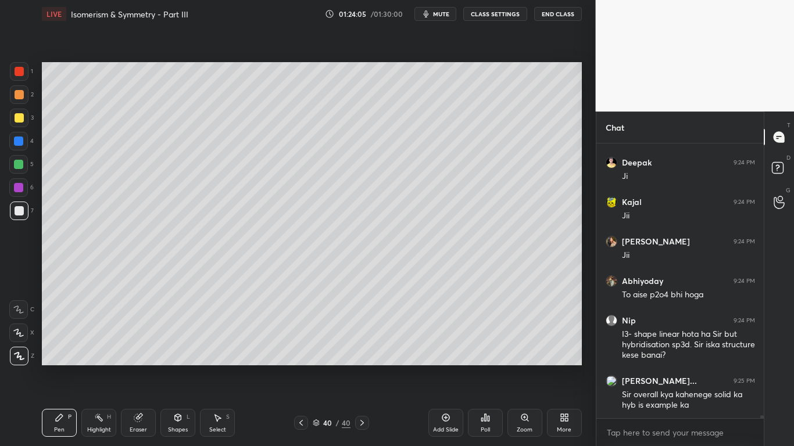
click at [141, 358] on icon at bounding box center [138, 417] width 9 height 9
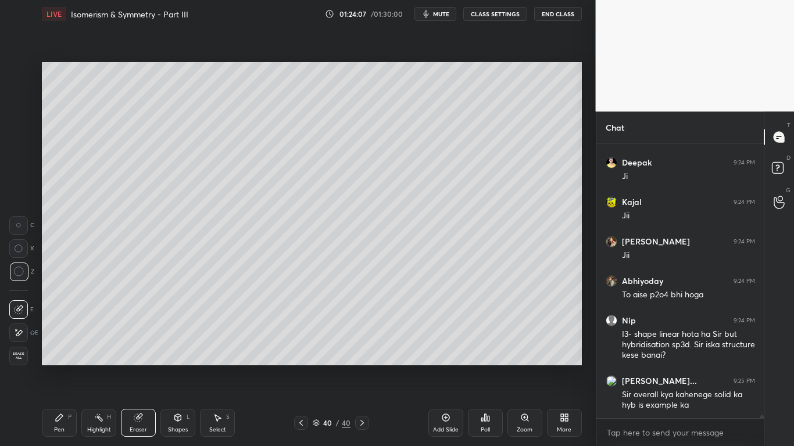
click at [49, 358] on div "Pen P" at bounding box center [59, 423] width 35 height 28
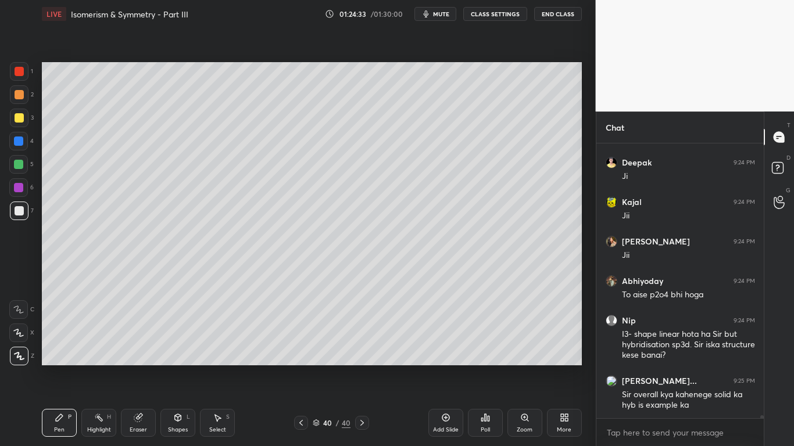
click at [21, 119] on div at bounding box center [19, 117] width 9 height 9
click at [582, 114] on div "Setting up your live class Poll for secs No correct answer Start poll" at bounding box center [311, 214] width 549 height 372
click at [15, 209] on div at bounding box center [19, 210] width 9 height 9
click at [17, 117] on div at bounding box center [19, 117] width 9 height 9
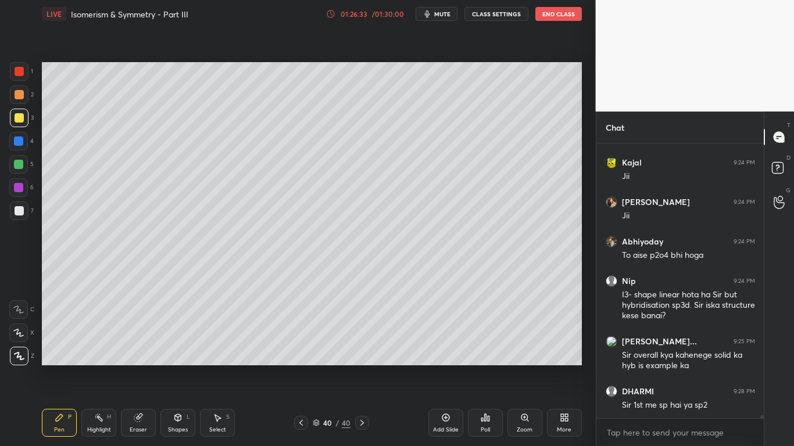
click at [141, 358] on icon at bounding box center [138, 417] width 9 height 9
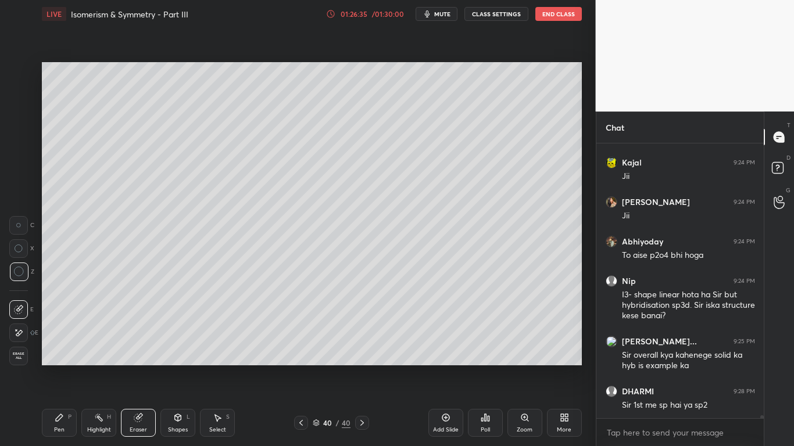
click at [57, 358] on icon at bounding box center [59, 417] width 7 height 7
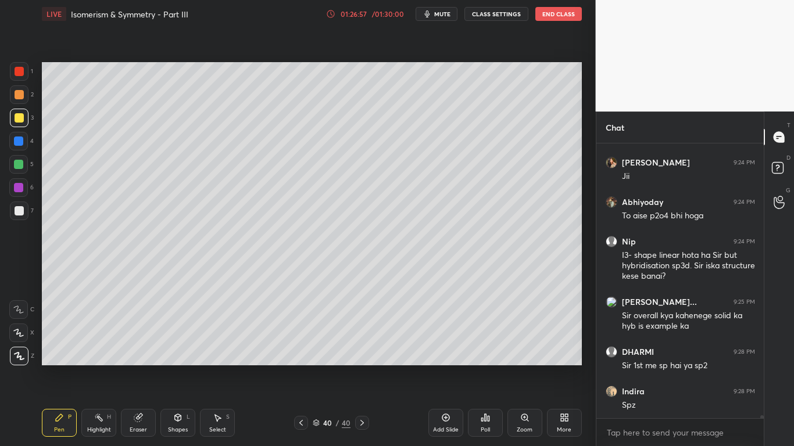
scroll to position [23674, 0]
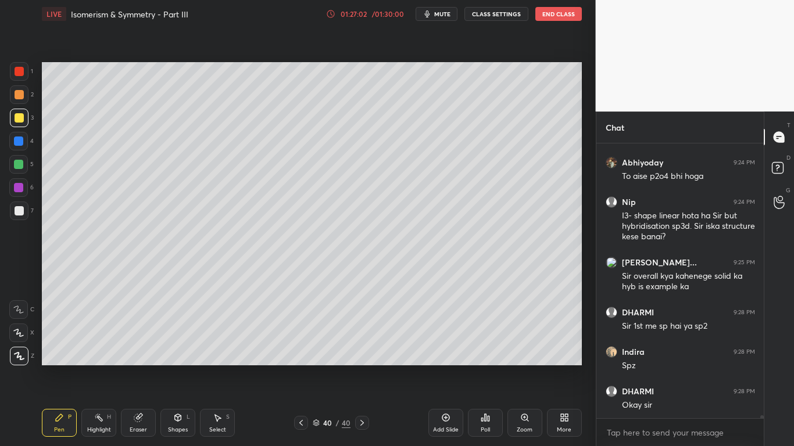
click at [446, 358] on icon at bounding box center [444, 417] width 3 height 3
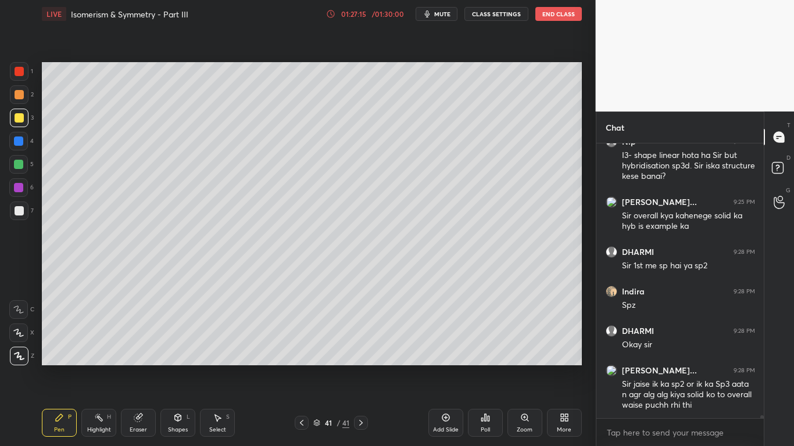
scroll to position [23774, 0]
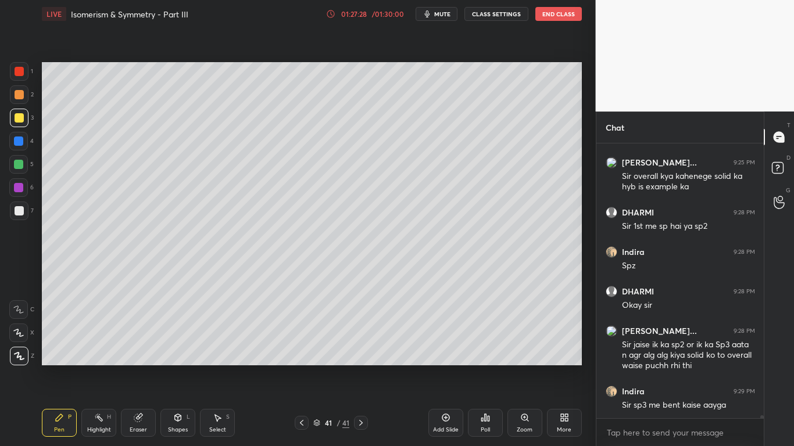
click at [21, 211] on div at bounding box center [19, 210] width 9 height 9
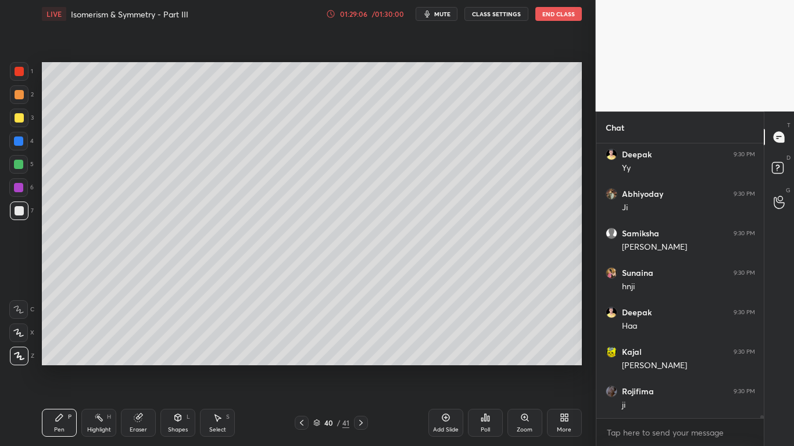
scroll to position [24310, 0]
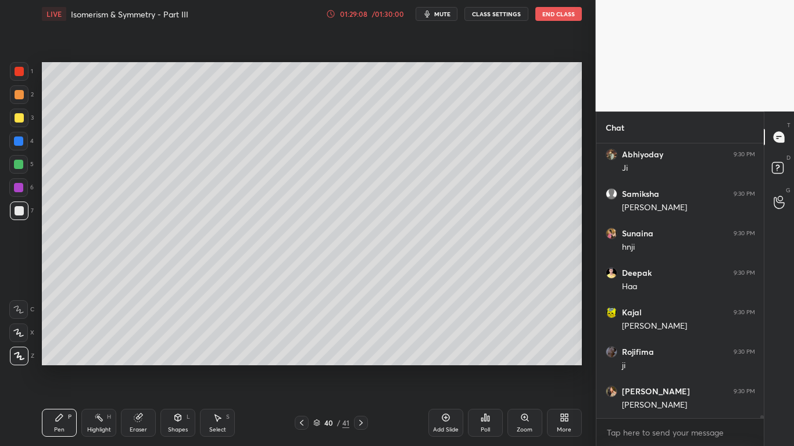
click at [19, 123] on div at bounding box center [19, 118] width 19 height 19
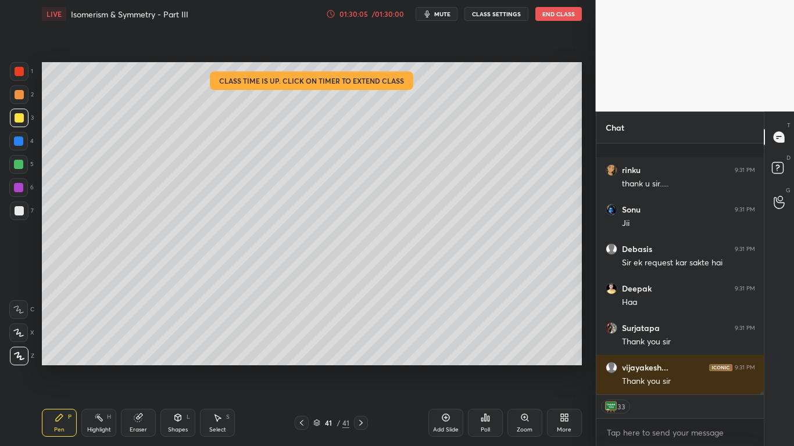
scroll to position [25242, 0]
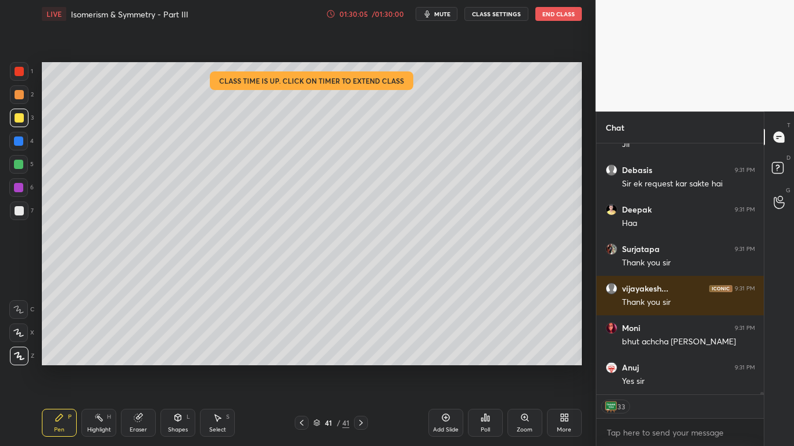
click at [447, 358] on div "Add Slide" at bounding box center [446, 430] width 26 height 6
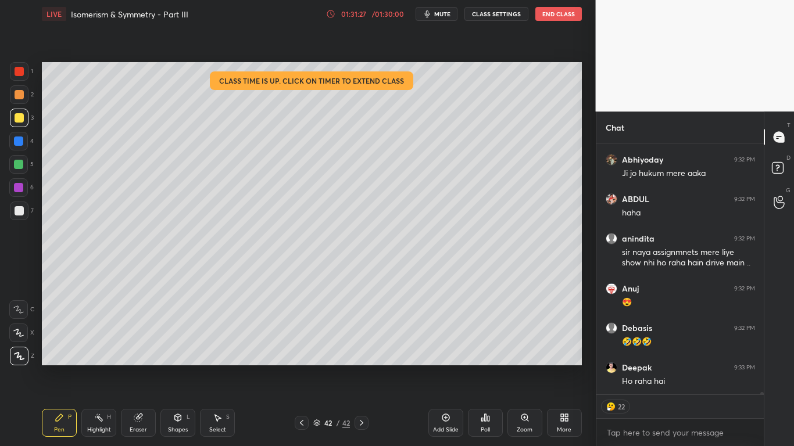
scroll to position [26194, 0]
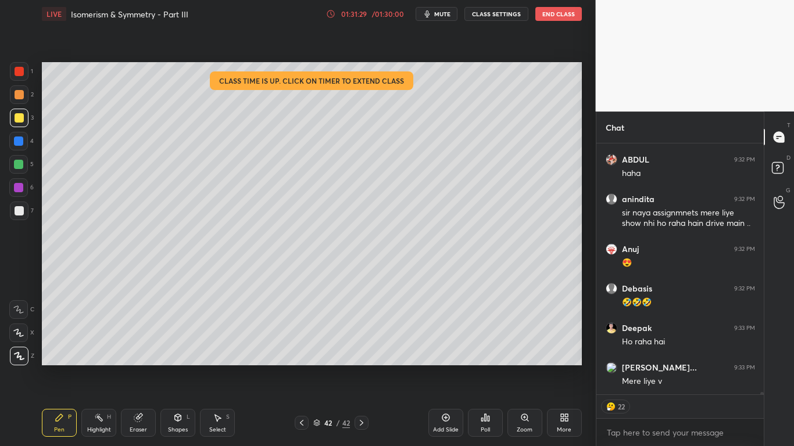
click at [17, 211] on div at bounding box center [19, 210] width 9 height 9
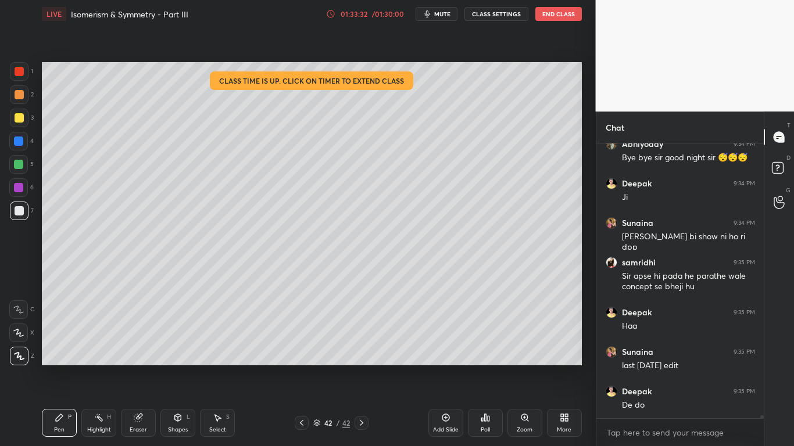
scroll to position [27091, 0]
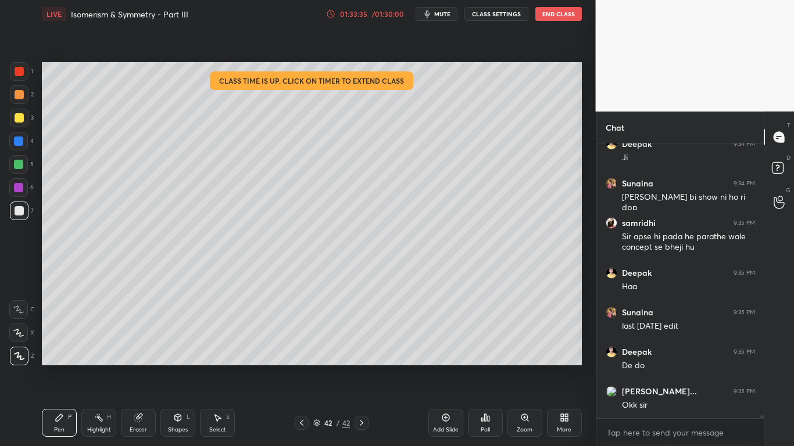
click at [24, 118] on div at bounding box center [19, 118] width 19 height 19
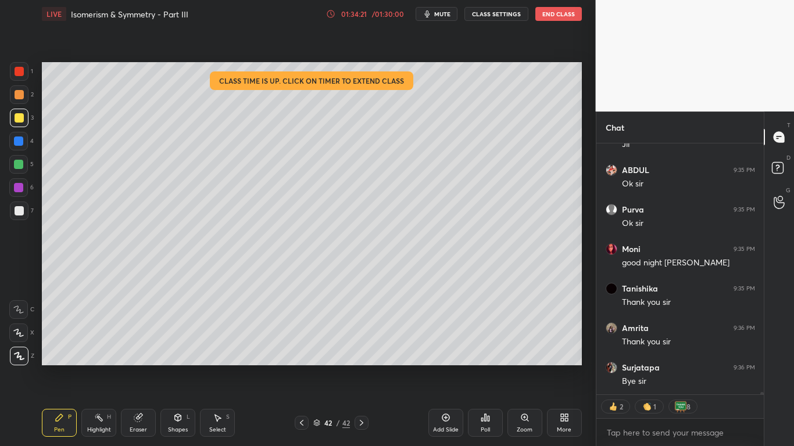
scroll to position [27550, 0]
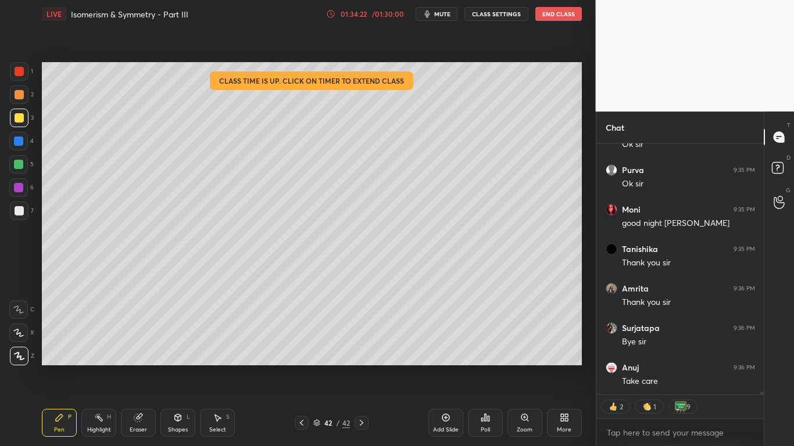
click at [558, 21] on div "LIVE Isomerism & Symmetry - Part III 01:34:22 / 01:30:00 mute CLASS SETTINGS En…" at bounding box center [312, 14] width 540 height 28
click at [557, 17] on button "End Class" at bounding box center [558, 14] width 46 height 14
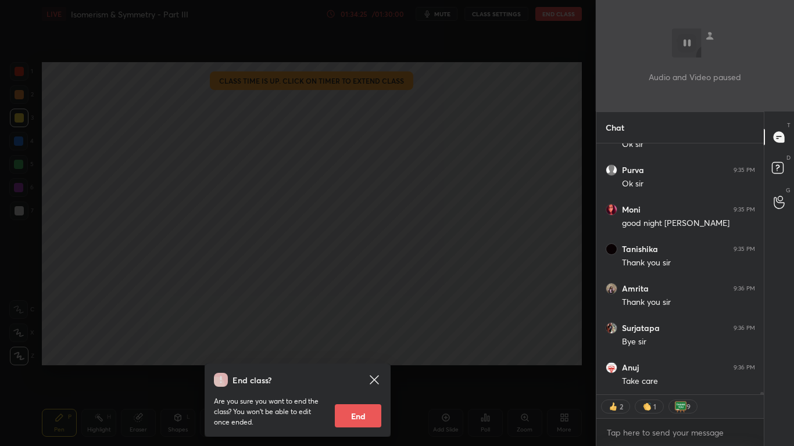
click at [356, 358] on button "End" at bounding box center [358, 415] width 46 height 23
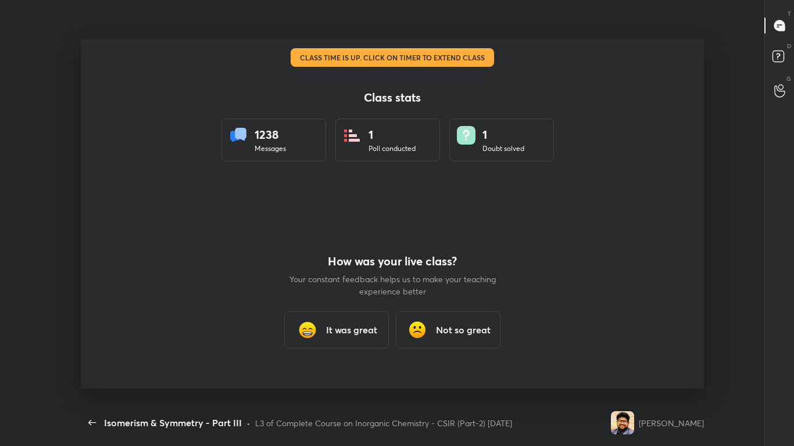
scroll to position [0, 0]
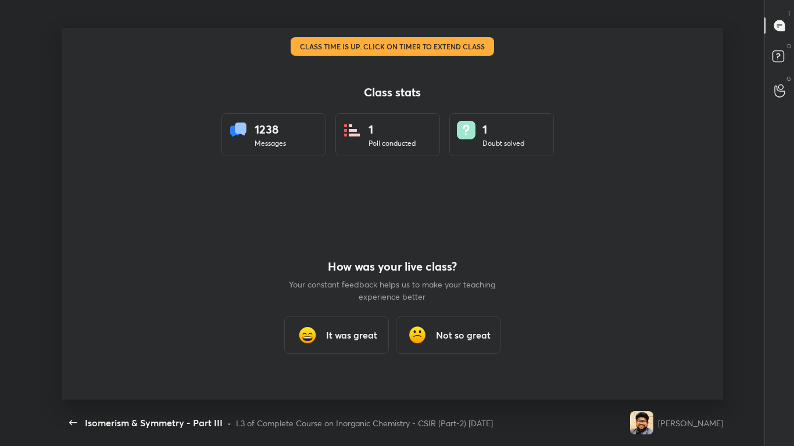
type textarea "x"
